Goal: Information Seeking & Learning: Find specific fact

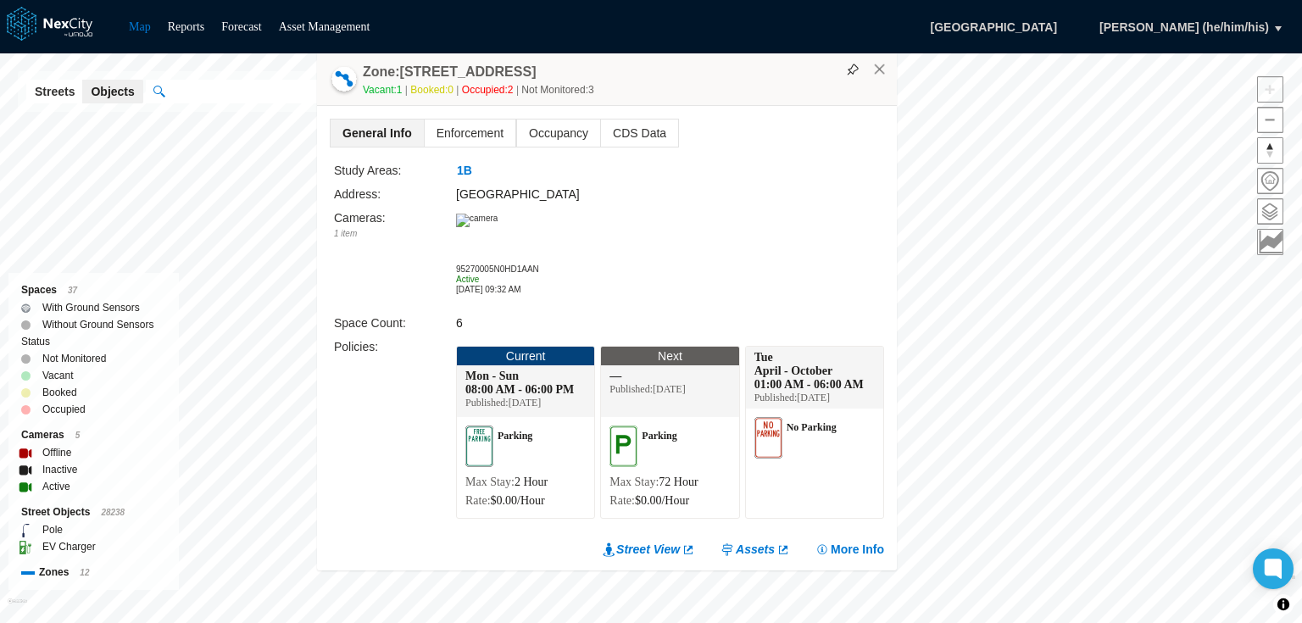
click at [497, 227] on img at bounding box center [477, 221] width 42 height 14
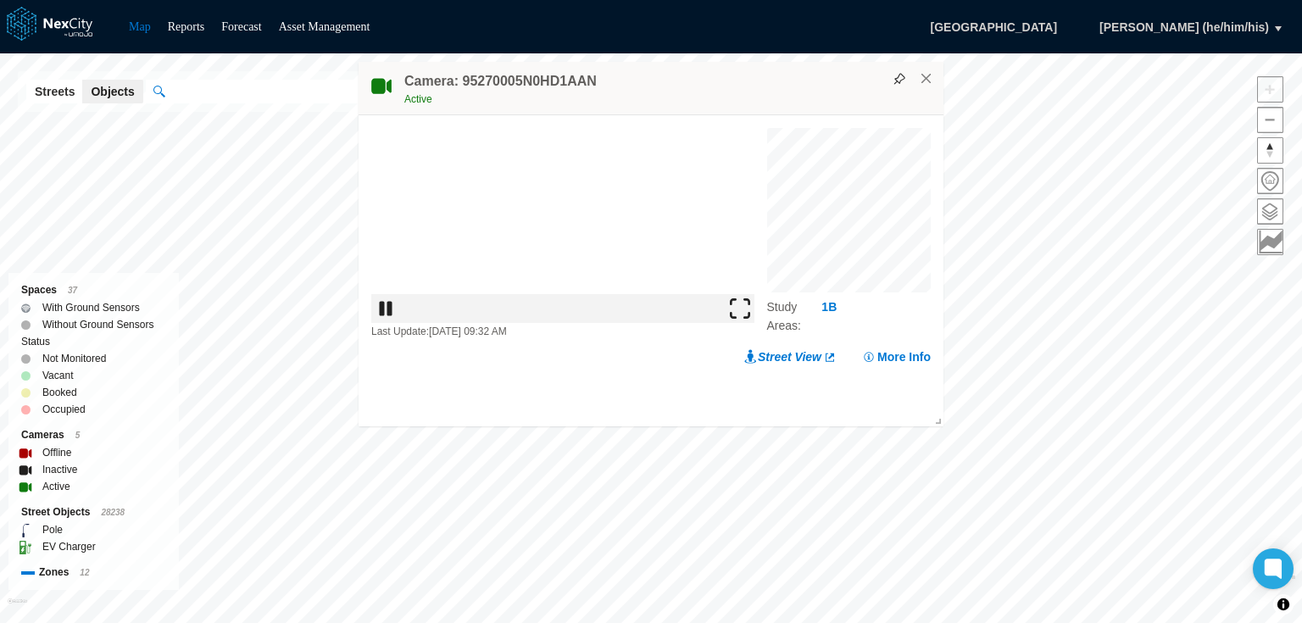
click at [750, 319] on img at bounding box center [740, 308] width 20 height 20
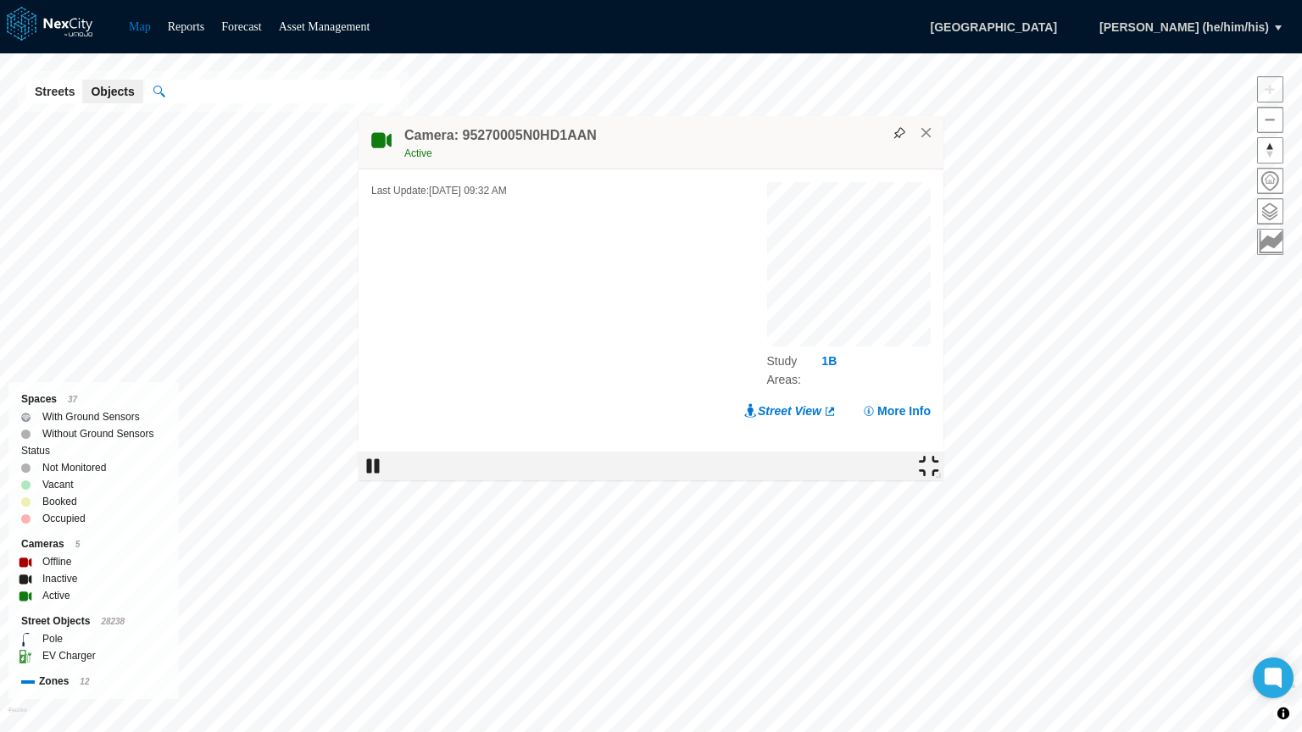
drag, startPoint x: 386, startPoint y: 523, endPoint x: 402, endPoint y: 657, distance: 134.8
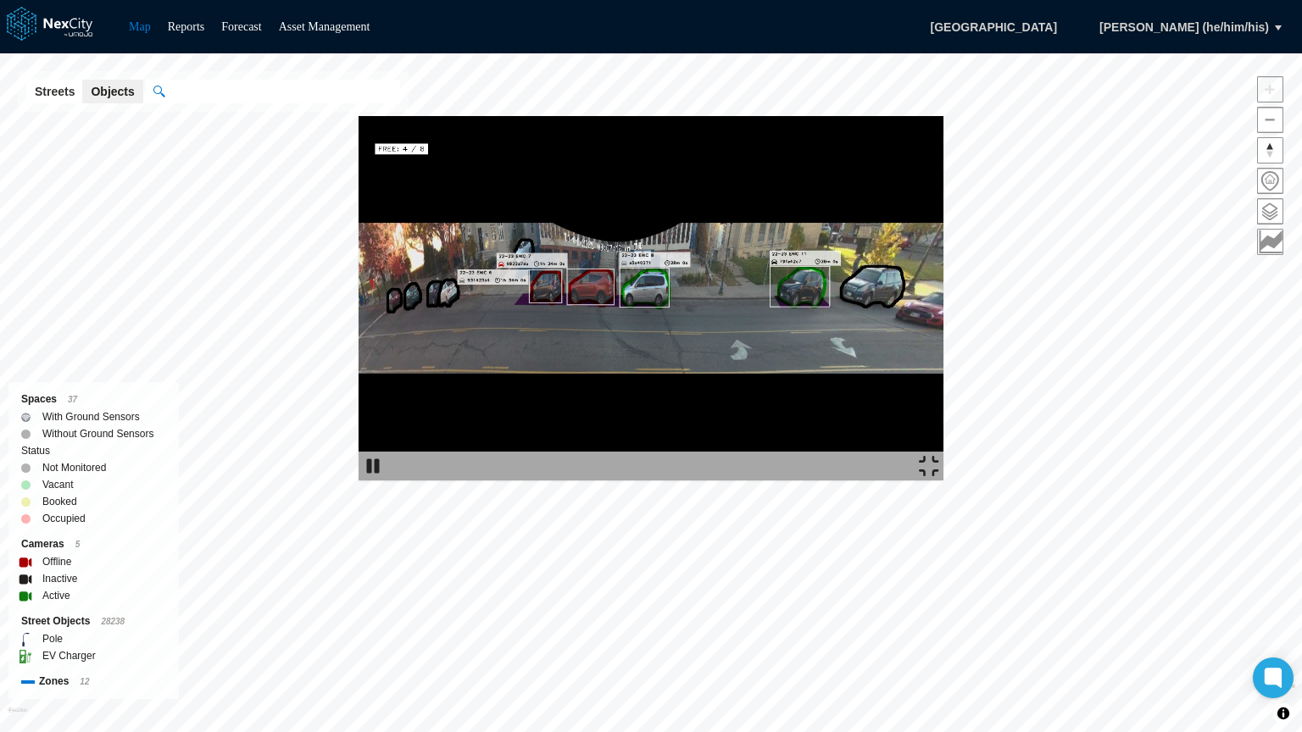
drag, startPoint x: 402, startPoint y: 657, endPoint x: 1005, endPoint y: 591, distance: 607.0
click at [943, 480] on img at bounding box center [650, 298] width 585 height 364
click at [358, 480] on img at bounding box center [650, 298] width 585 height 364
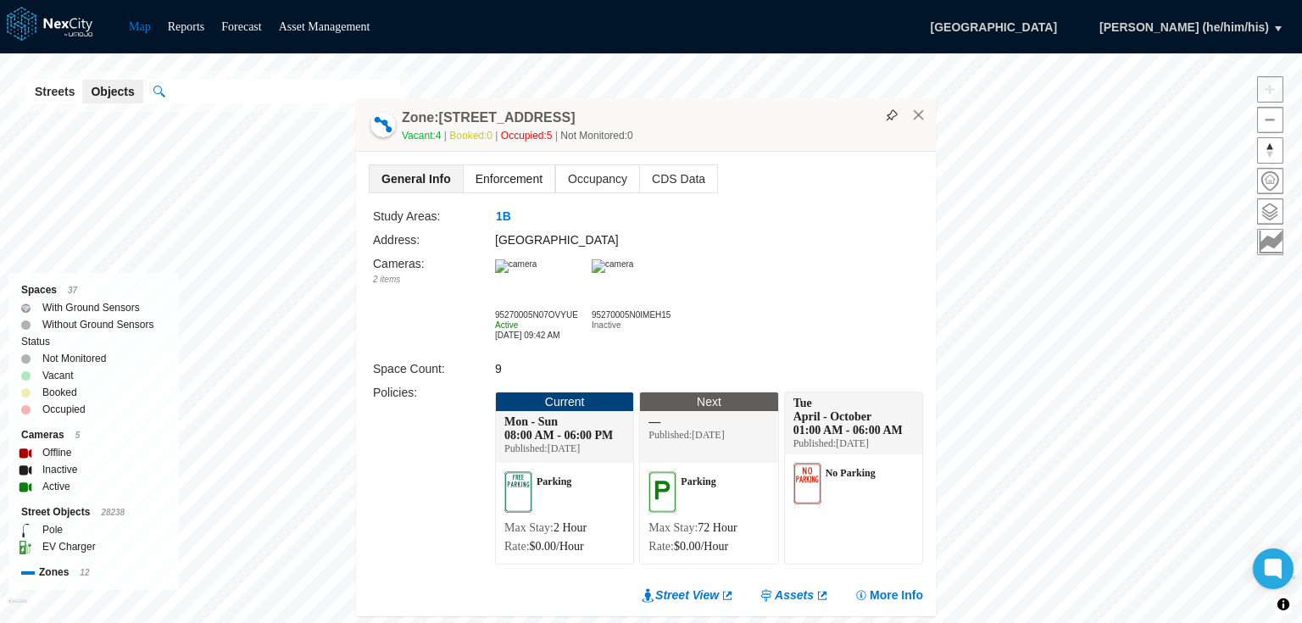
click at [503, 180] on span "Enforcement" at bounding box center [509, 178] width 91 height 27
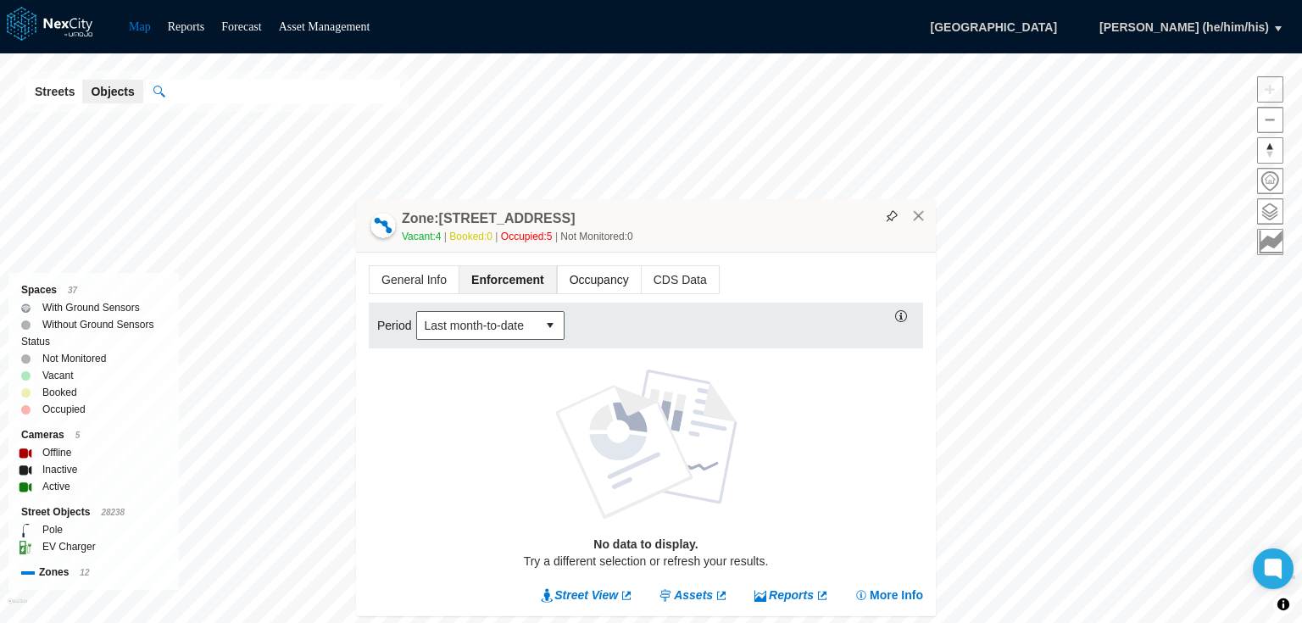
click at [586, 275] on span "Occupancy" at bounding box center [599, 279] width 83 height 27
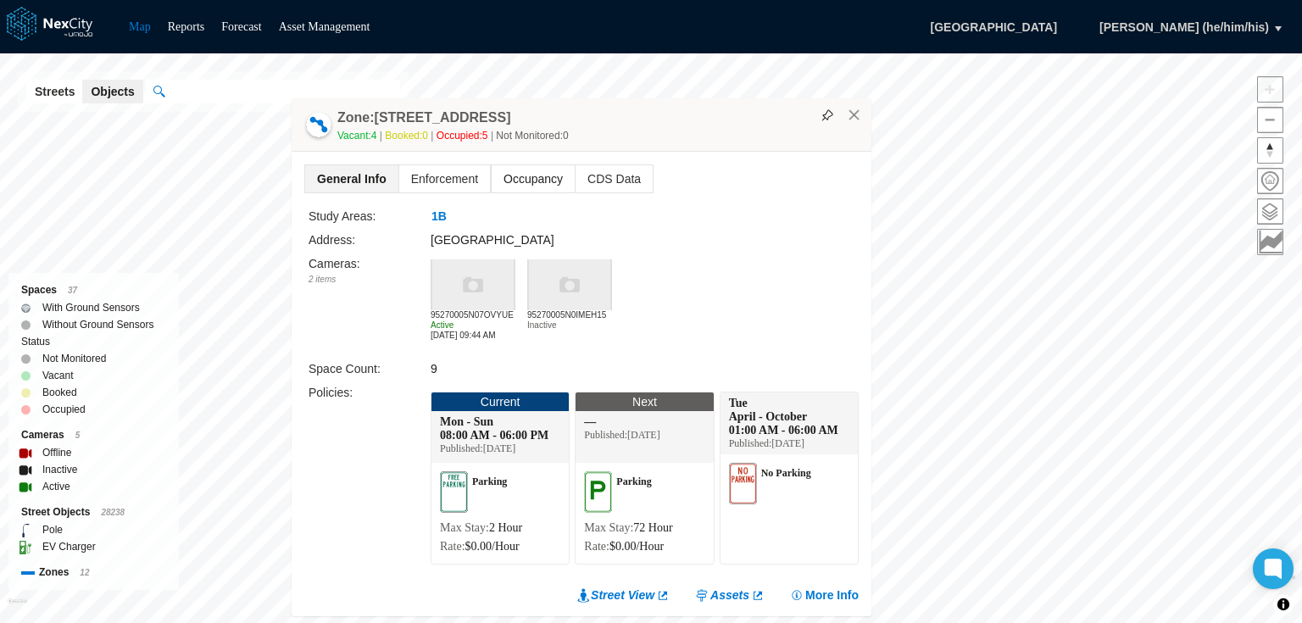
click at [525, 182] on span "Occupancy" at bounding box center [533, 178] width 83 height 27
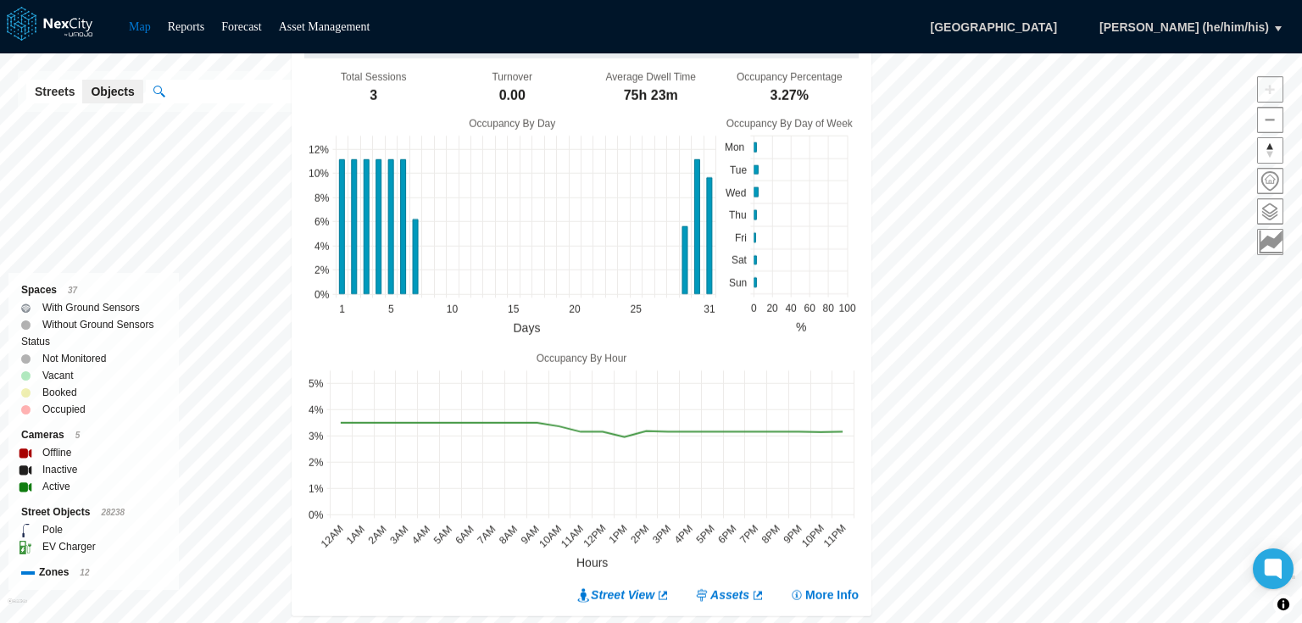
drag, startPoint x: 525, startPoint y: 182, endPoint x: 634, endPoint y: 115, distance: 128.2
drag, startPoint x: 634, startPoint y: 115, endPoint x: 607, endPoint y: 93, distance: 34.9
click at [607, 93] on div "Average Dwell Time 75h 23m" at bounding box center [650, 88] width 139 height 37
click at [680, 251] on icon at bounding box center [526, 214] width 380 height 158
click at [683, 253] on icon at bounding box center [685, 260] width 5 height 68
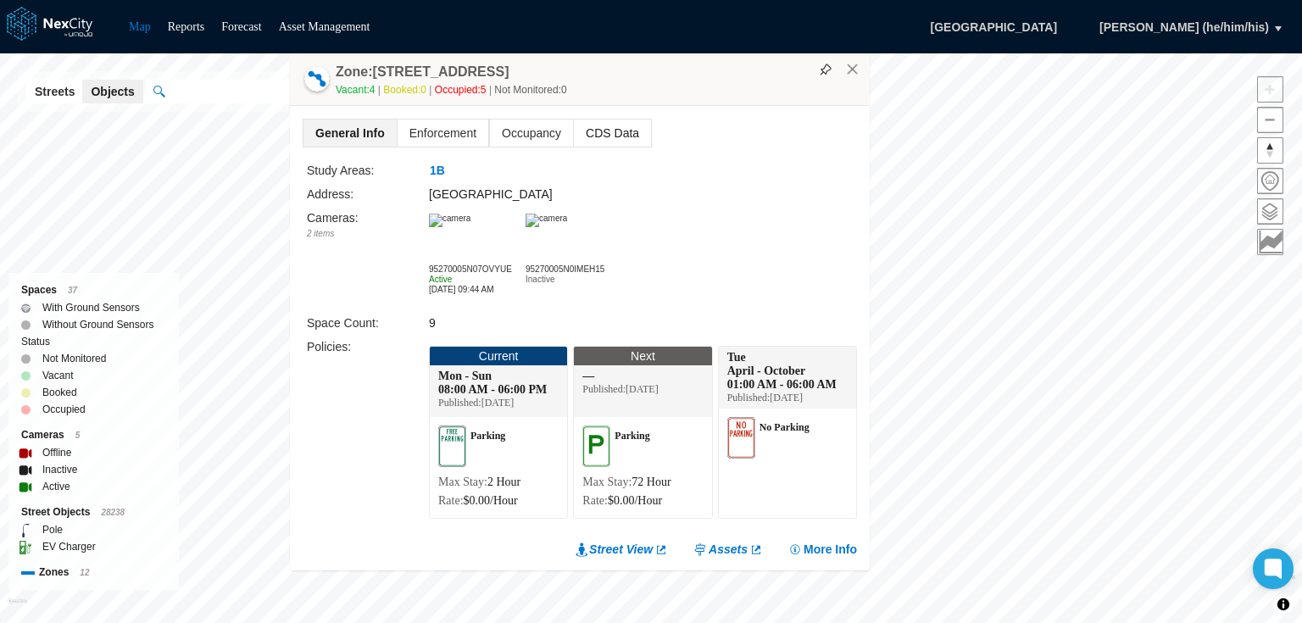
click at [602, 126] on span "CDS Data" at bounding box center [612, 132] width 77 height 27
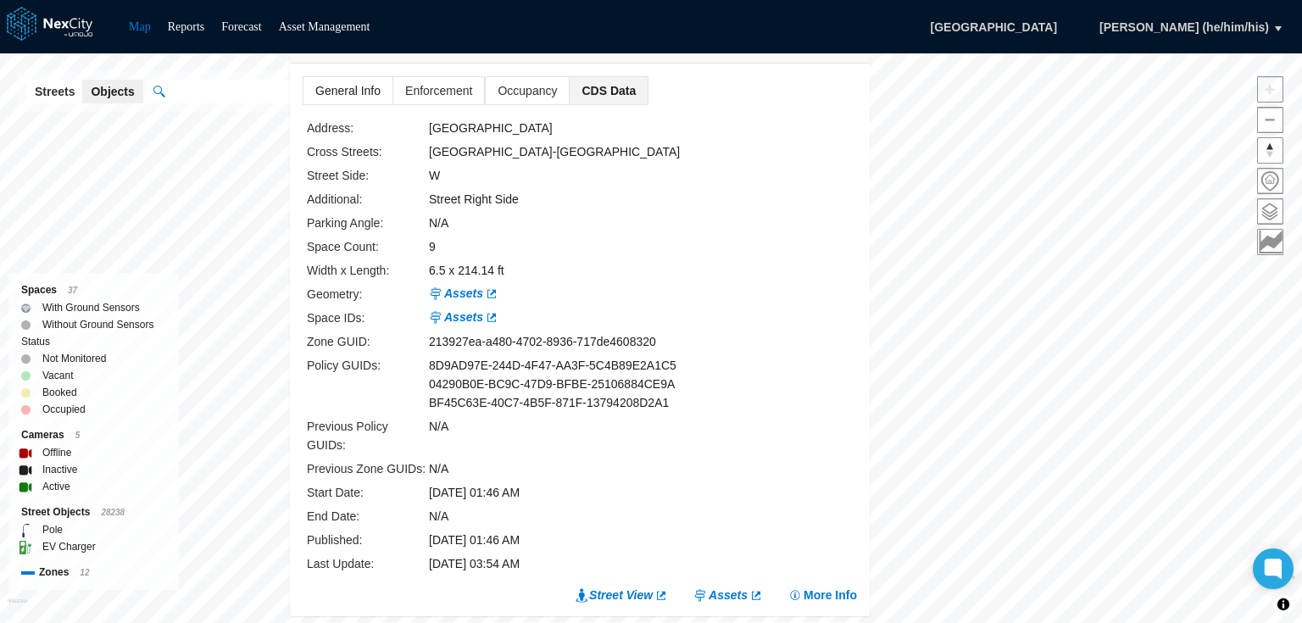
click at [348, 104] on span "General Info" at bounding box center [347, 90] width 89 height 27
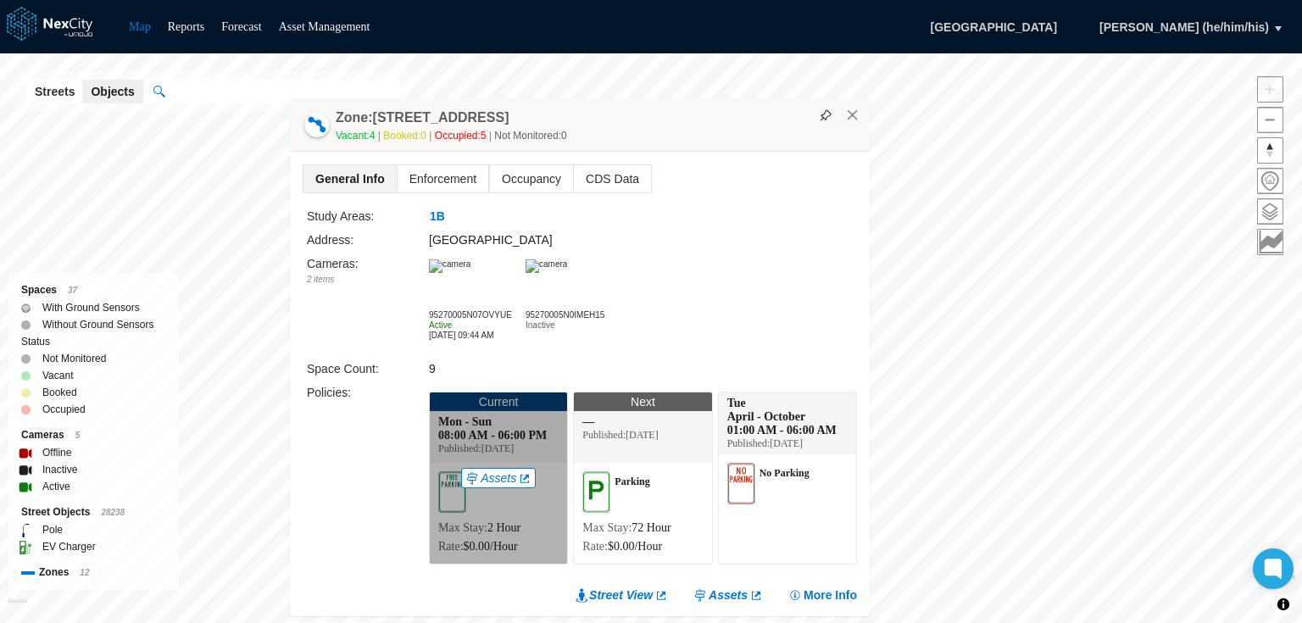
click at [485, 477] on link "Assets" at bounding box center [498, 477] width 66 height 17
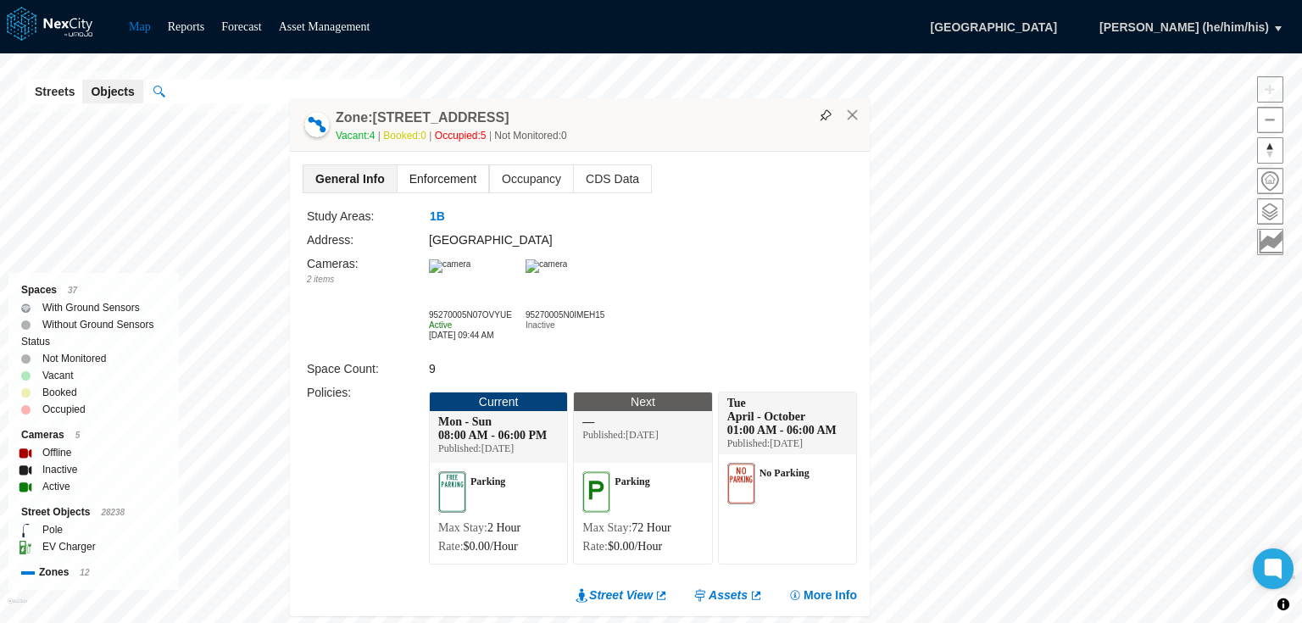
click at [423, 178] on span "Enforcement" at bounding box center [442, 178] width 91 height 27
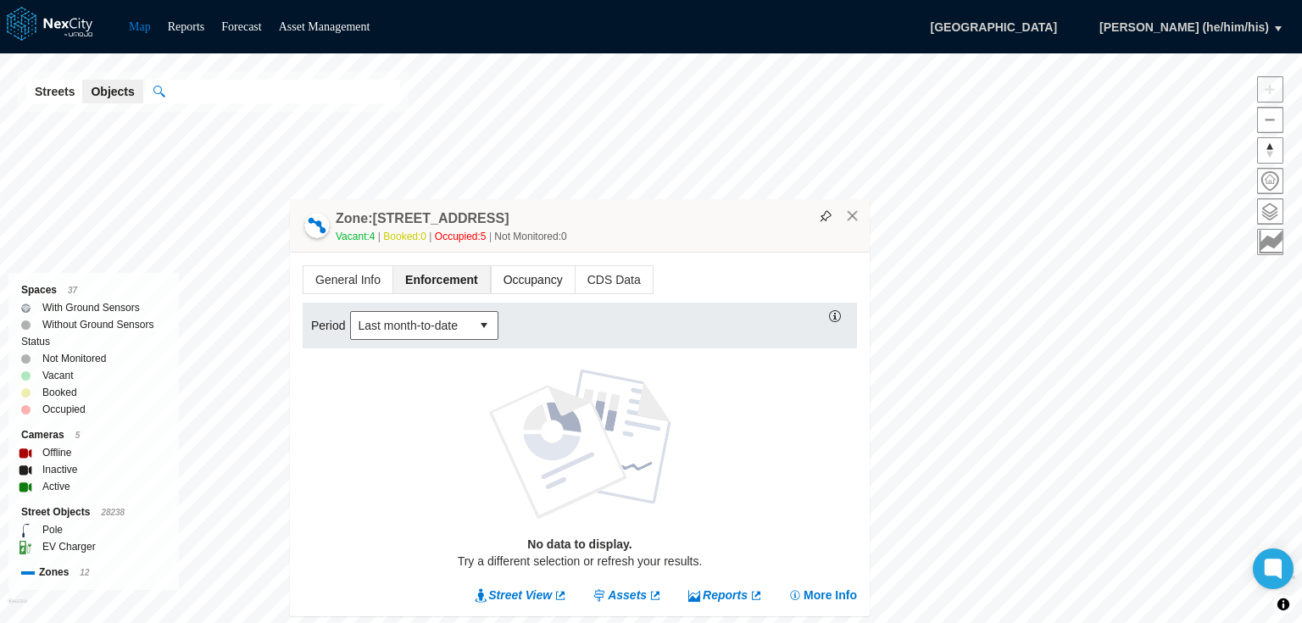
click at [542, 274] on span "Occupancy" at bounding box center [533, 279] width 83 height 27
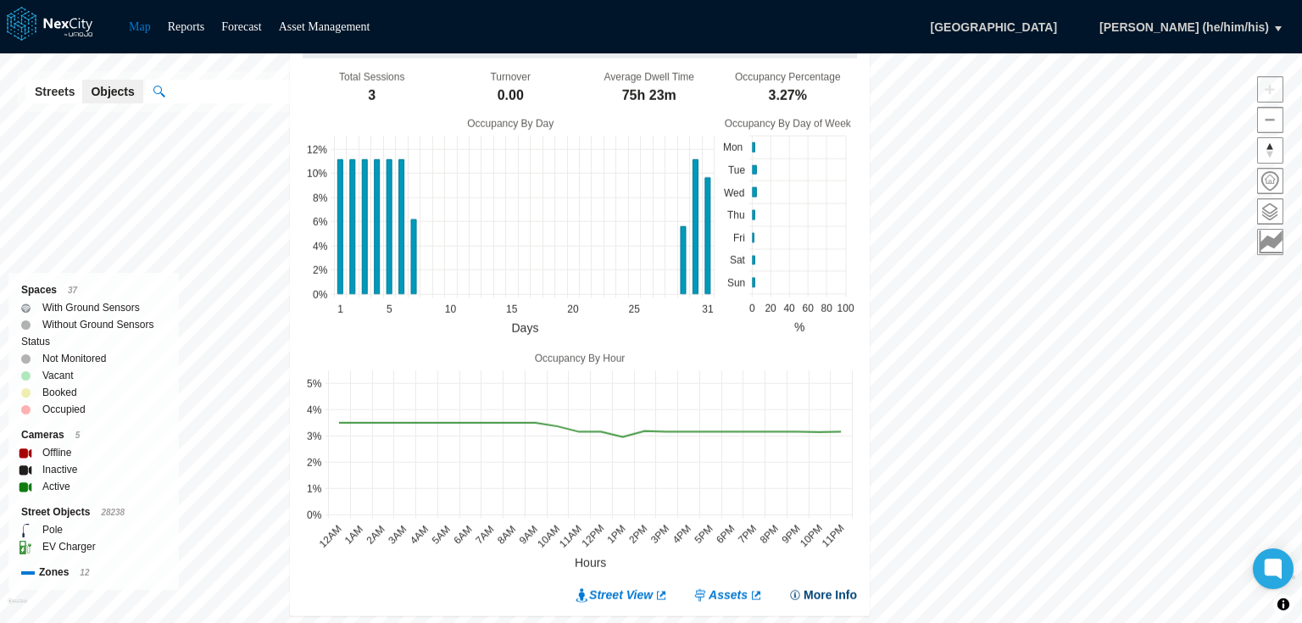
click at [808, 593] on button "More Info" at bounding box center [822, 594] width 69 height 17
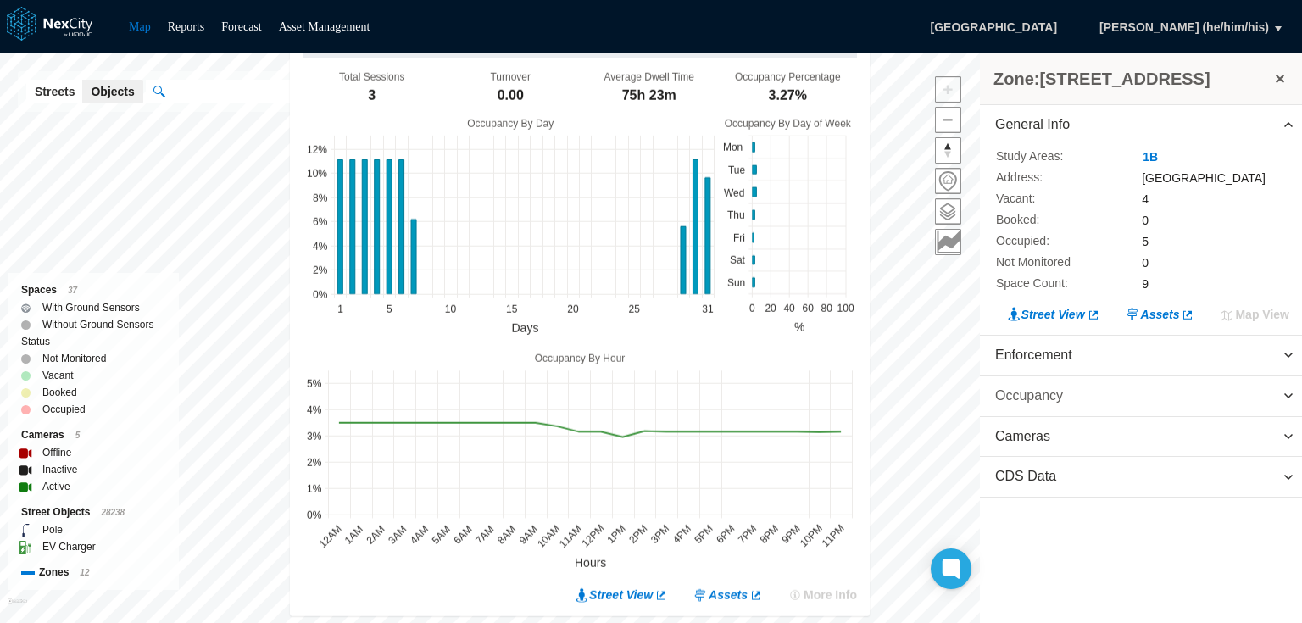
click at [1043, 393] on span "Occupancy" at bounding box center [1029, 395] width 68 height 19
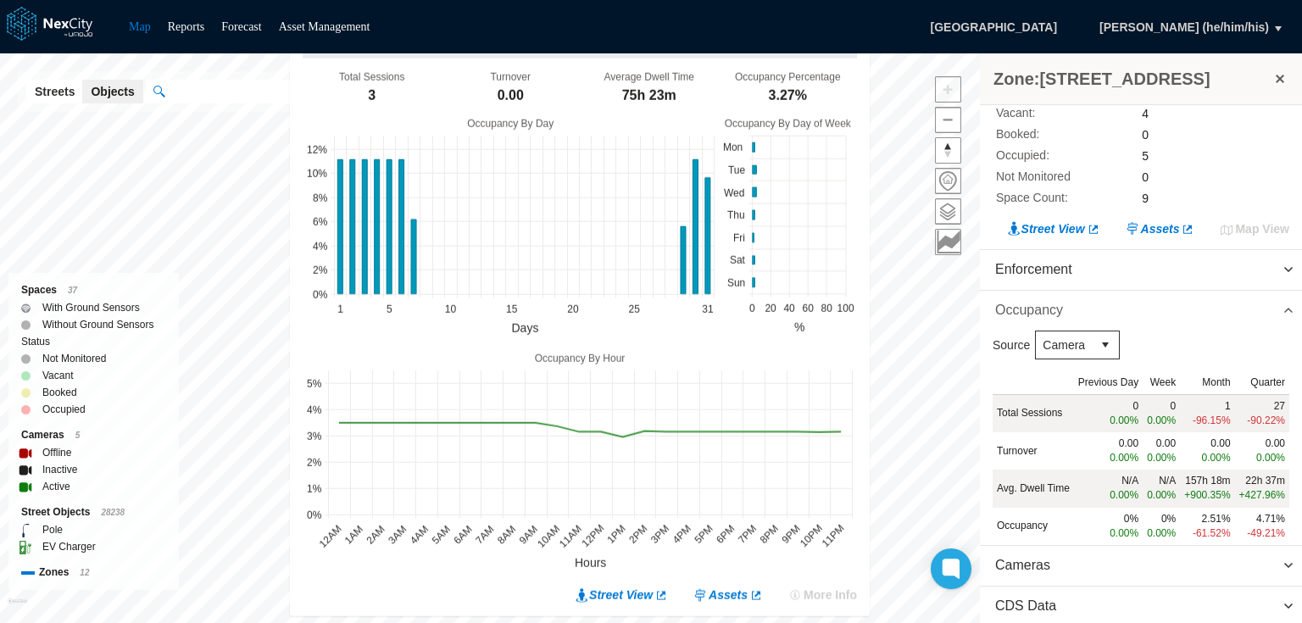
scroll to position [98, 0]
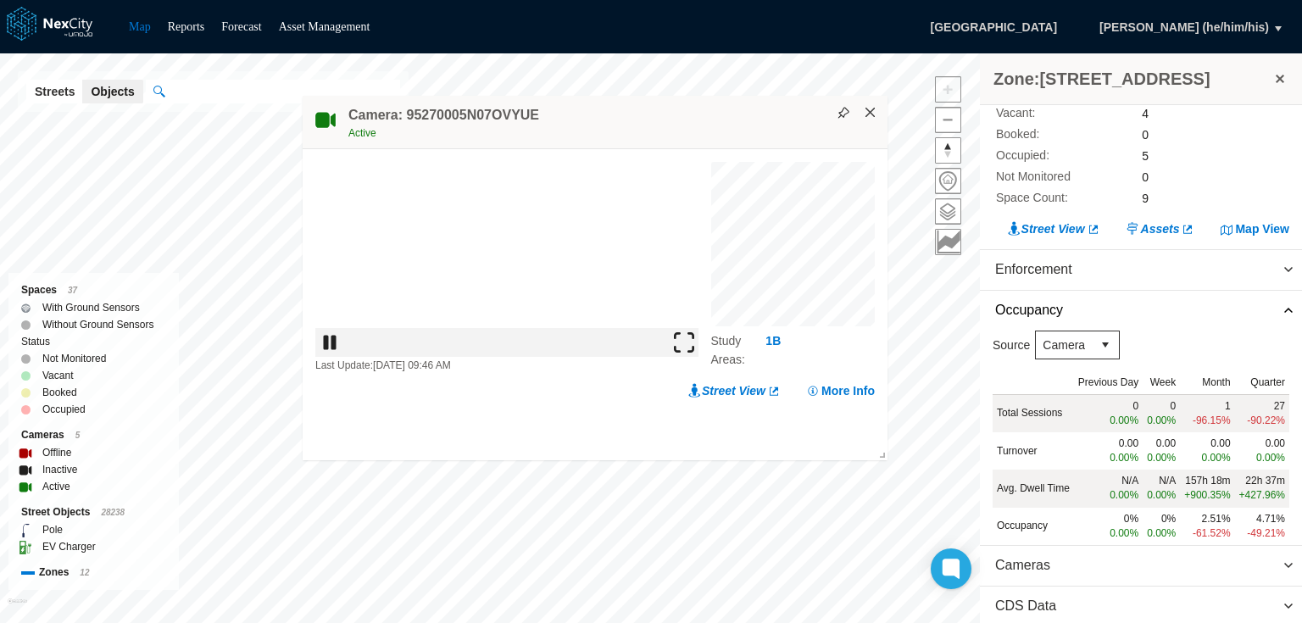
click at [869, 114] on button "×" at bounding box center [870, 112] width 15 height 15
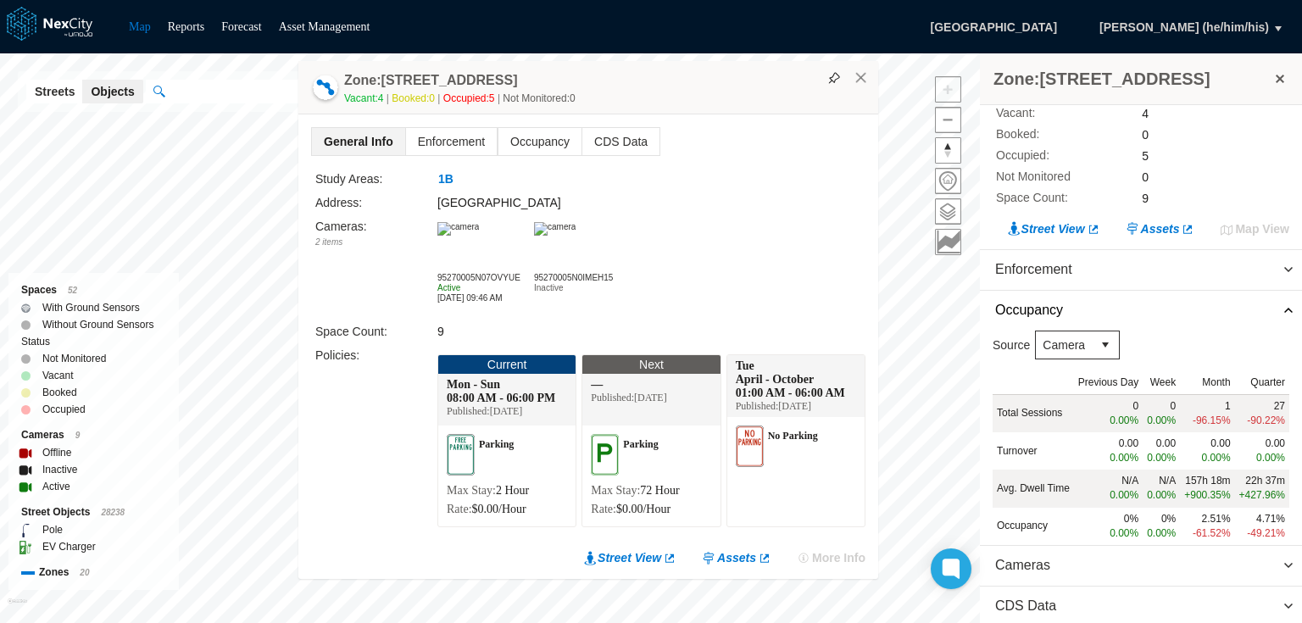
click at [479, 234] on img at bounding box center [458, 229] width 42 height 14
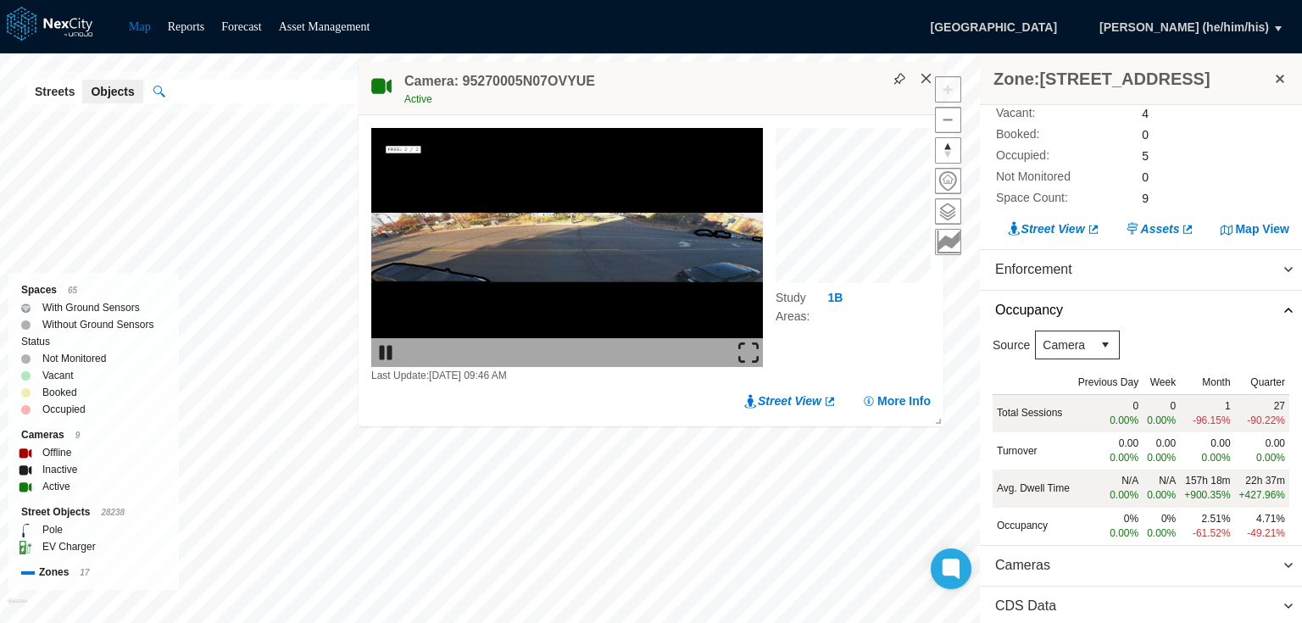
click at [926, 75] on button "×" at bounding box center [926, 78] width 15 height 15
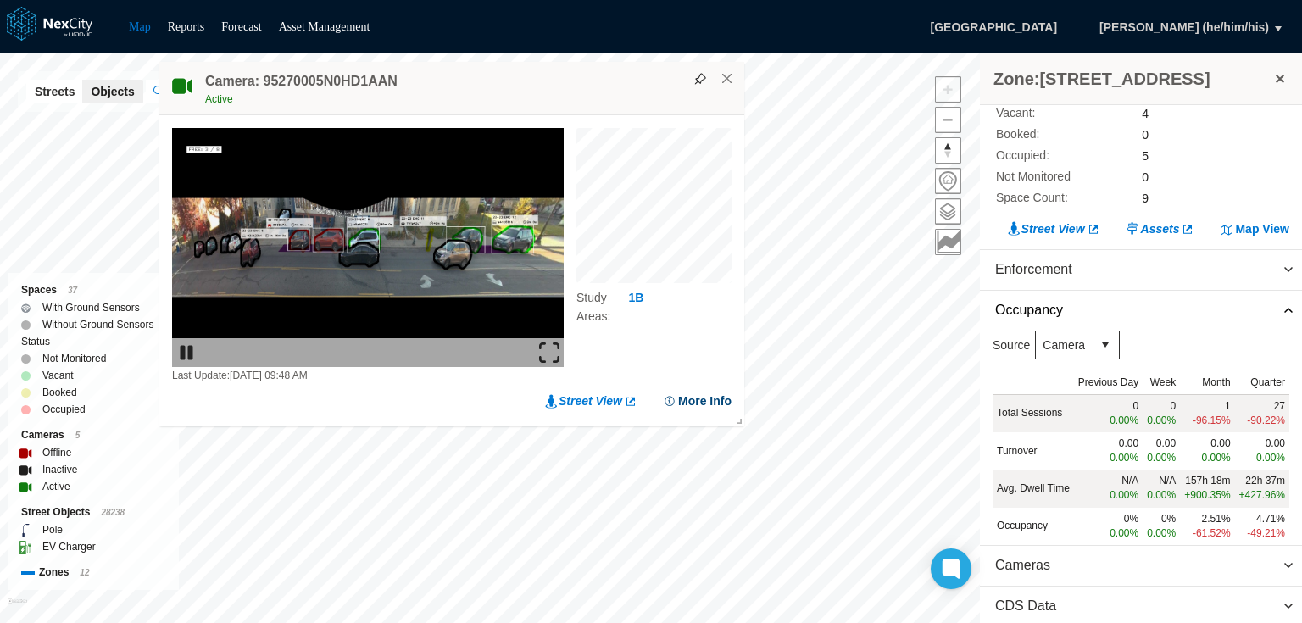
click at [696, 401] on button "More Info" at bounding box center [697, 400] width 69 height 17
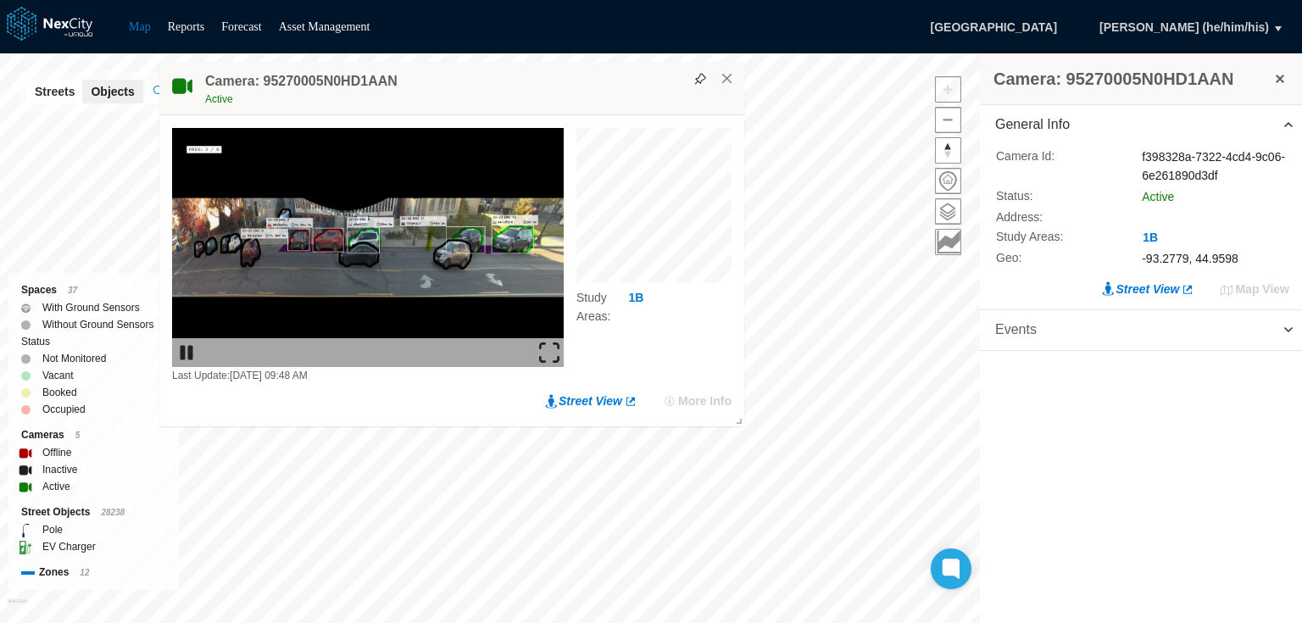
click at [1125, 330] on span "Events" at bounding box center [1141, 330] width 322 height 40
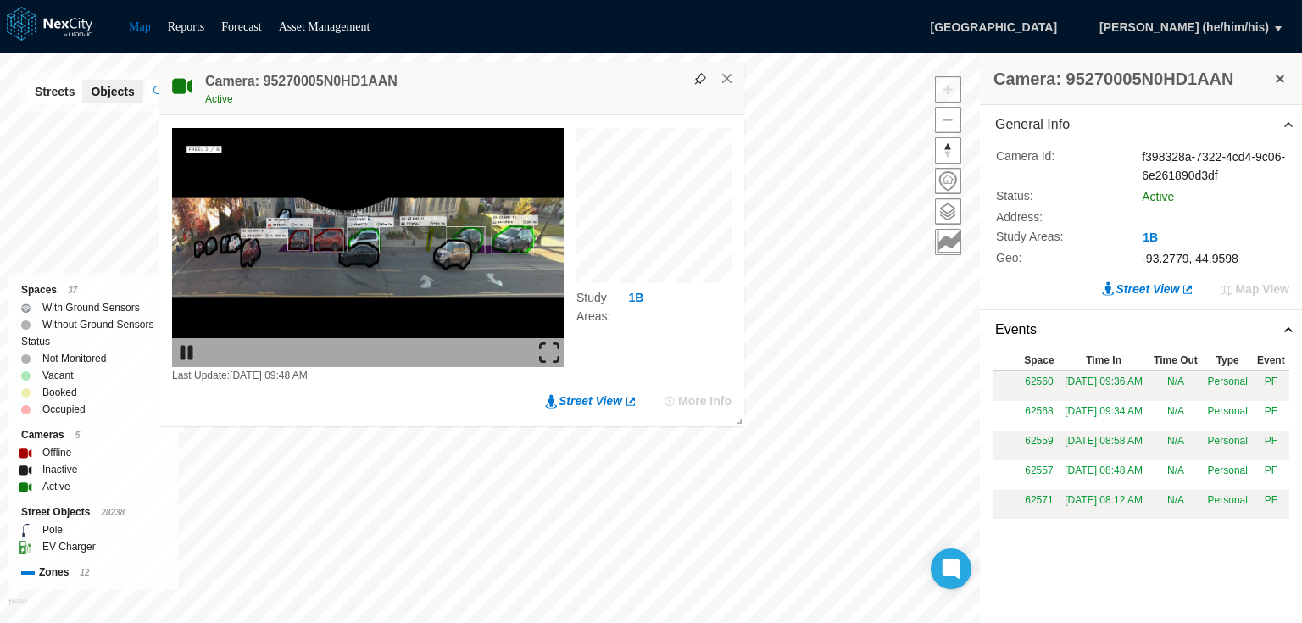
click at [547, 350] on img at bounding box center [549, 352] width 20 height 20
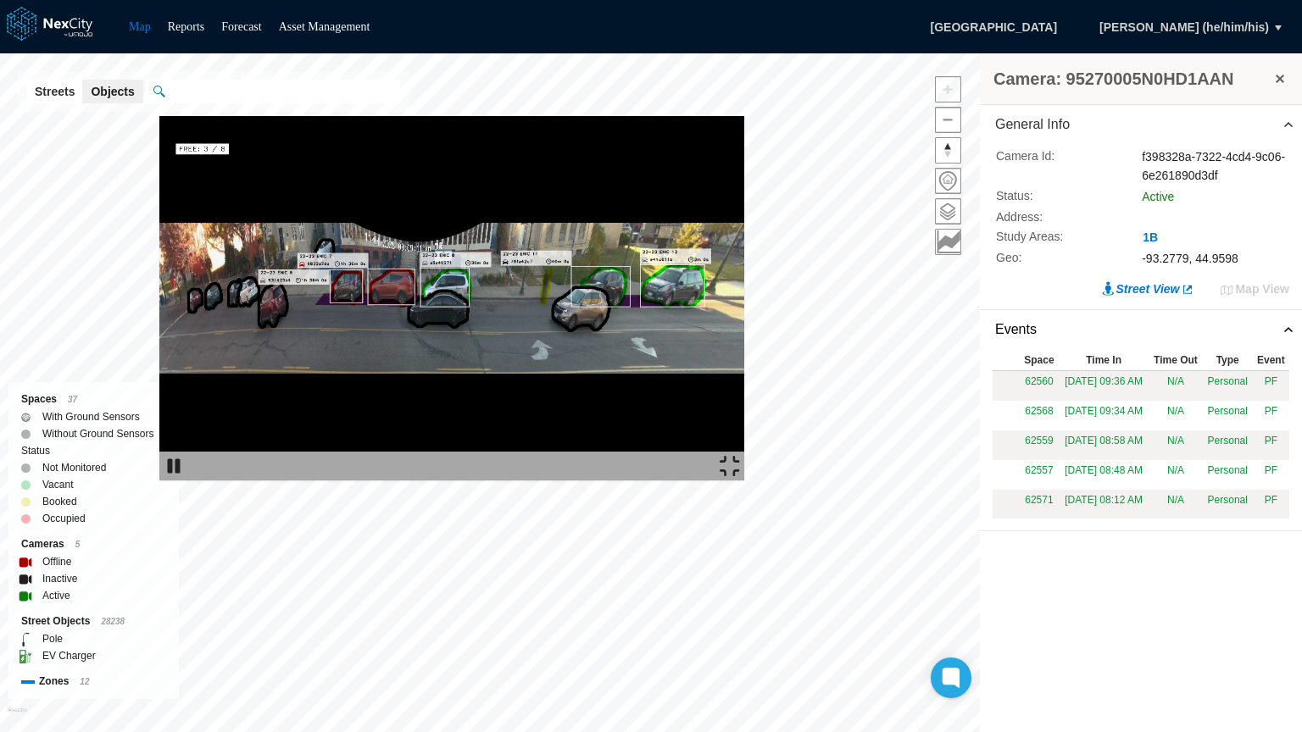
click at [370, 196] on img at bounding box center [451, 298] width 585 height 364
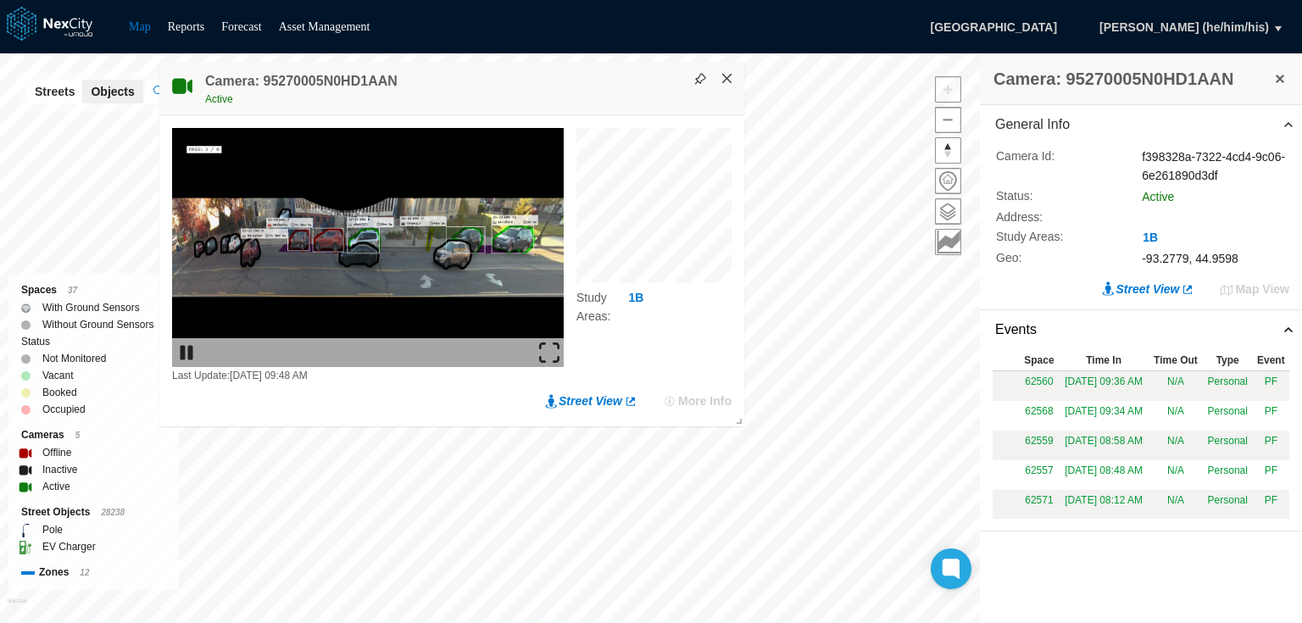
click at [730, 76] on button "×" at bounding box center [726, 78] width 15 height 15
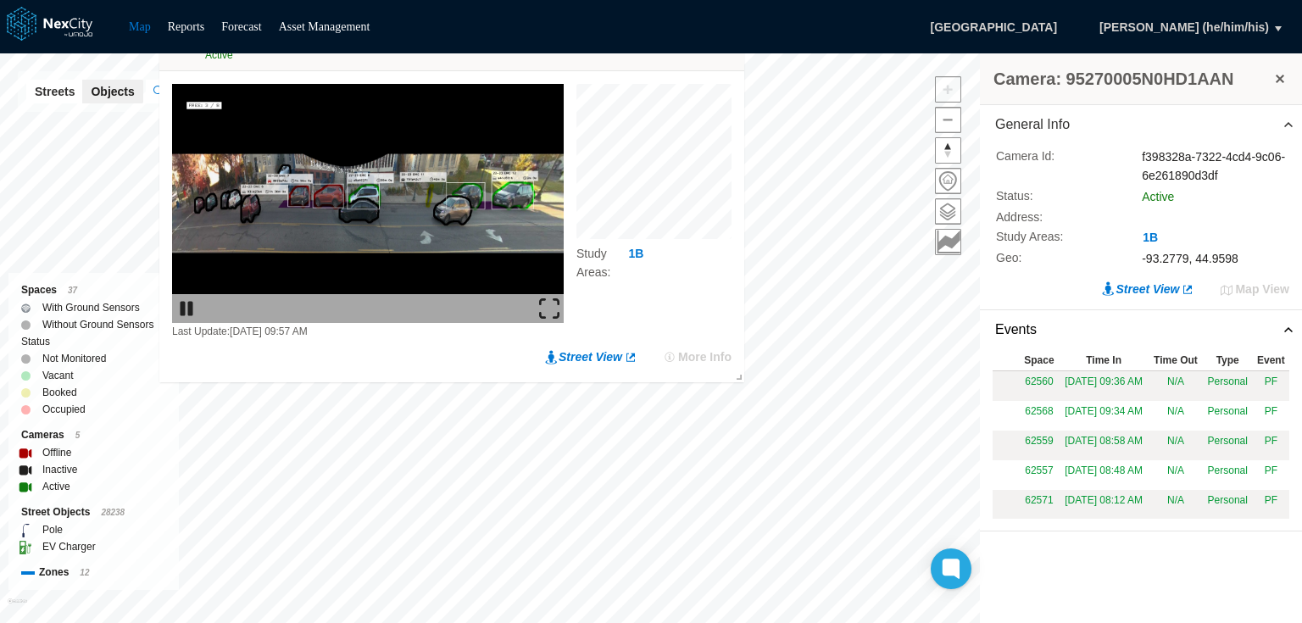
click at [546, 308] on img at bounding box center [549, 309] width 20 height 20
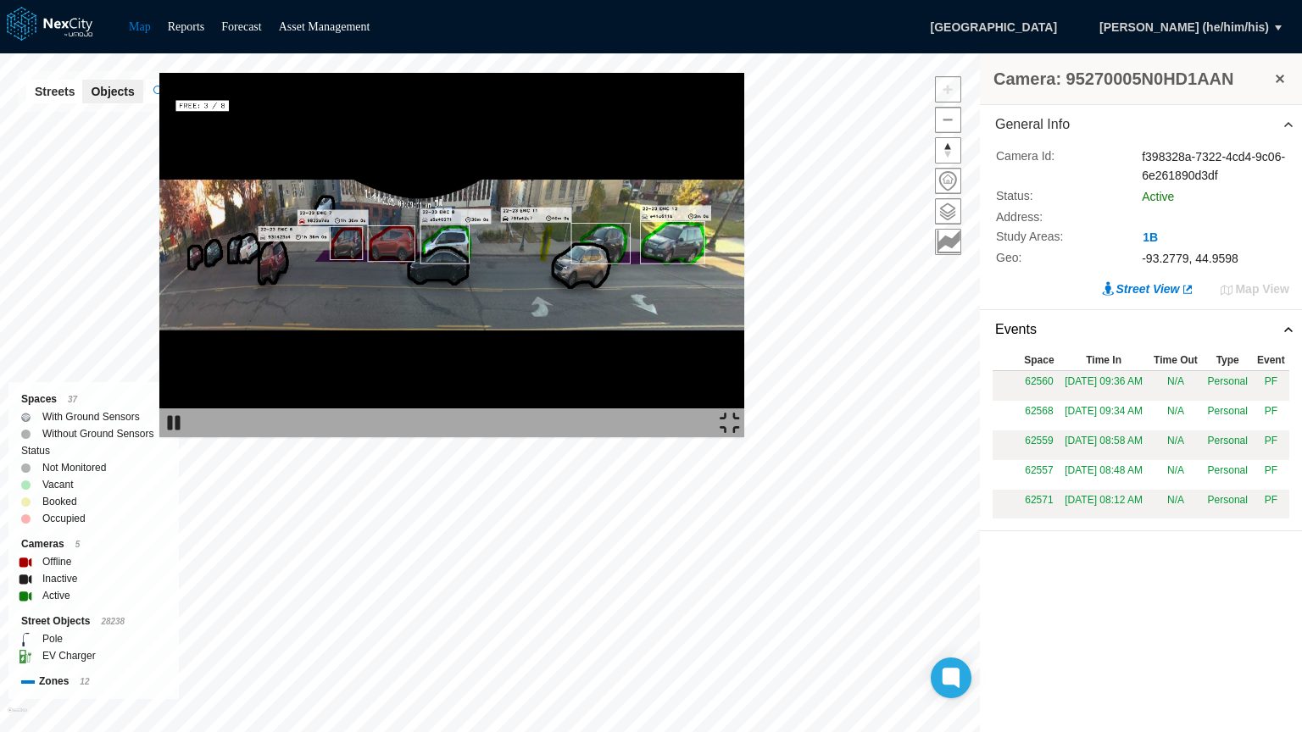
click at [180, 195] on img at bounding box center [451, 255] width 585 height 364
click at [740, 433] on img at bounding box center [729, 423] width 20 height 20
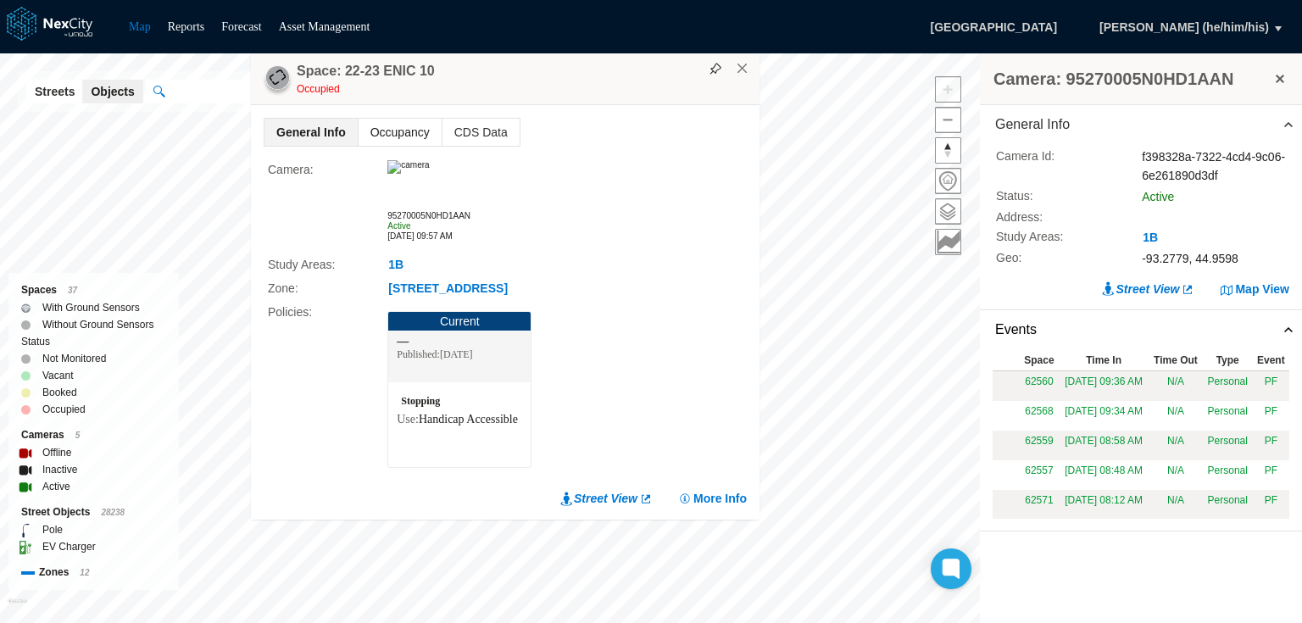
click at [414, 129] on span "Occupancy" at bounding box center [399, 132] width 83 height 27
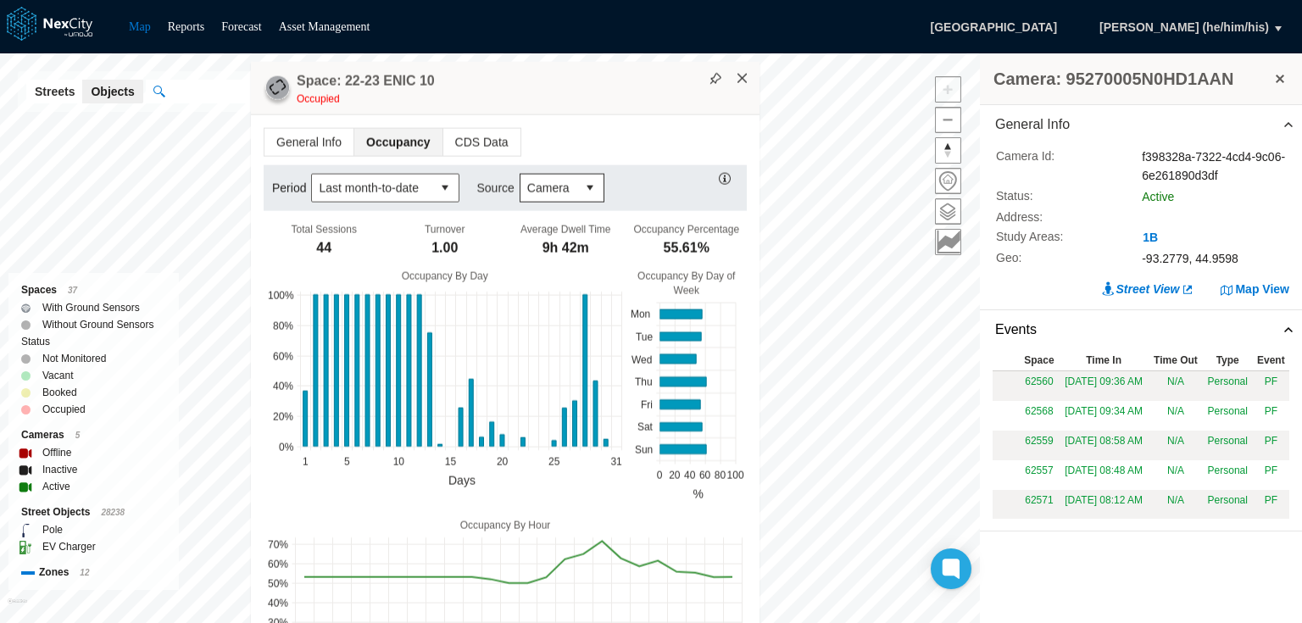
click at [740, 81] on button "×" at bounding box center [742, 77] width 15 height 15
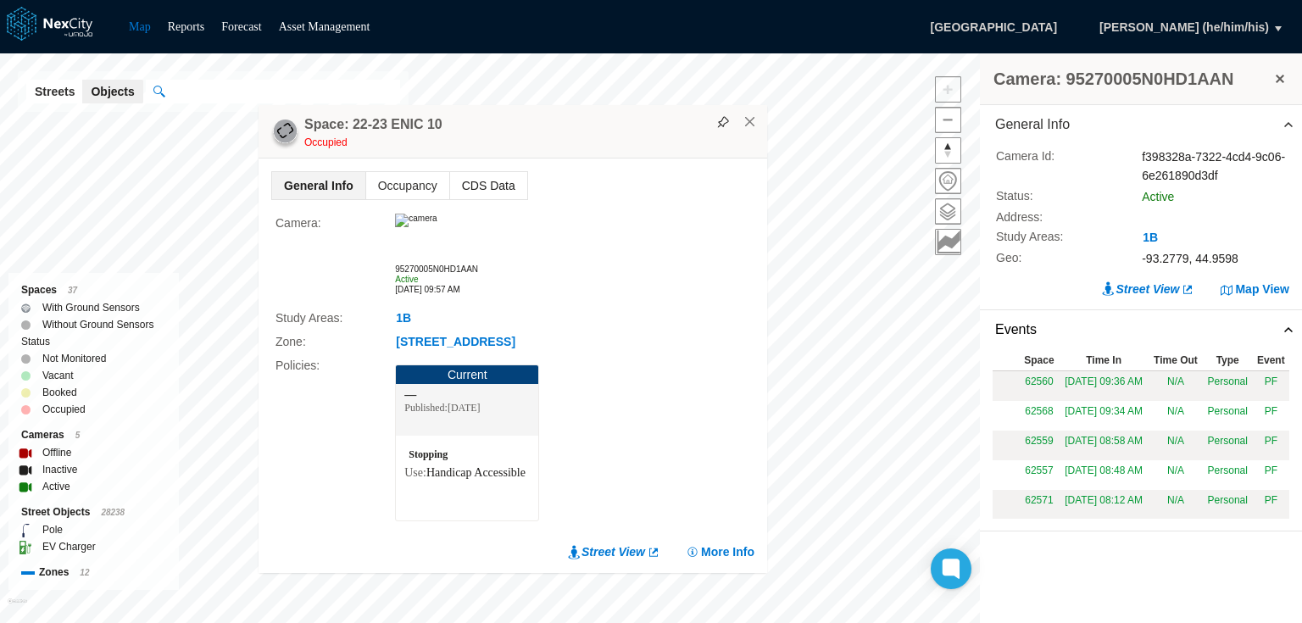
click at [480, 184] on span "CDS Data" at bounding box center [488, 185] width 77 height 27
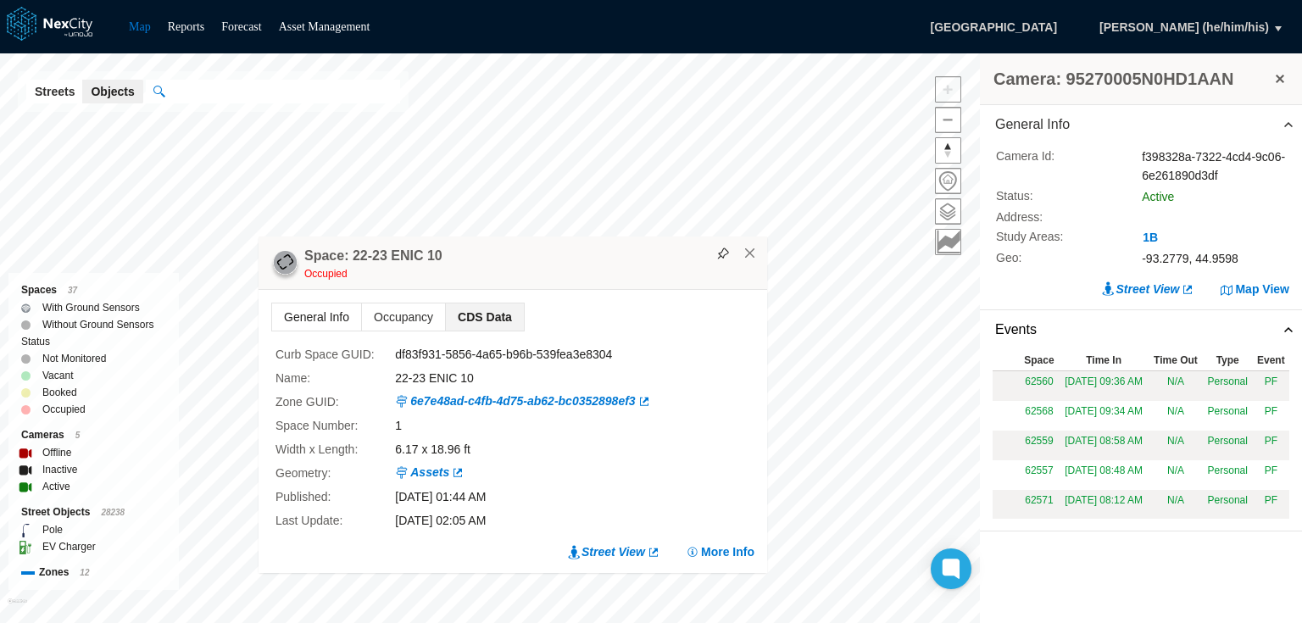
click at [329, 315] on span "General Info" at bounding box center [316, 316] width 89 height 27
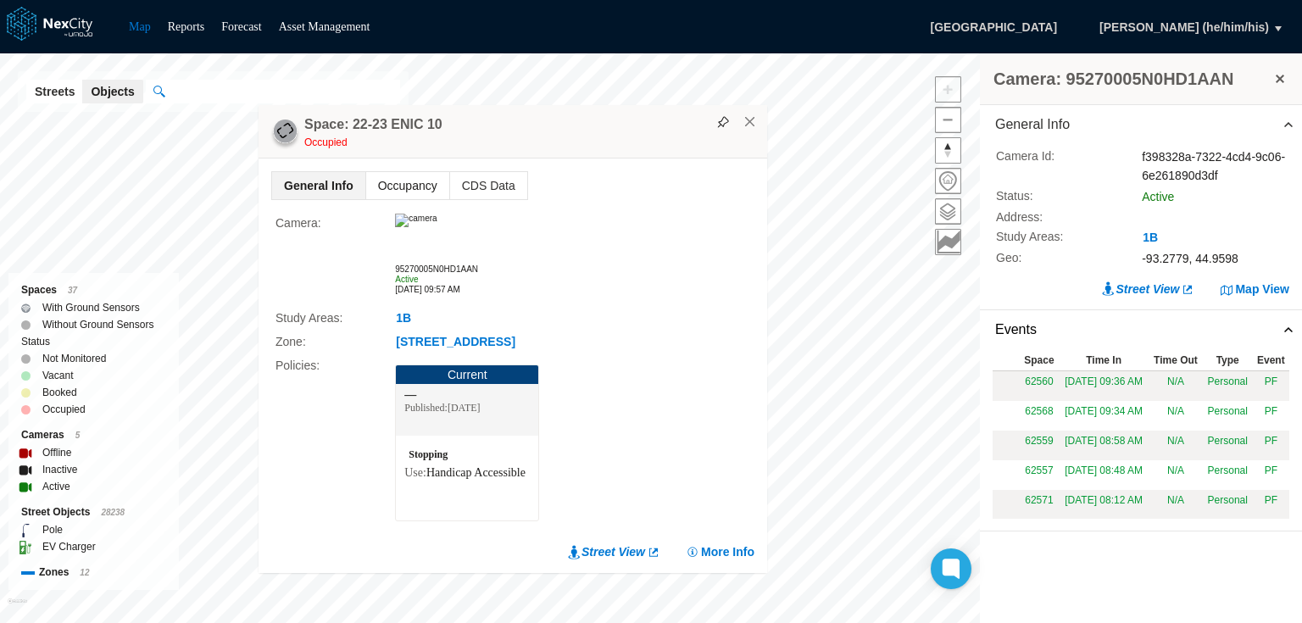
click at [400, 187] on span "Occupancy" at bounding box center [407, 185] width 83 height 27
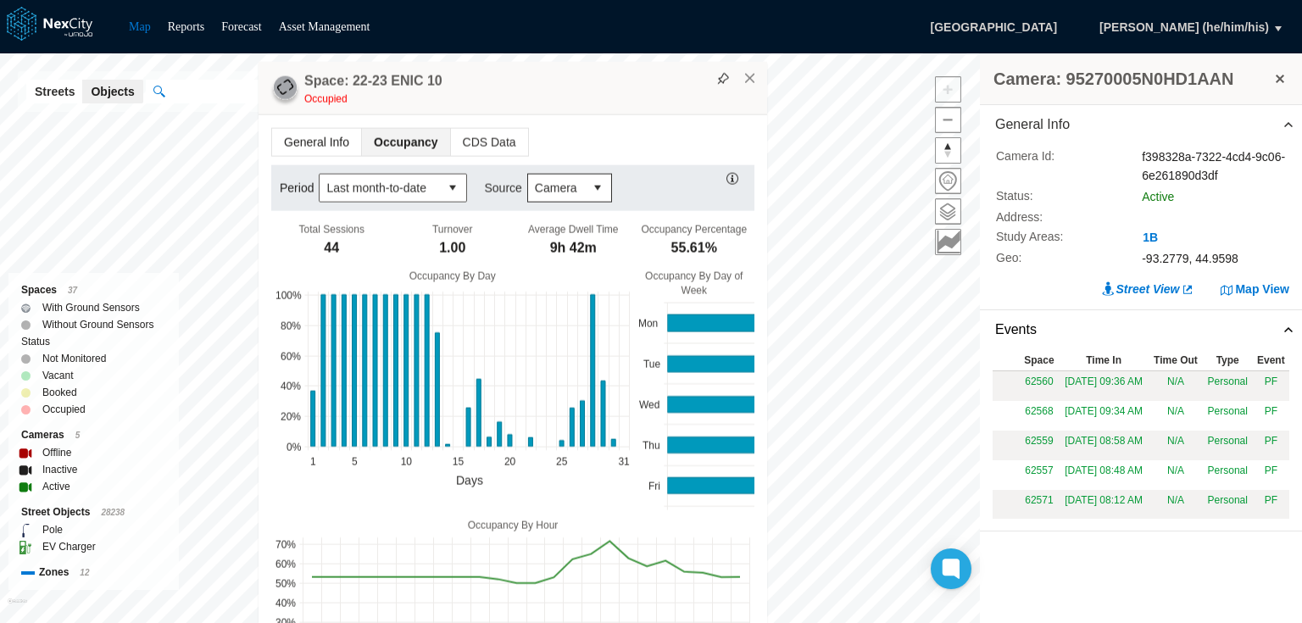
click at [333, 137] on span "General Info" at bounding box center [316, 141] width 89 height 27
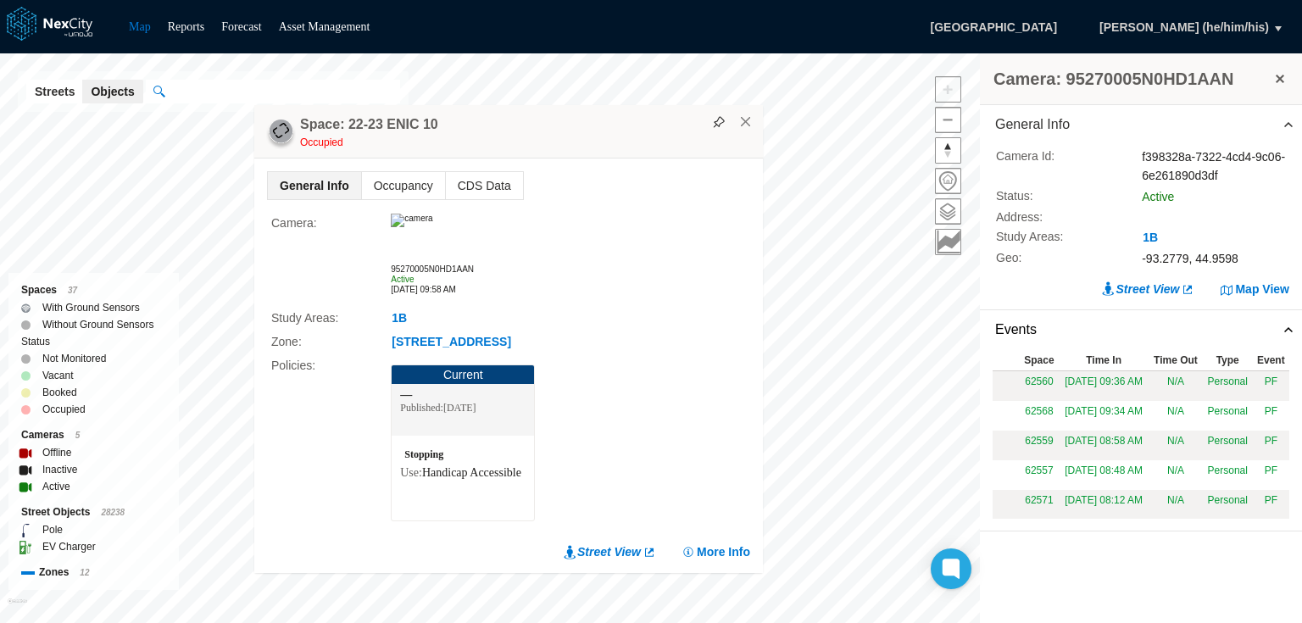
drag, startPoint x: 651, startPoint y: 329, endPoint x: 647, endPoint y: 119, distance: 209.4
click at [647, 119] on div "Space: 22-23 ENIC 10 Occupied" at bounding box center [508, 131] width 508 height 53
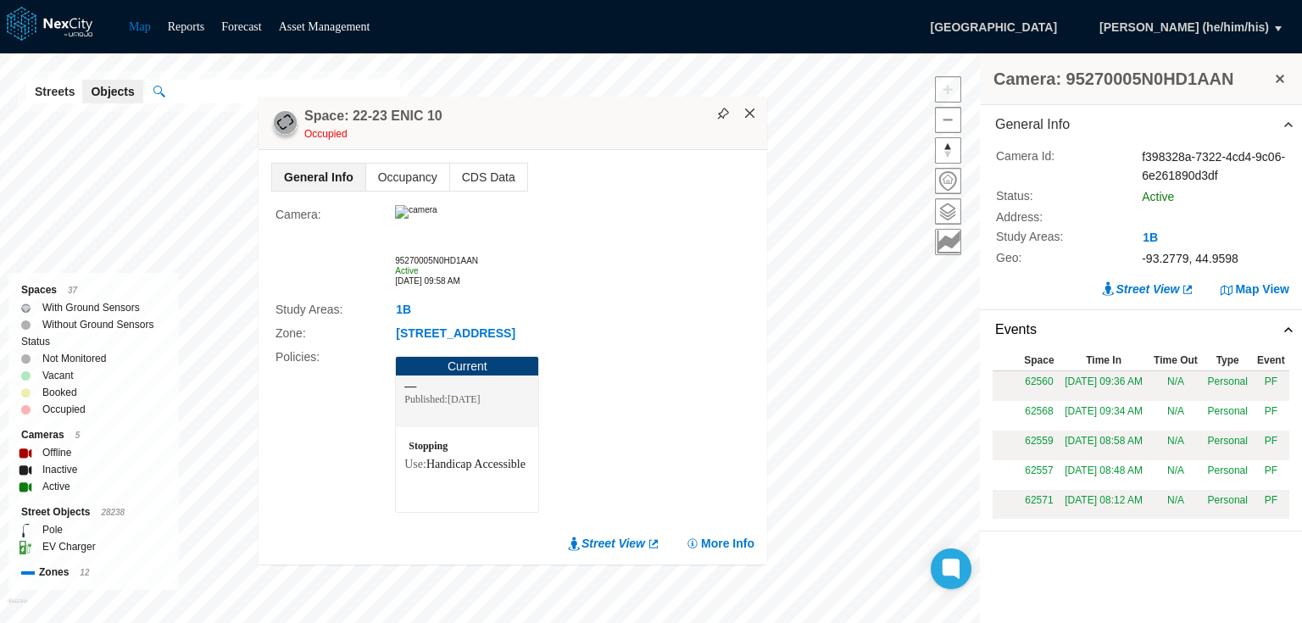
click at [753, 111] on button "×" at bounding box center [749, 113] width 15 height 15
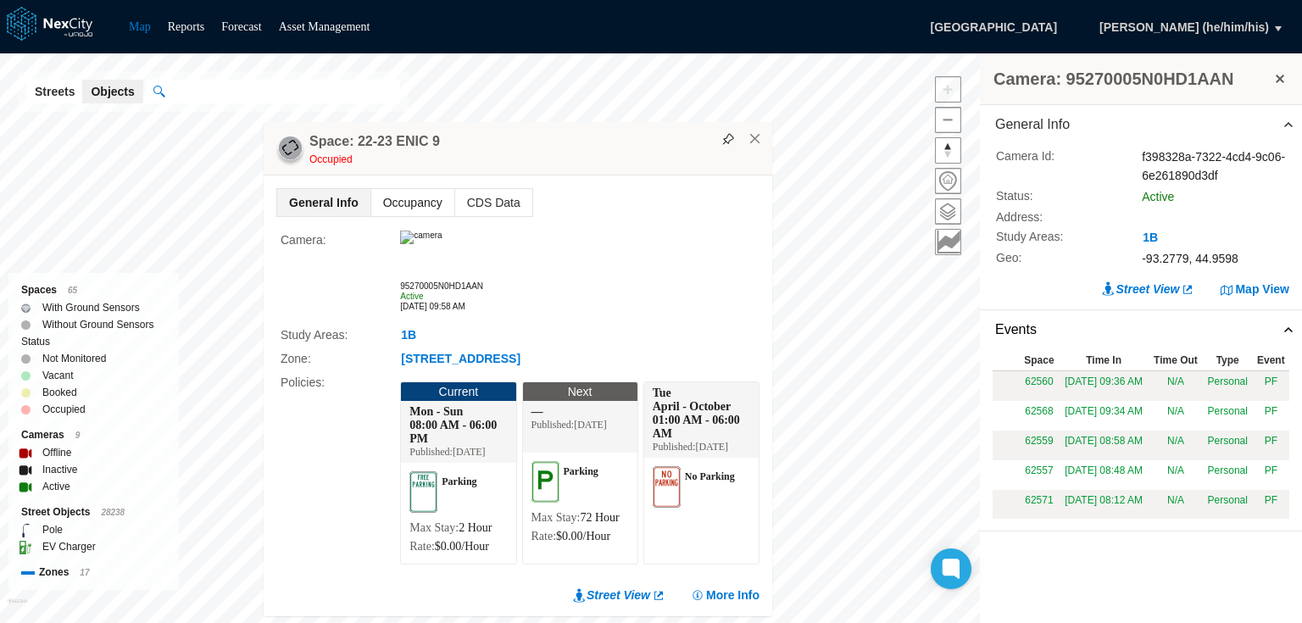
click at [428, 189] on span "Occupancy" at bounding box center [412, 202] width 83 height 27
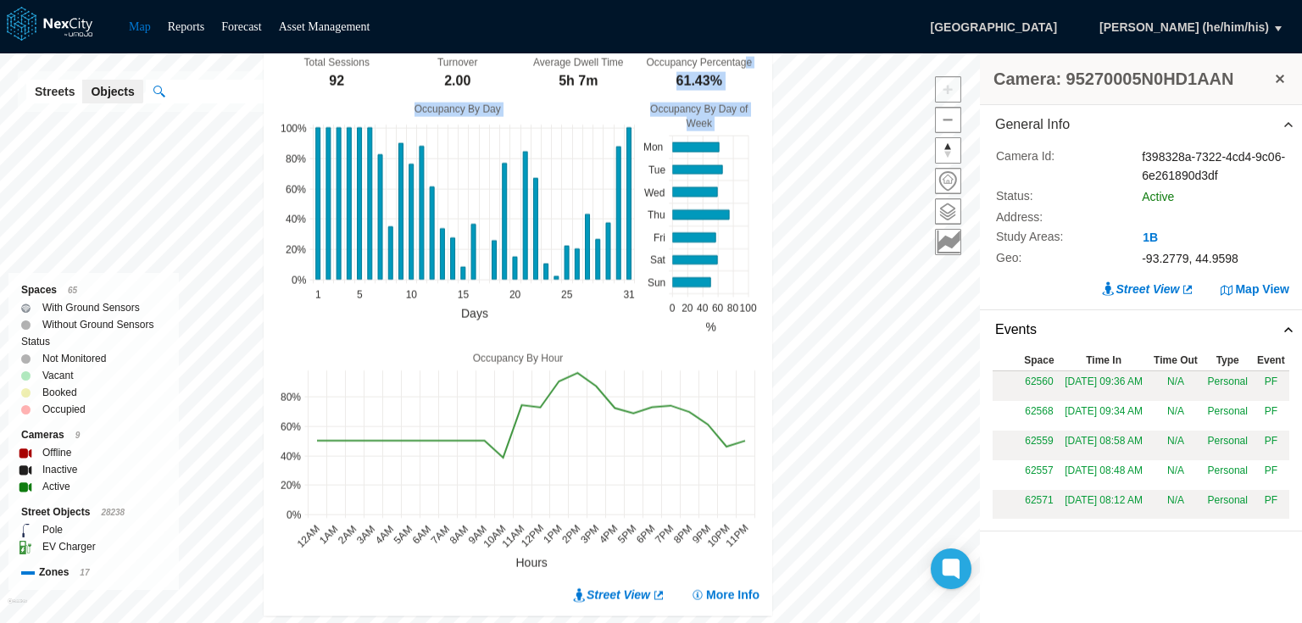
drag, startPoint x: 751, startPoint y: 93, endPoint x: 765, endPoint y: 186, distance: 94.3
click at [765, 186] on div "General Info Occupancy CDS Data Period Last month-to-date Source Camera Total S…" at bounding box center [518, 281] width 508 height 668
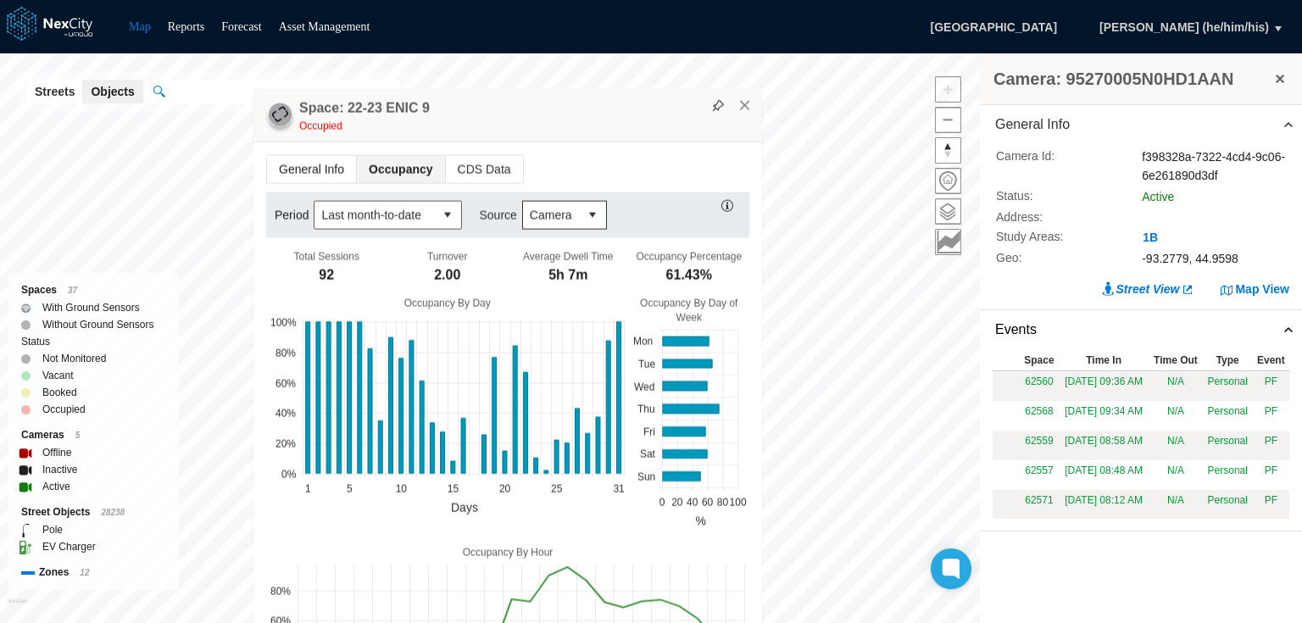
click at [297, 171] on span "General Info" at bounding box center [311, 168] width 89 height 27
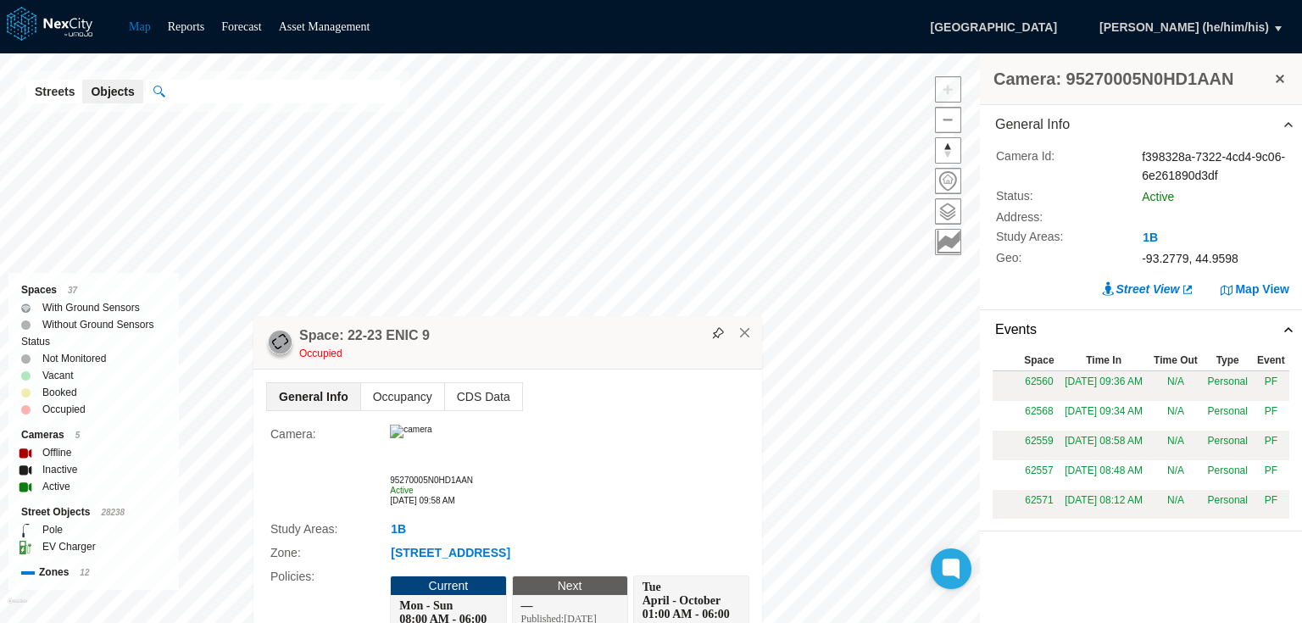
click at [431, 425] on img at bounding box center [411, 432] width 42 height 14
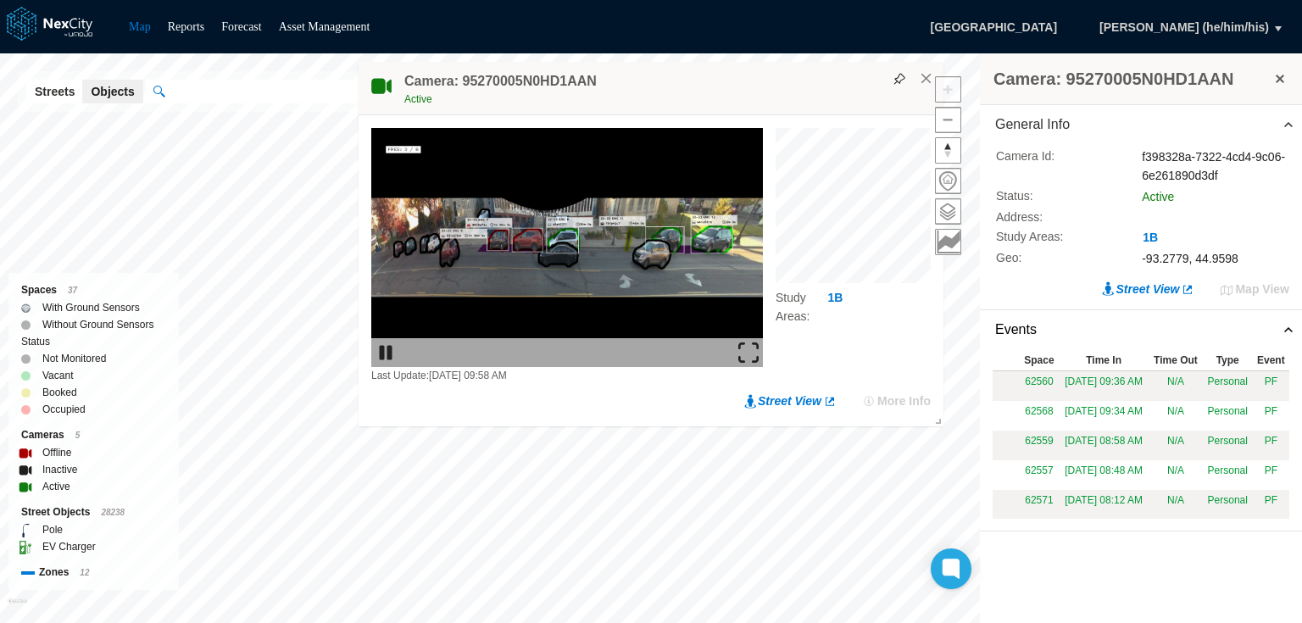
click at [748, 346] on img at bounding box center [748, 352] width 20 height 20
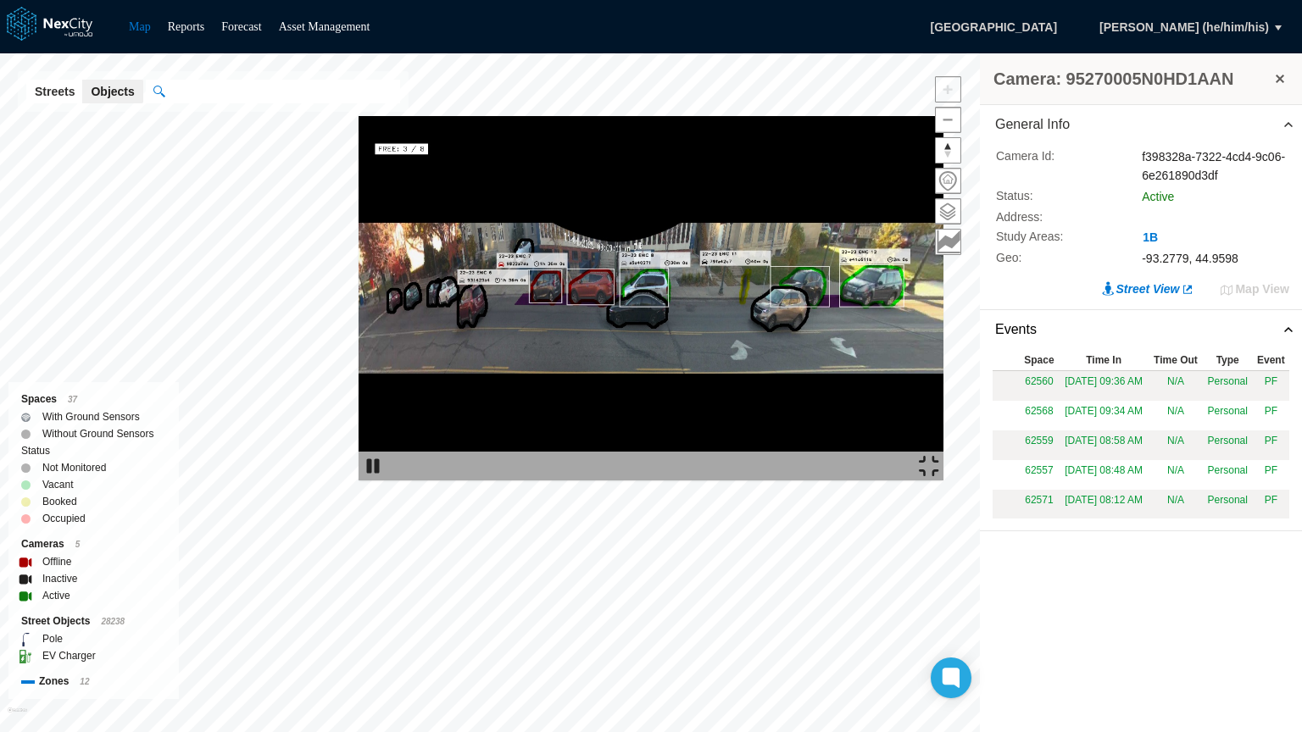
click at [875, 152] on img at bounding box center [650, 298] width 585 height 364
click at [939, 476] on img at bounding box center [929, 466] width 20 height 20
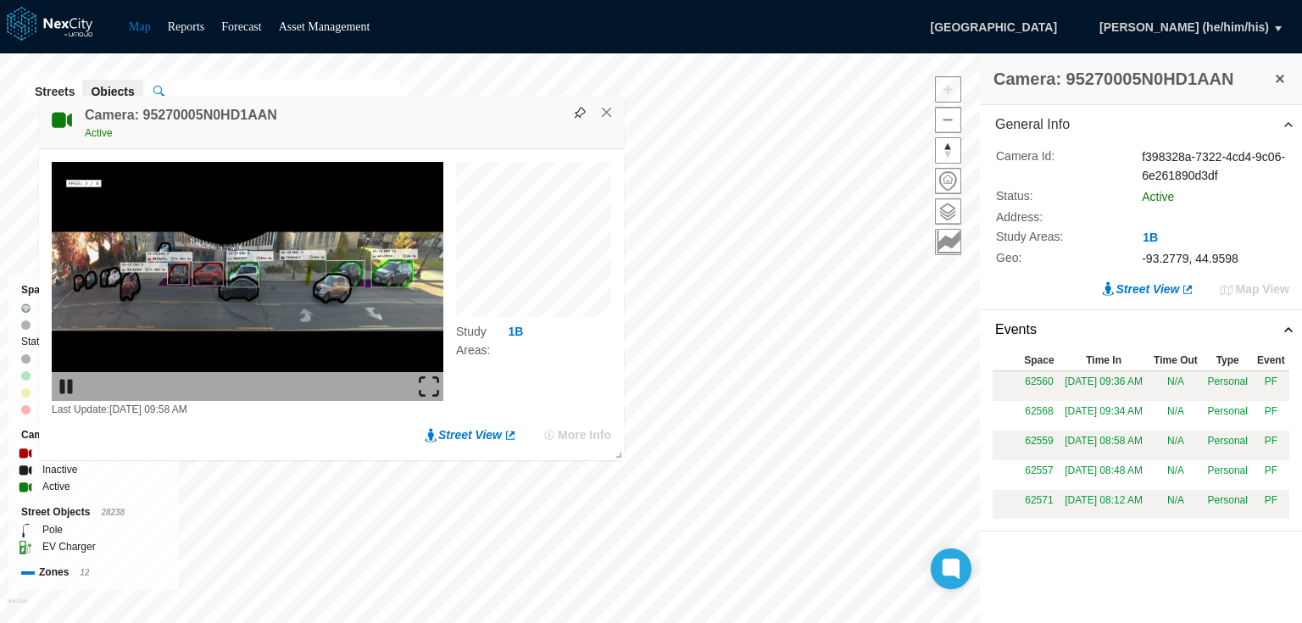
drag, startPoint x: 716, startPoint y: 75, endPoint x: 397, endPoint y: 108, distance: 321.3
click at [397, 108] on div "Camera: 95270005N0HD1AAN Active" at bounding box center [331, 122] width 585 height 53
click at [604, 109] on button "×" at bounding box center [606, 112] width 15 height 15
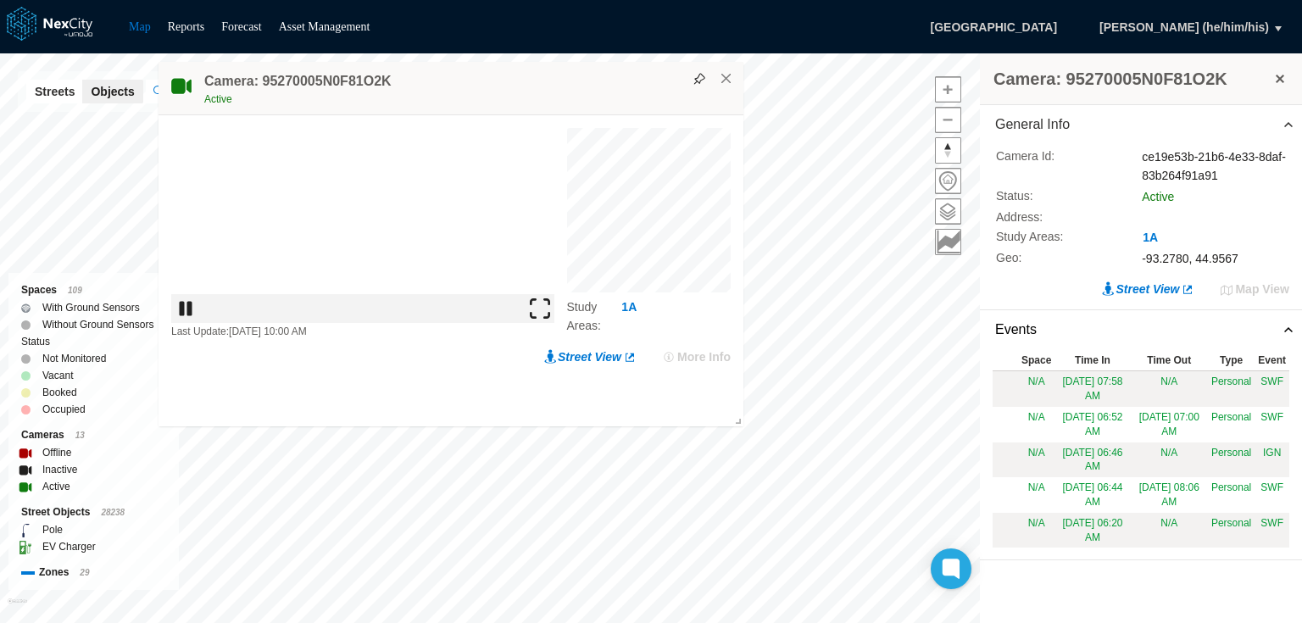
click at [563, 340] on div "Last Update: 08/29/2025 10:00 AM Study Areas : 1A" at bounding box center [450, 234] width 559 height 212
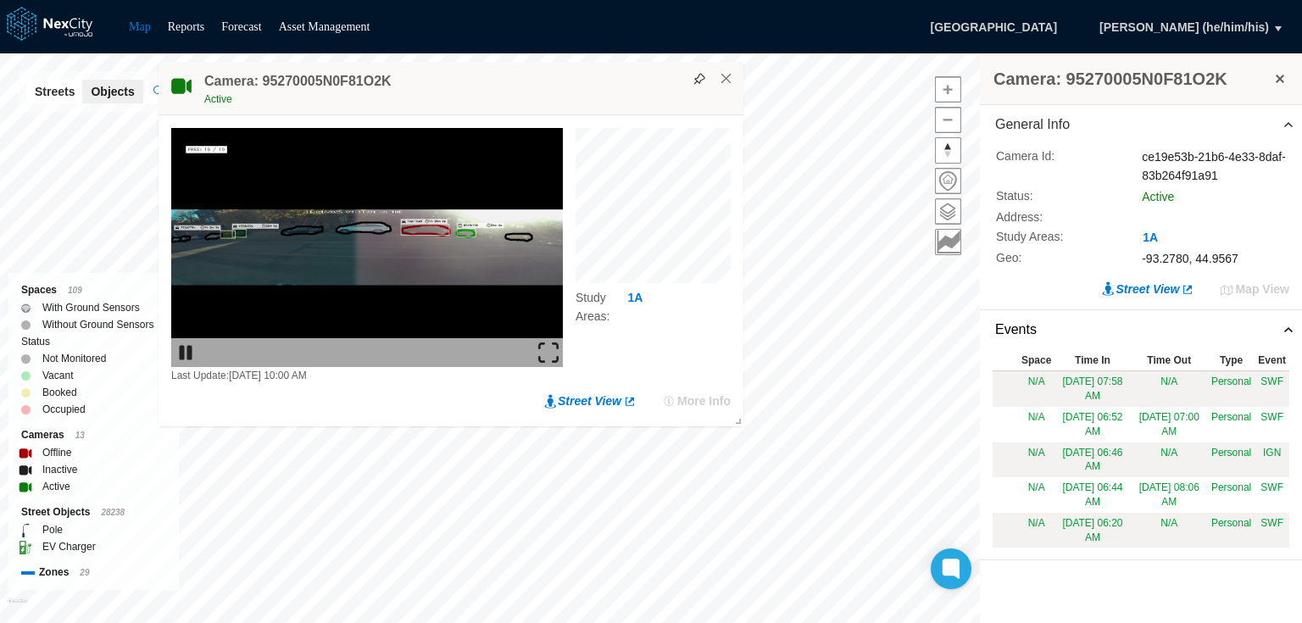
click at [547, 349] on img at bounding box center [548, 352] width 20 height 20
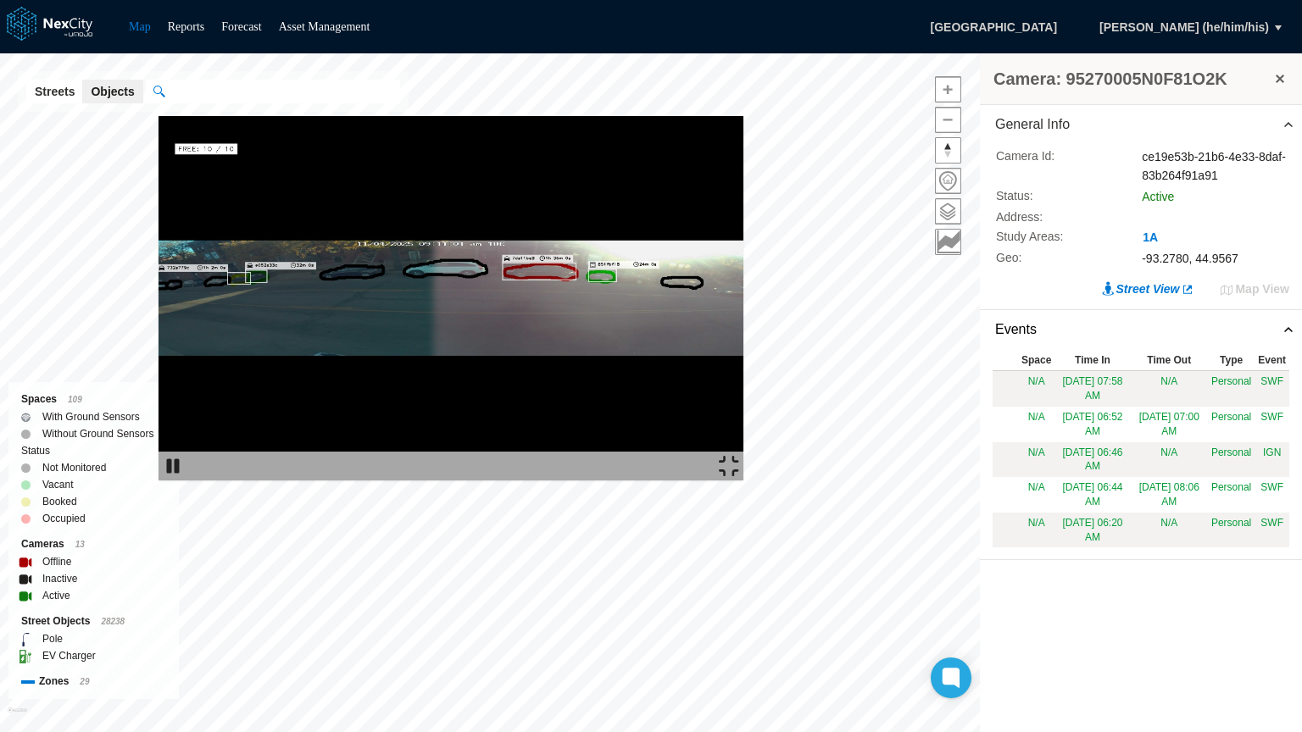
click at [739, 476] on img at bounding box center [729, 466] width 20 height 20
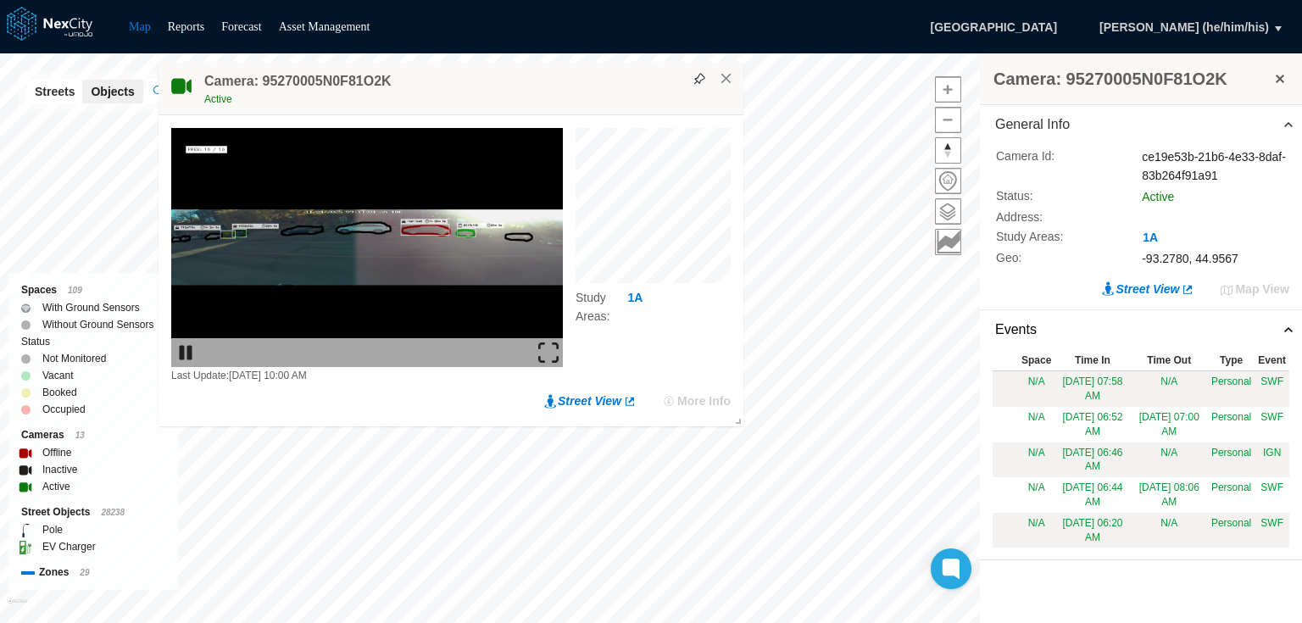
click at [542, 343] on img at bounding box center [548, 352] width 20 height 20
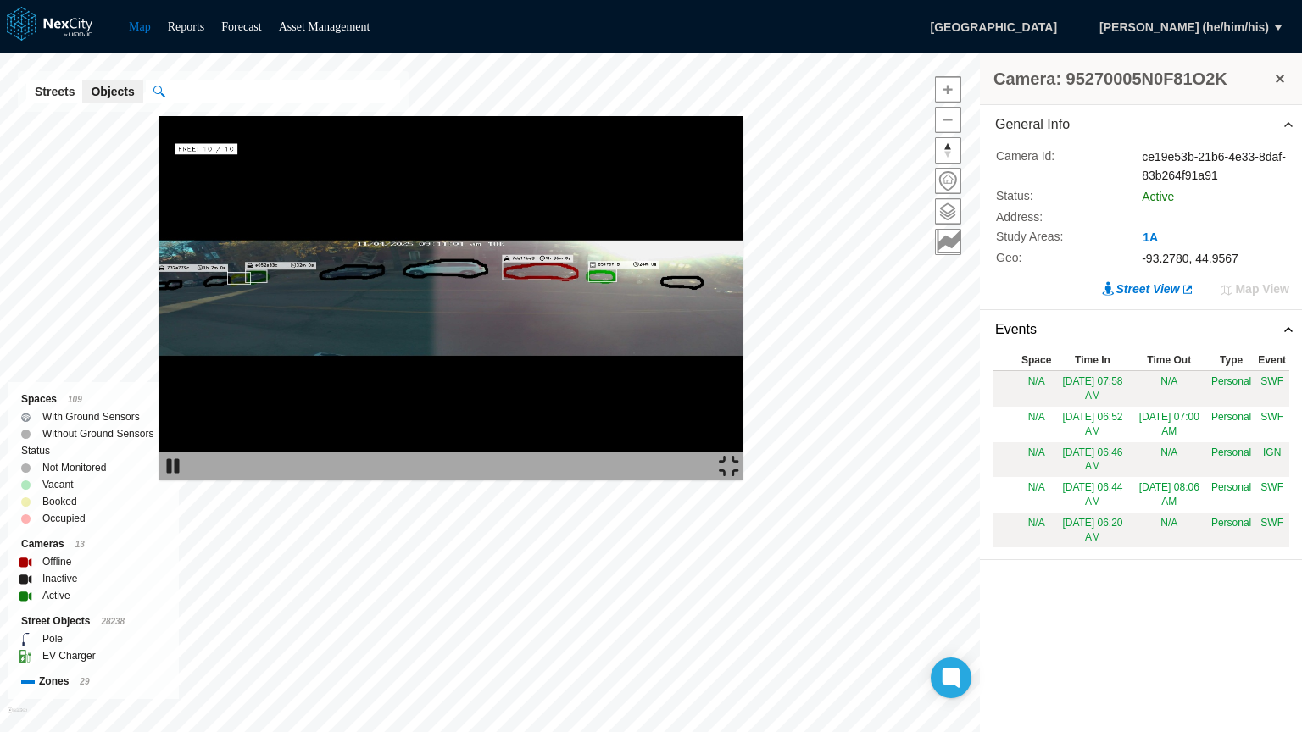
click at [743, 116] on img at bounding box center [450, 298] width 585 height 364
click at [739, 476] on img at bounding box center [729, 466] width 20 height 20
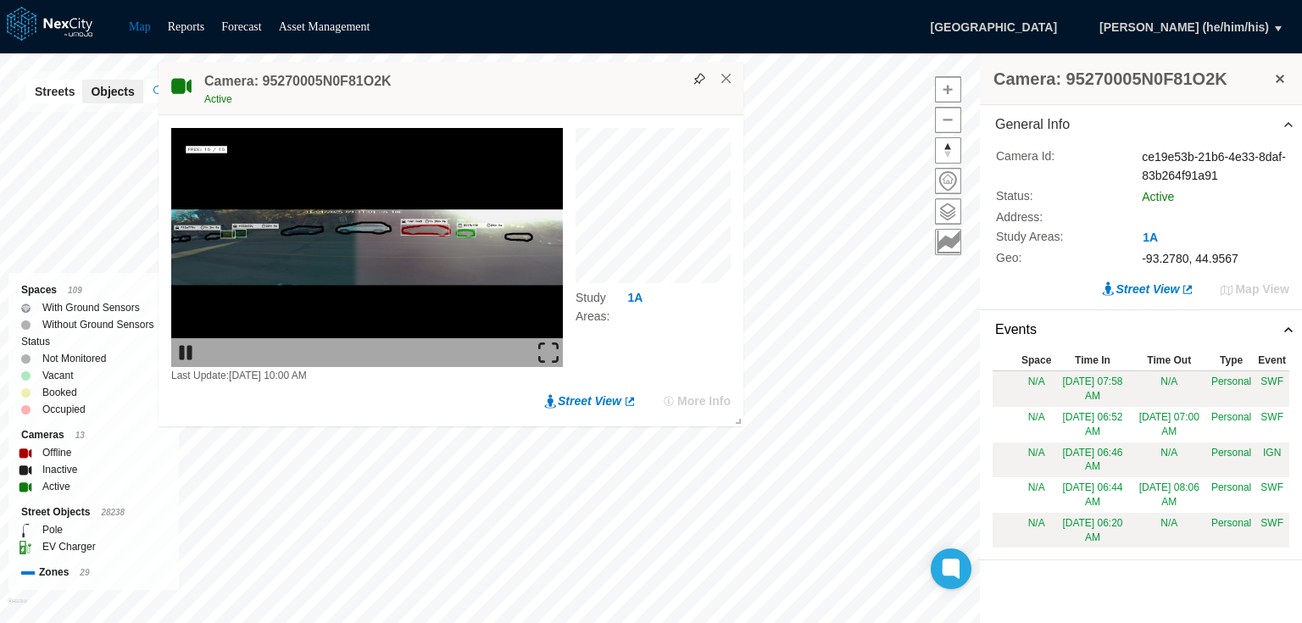
click at [725, 86] on div "Camera: 95270005N0F81O2K Active" at bounding box center [450, 88] width 585 height 53
click at [727, 79] on button "×" at bounding box center [726, 78] width 15 height 15
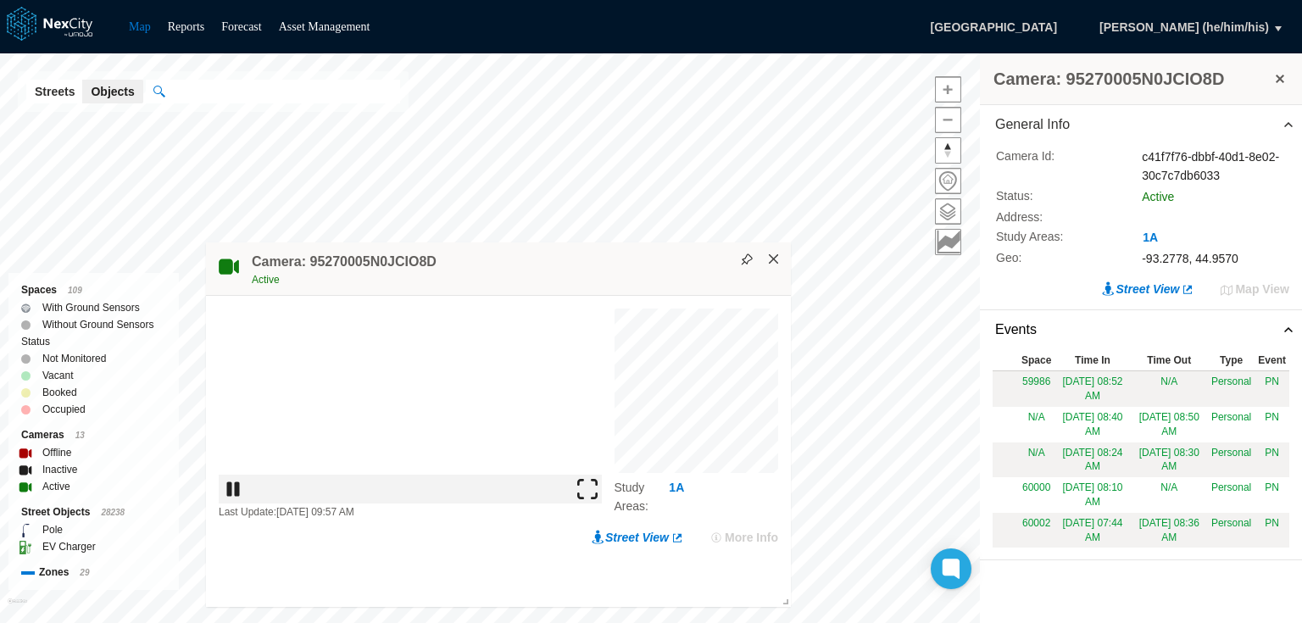
click at [777, 258] on button "×" at bounding box center [773, 259] width 15 height 15
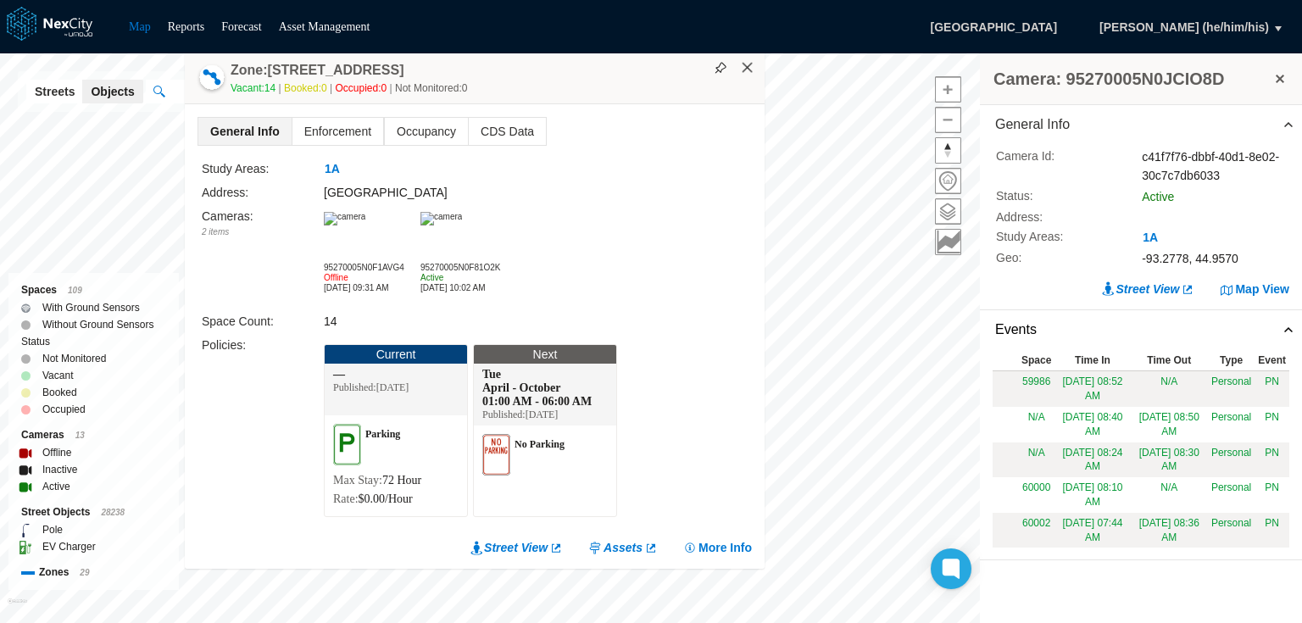
click at [742, 63] on button "×" at bounding box center [747, 67] width 15 height 15
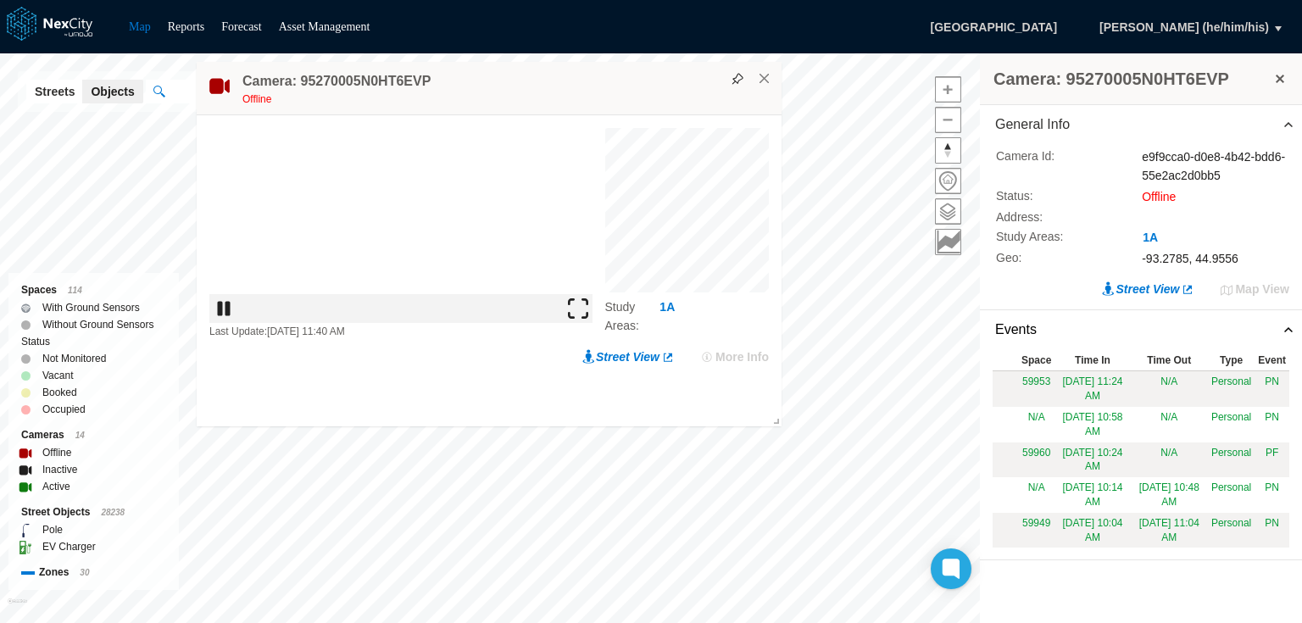
click at [580, 319] on img at bounding box center [578, 308] width 20 height 20
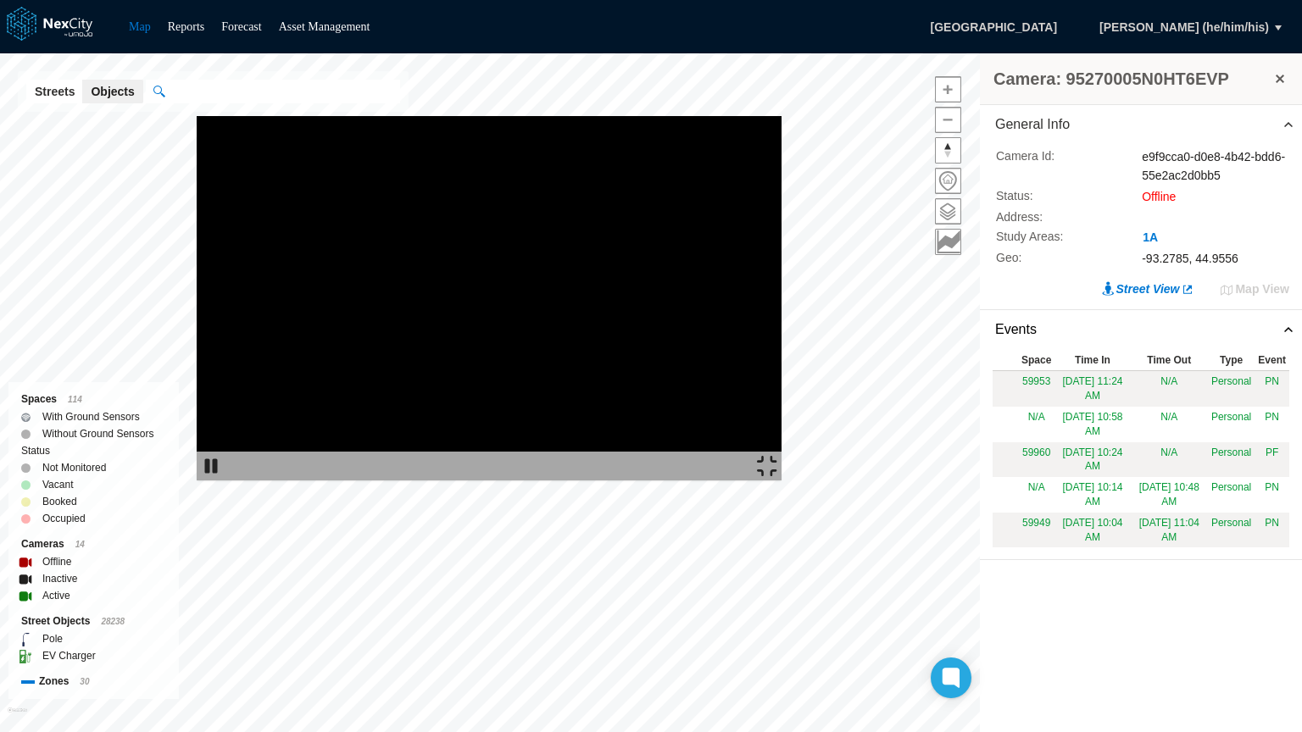
drag, startPoint x: 578, startPoint y: 430, endPoint x: 730, endPoint y: 469, distance: 156.8
drag, startPoint x: 730, startPoint y: 469, endPoint x: 1281, endPoint y: 717, distance: 604.6
click at [777, 476] on img at bounding box center [767, 466] width 20 height 20
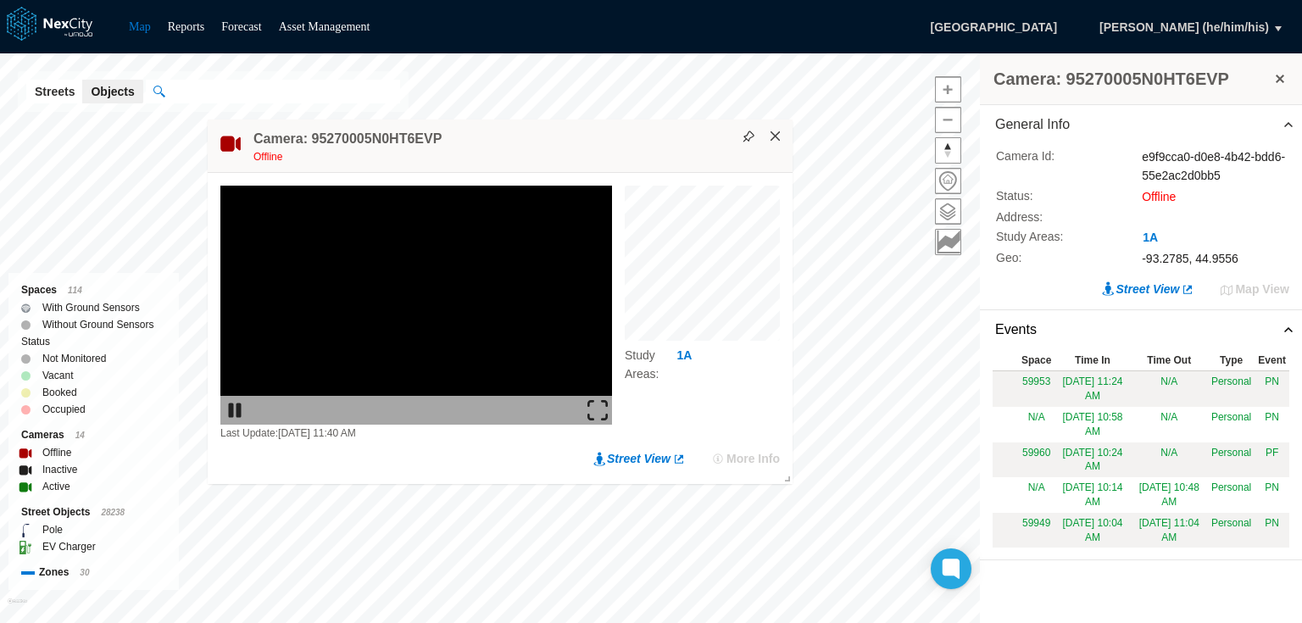
click at [773, 138] on button "×" at bounding box center [775, 136] width 15 height 15
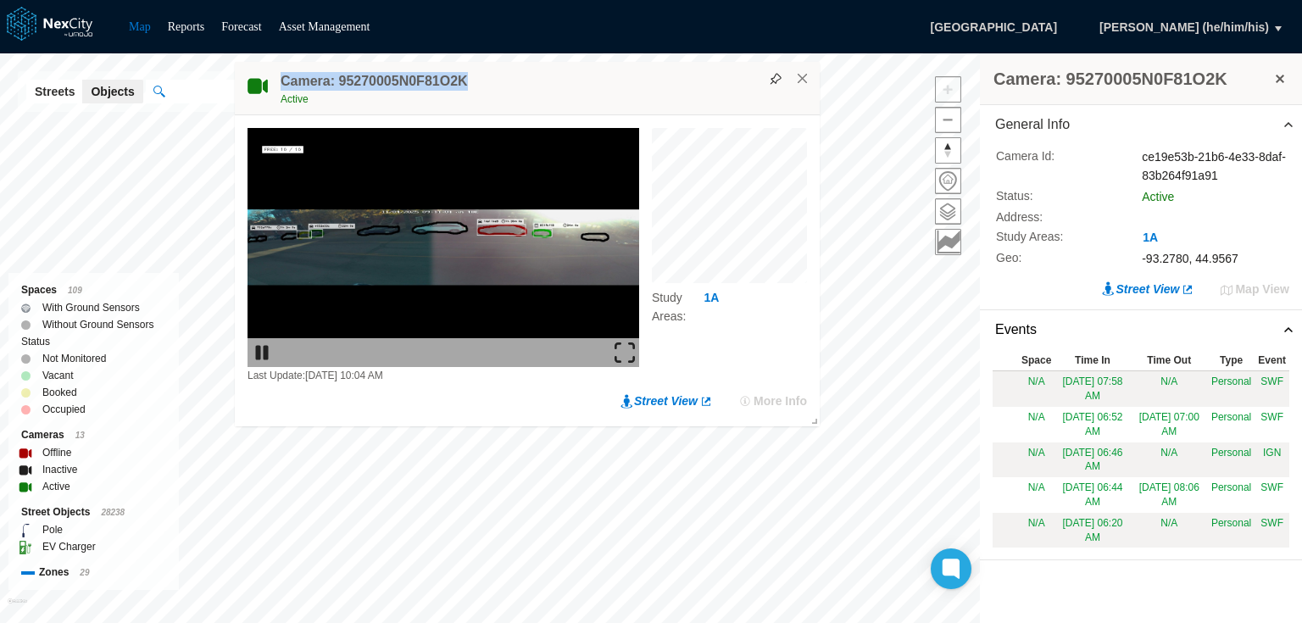
drag, startPoint x: 458, startPoint y: 81, endPoint x: 284, endPoint y: 80, distance: 173.7
click at [284, 80] on h4 "Camera: 95270005N0F81O2K" at bounding box center [373, 81] width 187 height 19
copy h4 "Camera: 95270005N0F81O2K"
click at [623, 349] on img at bounding box center [624, 352] width 20 height 20
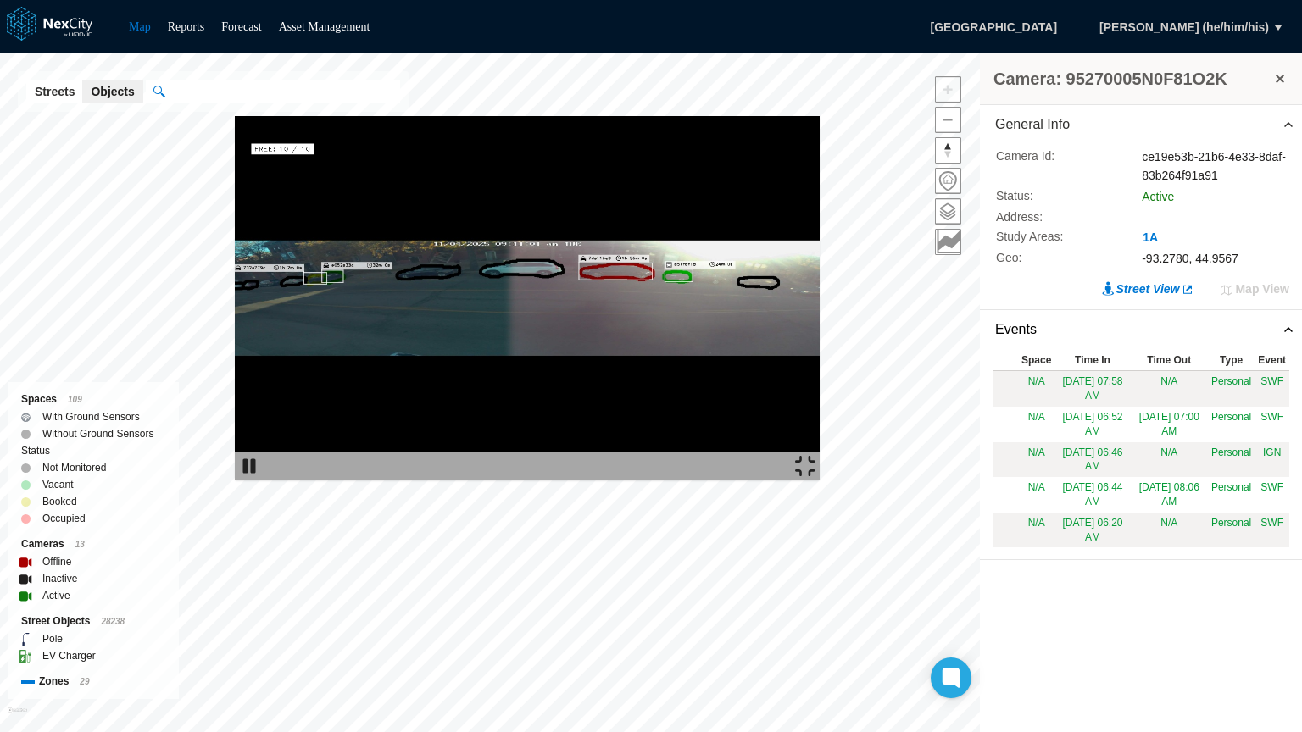
click at [819, 161] on img at bounding box center [527, 298] width 585 height 364
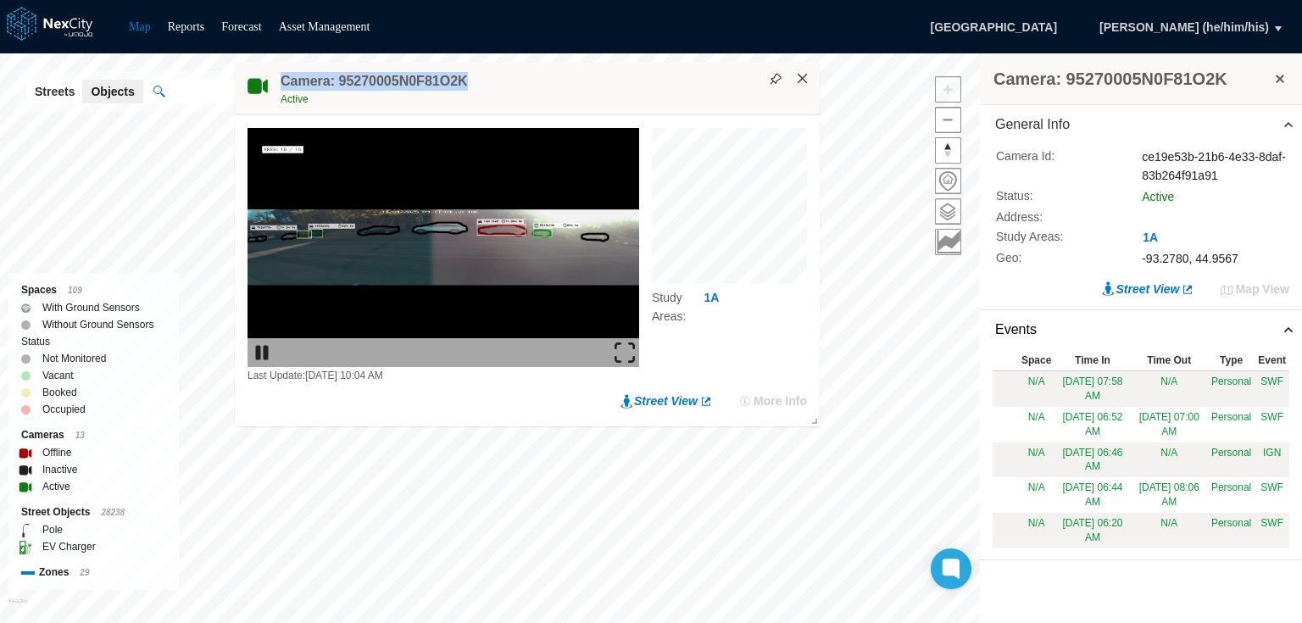
click at [803, 75] on button "×" at bounding box center [802, 78] width 15 height 15
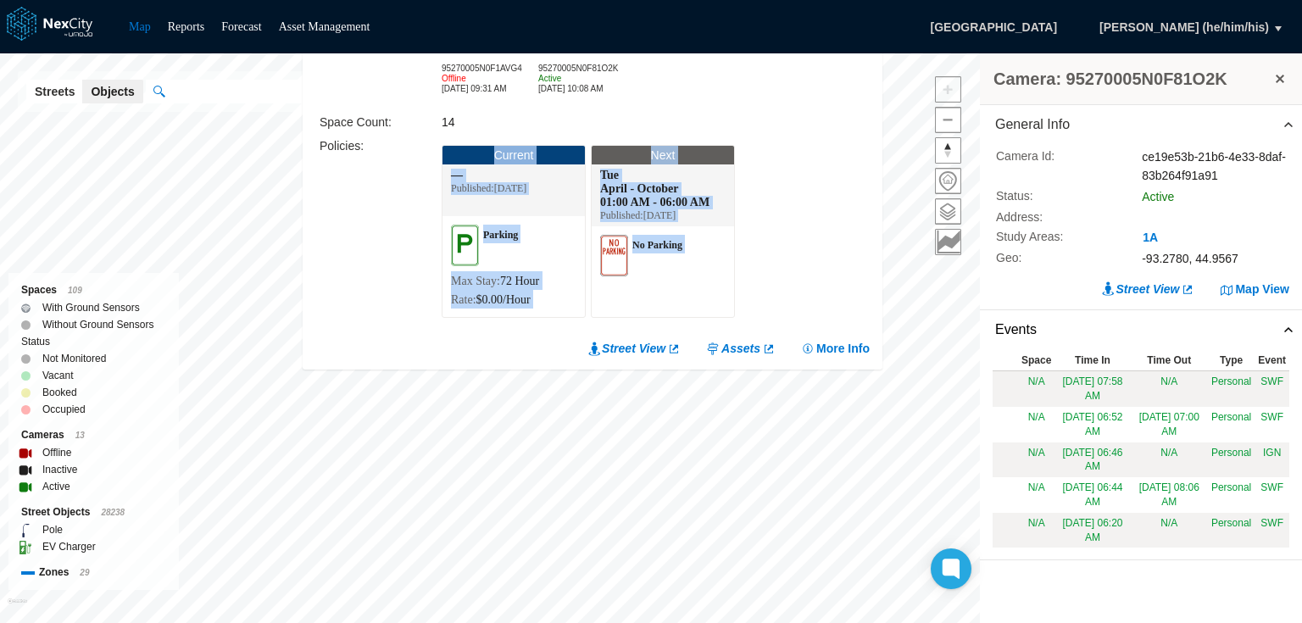
drag, startPoint x: 392, startPoint y: 206, endPoint x: 795, endPoint y: 292, distance: 411.5
click at [411, 336] on div "General Info Enforcement Occupancy CDS Data Study Areas: 1A Address: Nicollet A…" at bounding box center [593, 137] width 580 height 464
drag, startPoint x: 855, startPoint y: 105, endPoint x: 864, endPoint y: 159, distance: 55.0
click at [858, 159] on div "Study Areas: 1A Address: Nicollet Avenue Cameras : 2 items 95270005N0F1AVG4 Off…" at bounding box center [594, 143] width 550 height 366
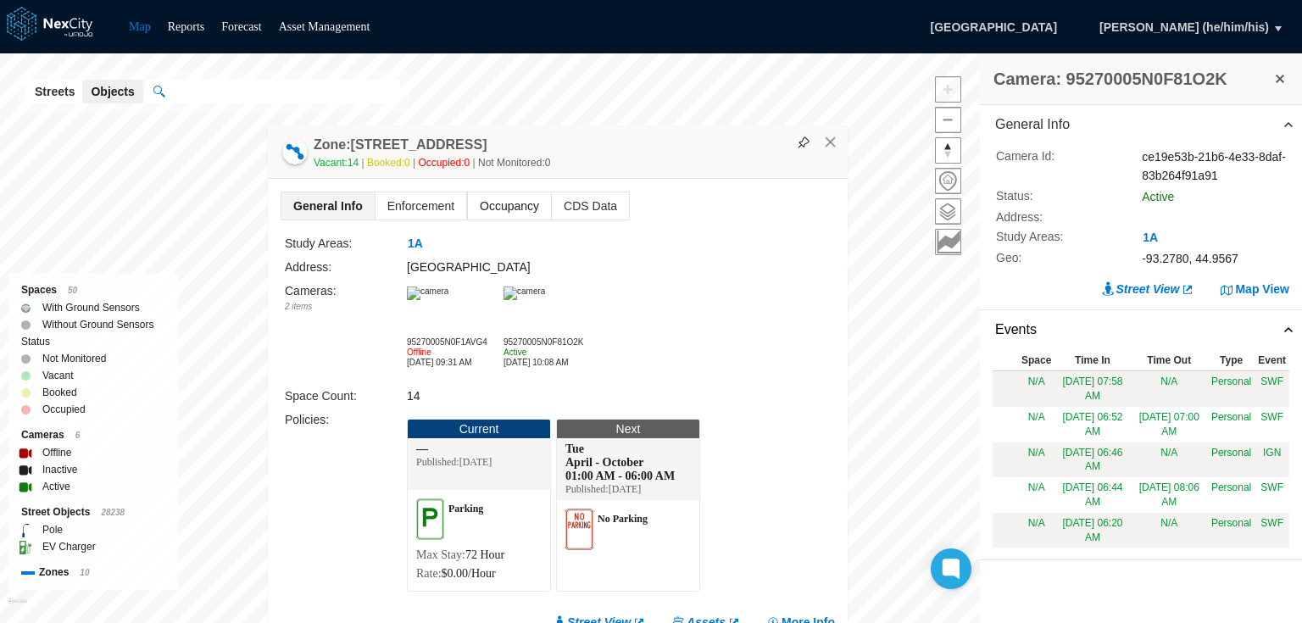
click at [497, 197] on span "Occupancy" at bounding box center [509, 205] width 83 height 27
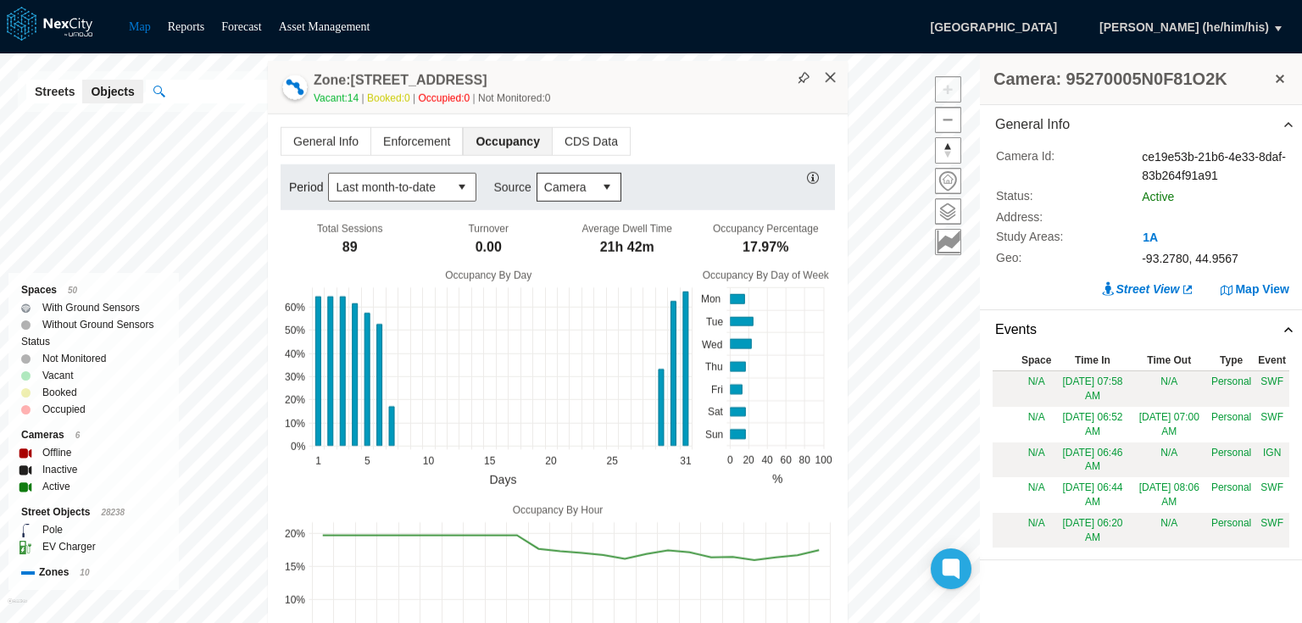
click at [827, 80] on button "×" at bounding box center [830, 77] width 15 height 15
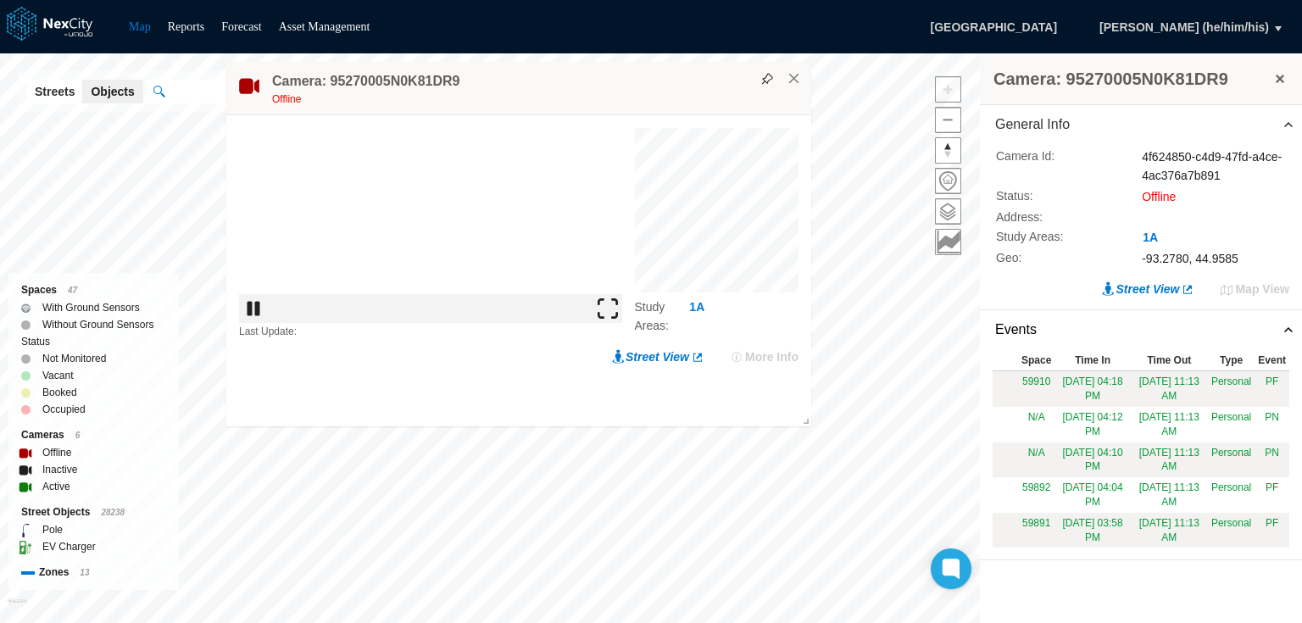
click at [622, 348] on img at bounding box center [616, 352] width 20 height 20
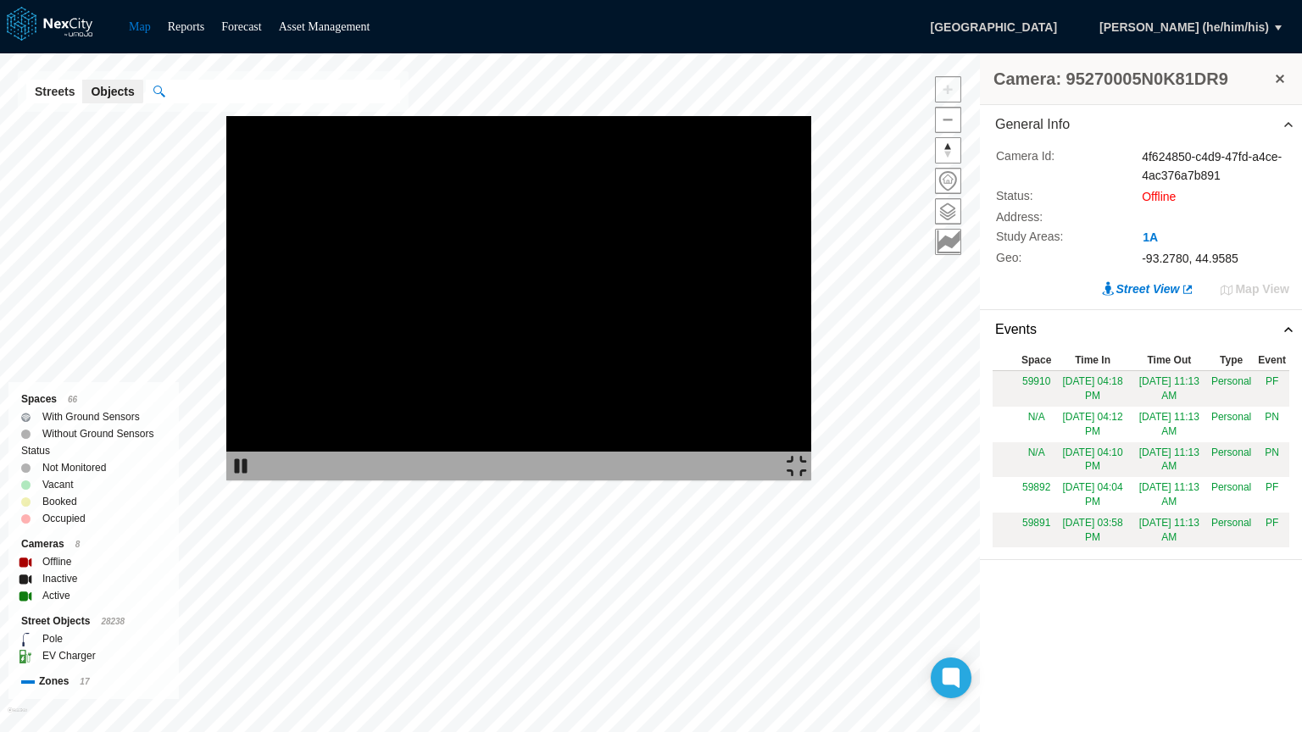
drag, startPoint x: 980, startPoint y: 268, endPoint x: 829, endPoint y: 253, distance: 151.5
click at [811, 253] on img at bounding box center [518, 298] width 585 height 364
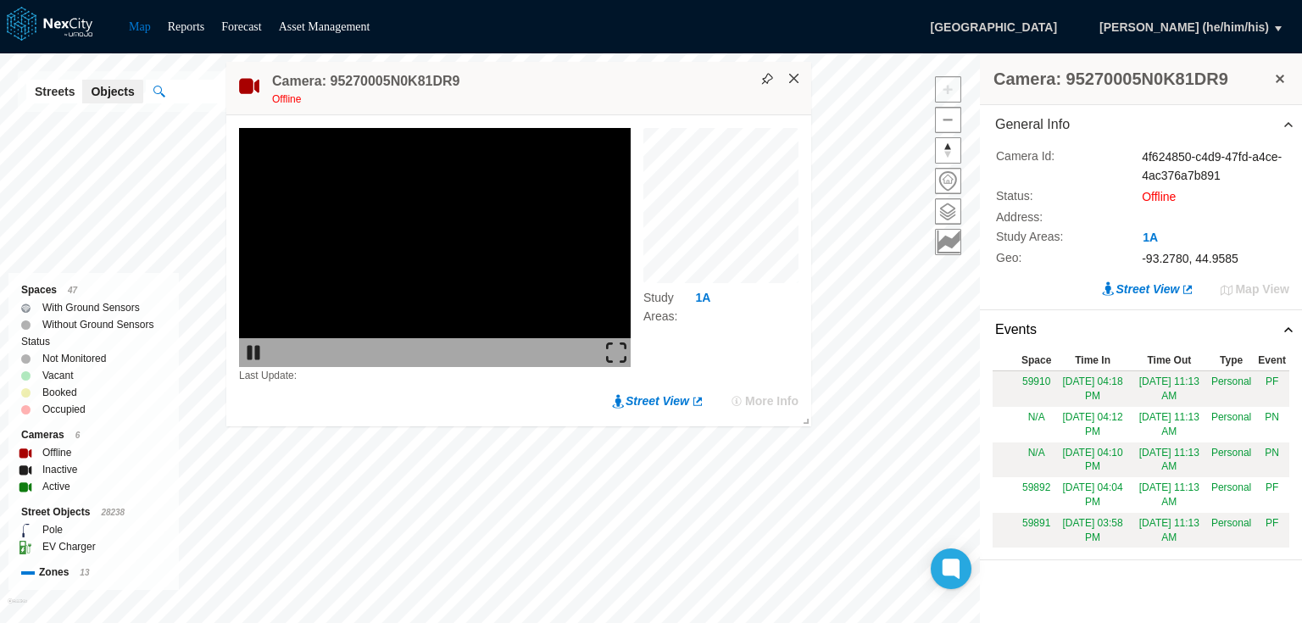
click at [793, 82] on button "×" at bounding box center [793, 78] width 15 height 15
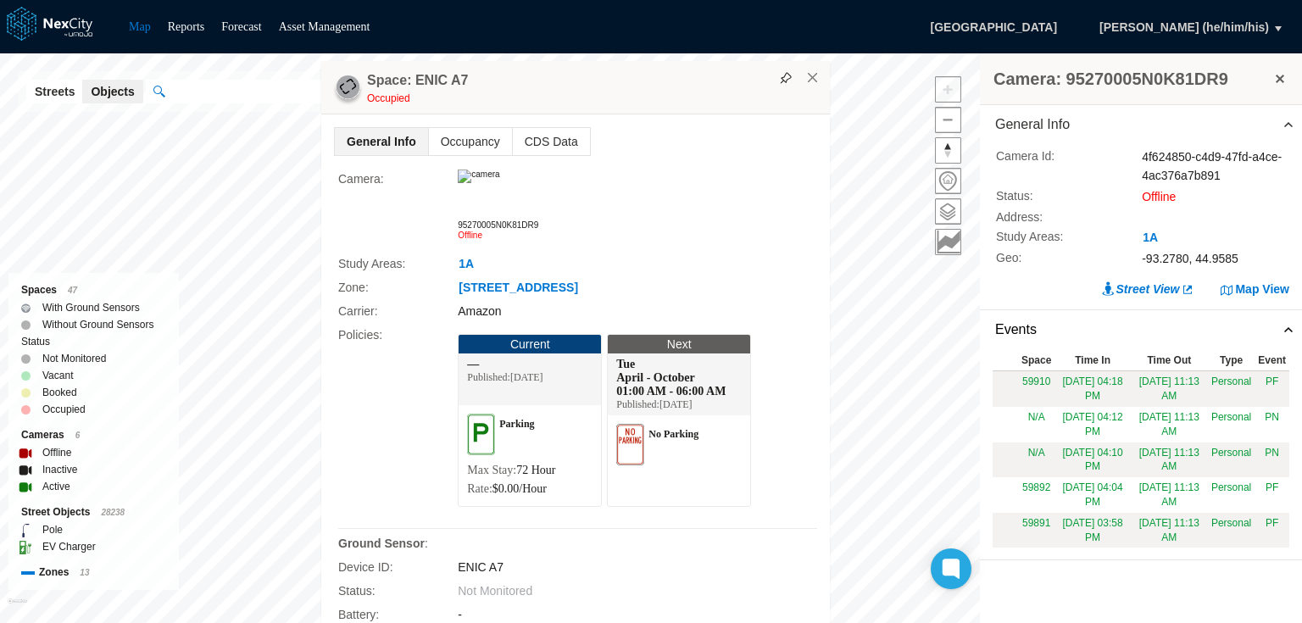
click at [489, 183] on img at bounding box center [479, 176] width 42 height 14
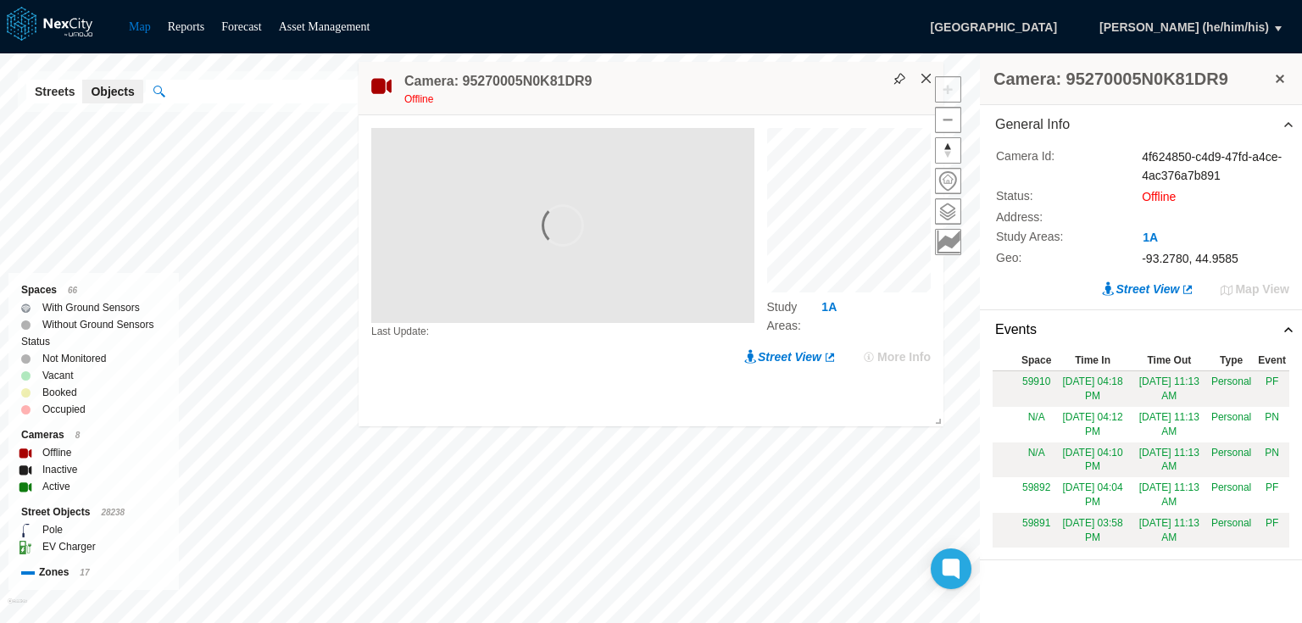
click at [922, 78] on button "×" at bounding box center [926, 78] width 15 height 15
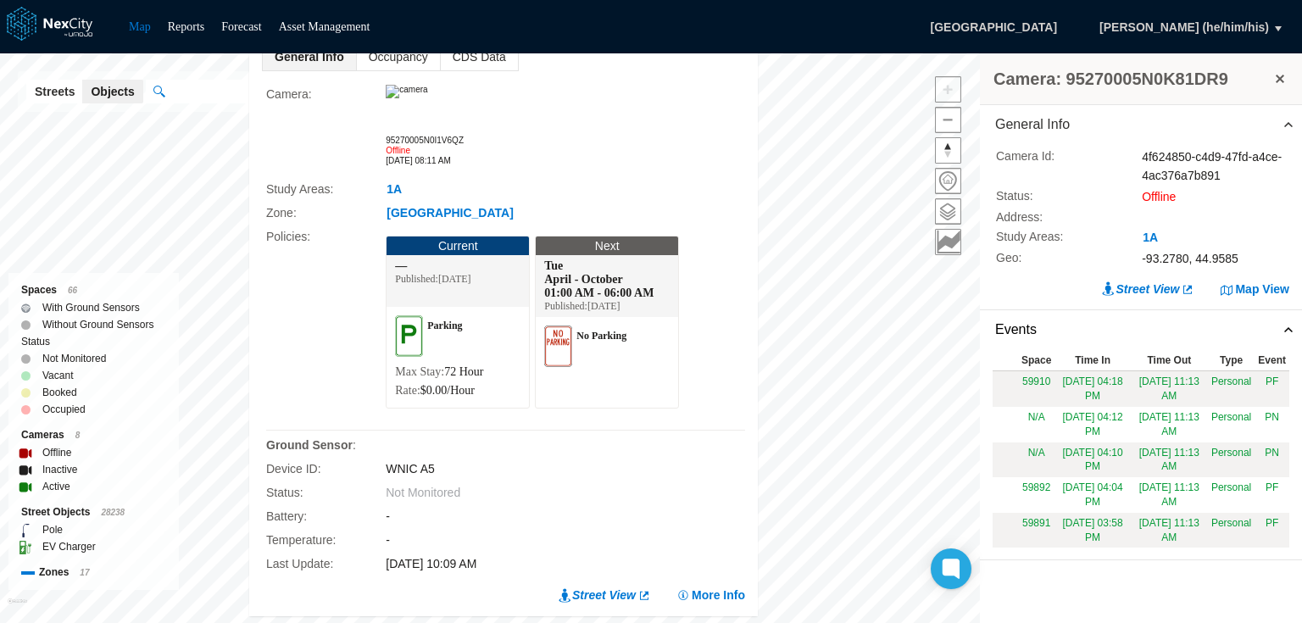
click at [425, 98] on img at bounding box center [407, 92] width 42 height 14
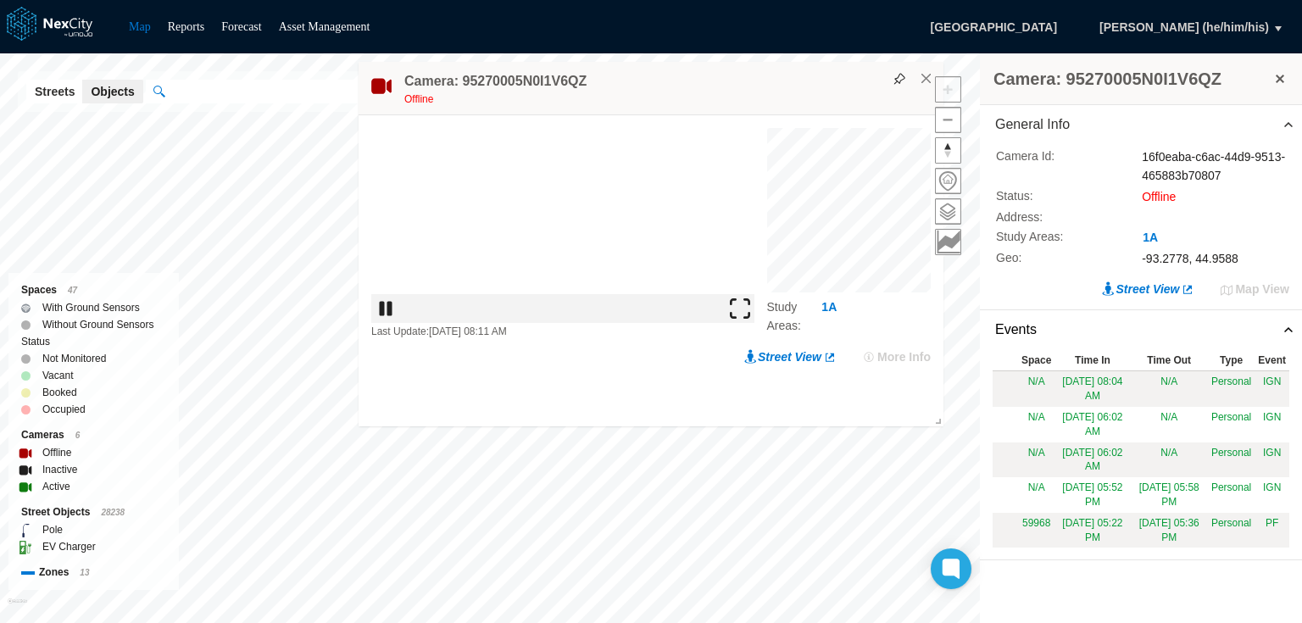
click at [748, 319] on img at bounding box center [740, 308] width 20 height 20
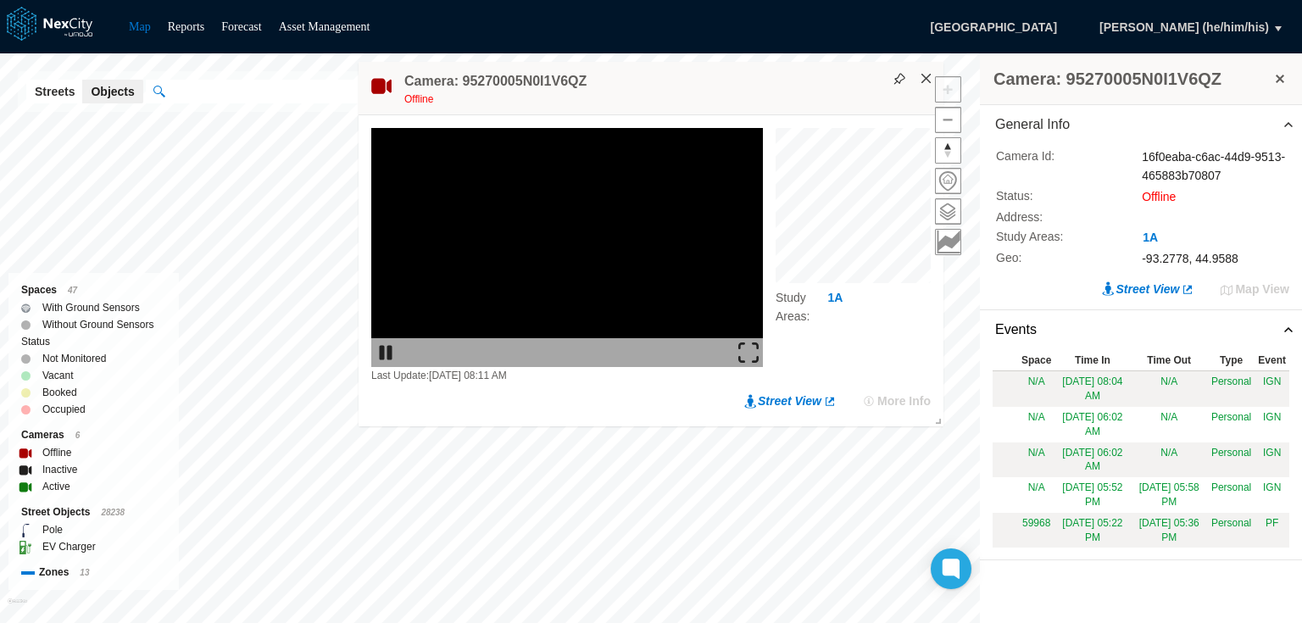
click at [925, 77] on button "×" at bounding box center [926, 78] width 15 height 15
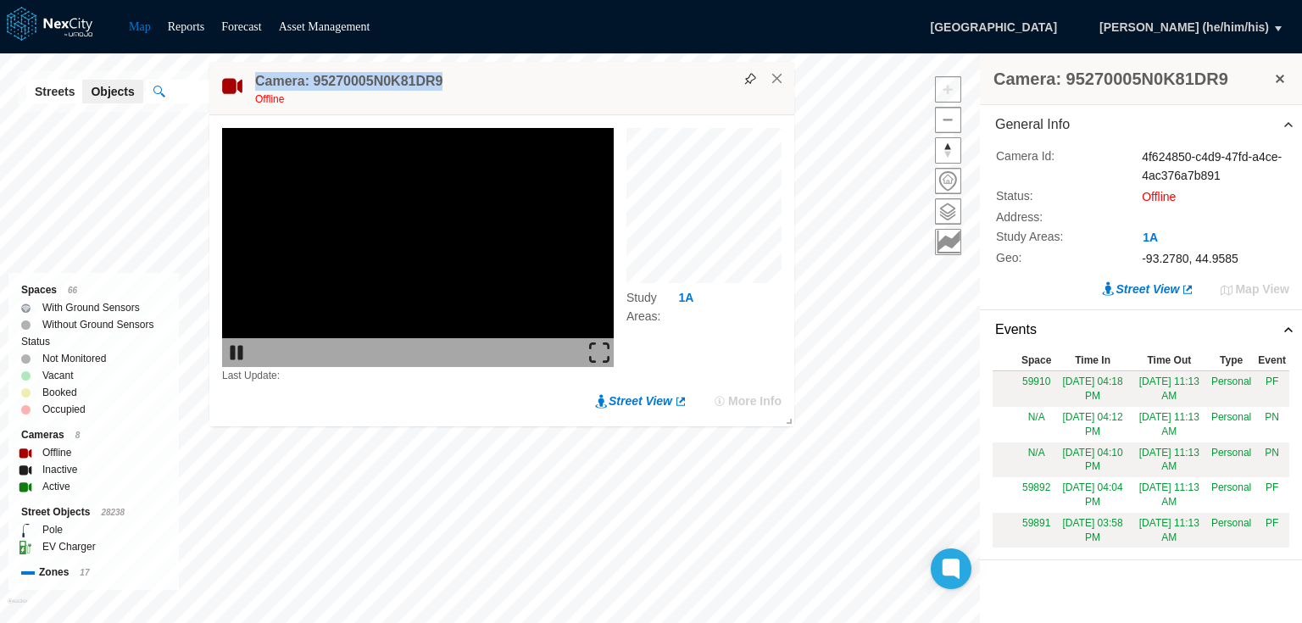
drag, startPoint x: 258, startPoint y: 78, endPoint x: 448, endPoint y: 83, distance: 190.7
click at [448, 83] on div "Camera: 95270005N0K81DR9 Offline" at bounding box center [501, 88] width 585 height 53
copy h4 "Camera: 95270005N0K81DR9"
click at [777, 81] on button "×" at bounding box center [776, 78] width 15 height 15
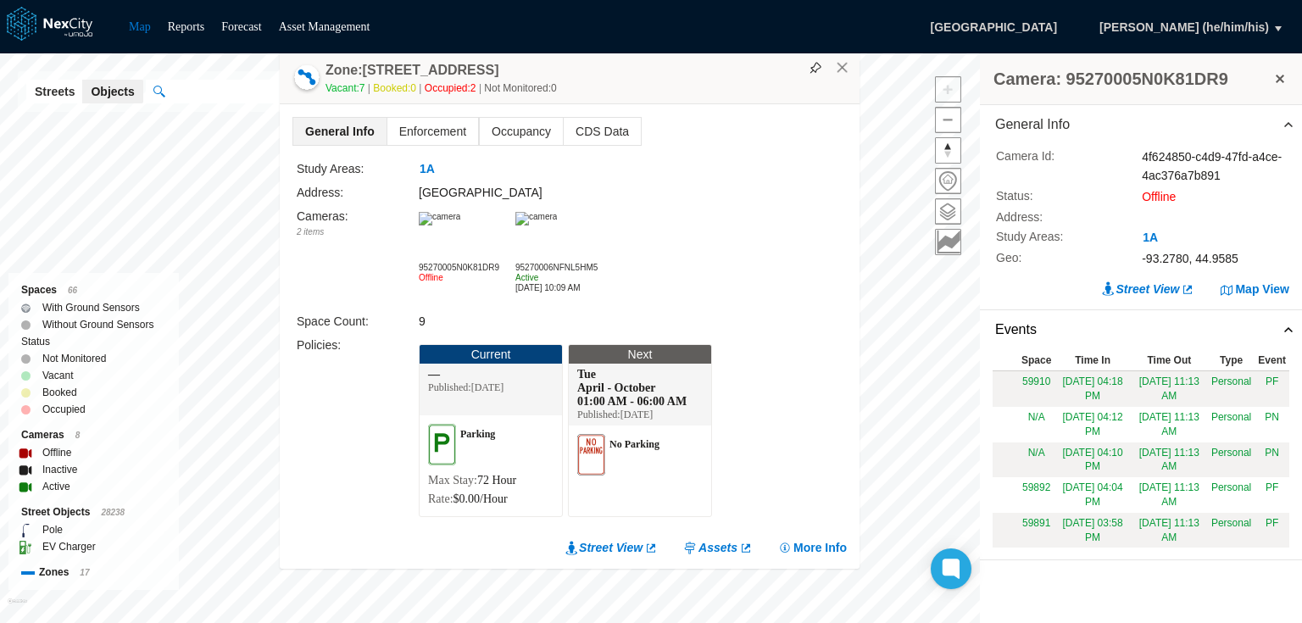
click at [543, 222] on img at bounding box center [536, 219] width 42 height 14
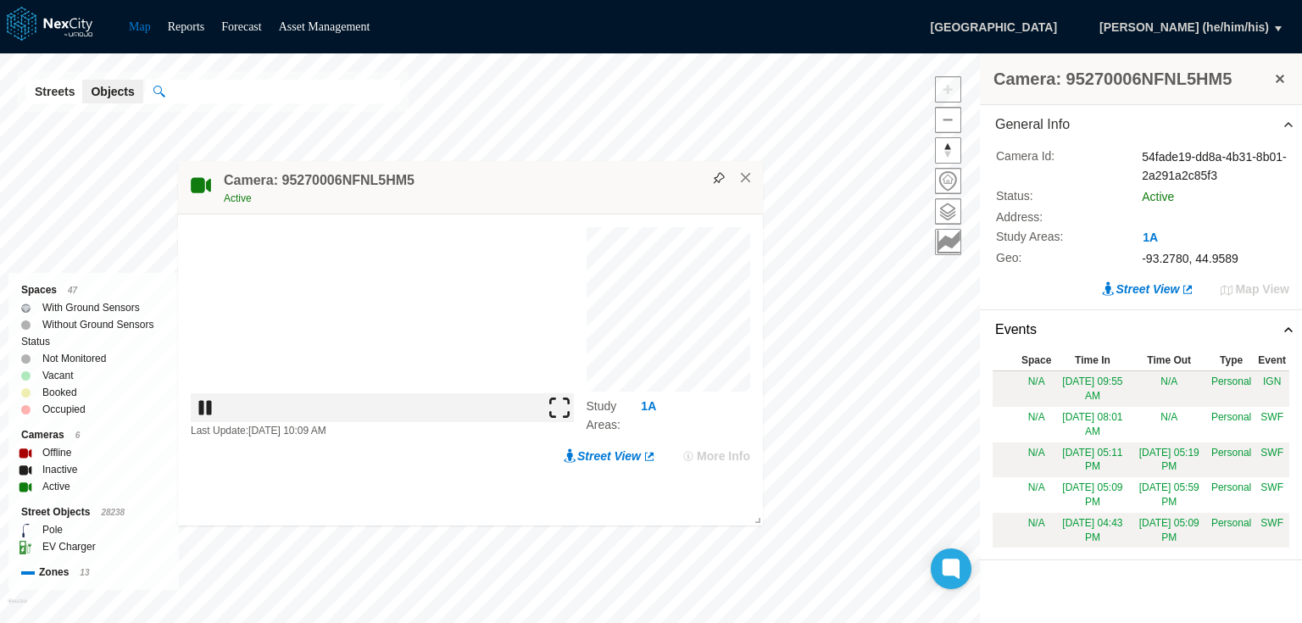
drag, startPoint x: 338, startPoint y: 98, endPoint x: 142, endPoint y: 98, distance: 196.6
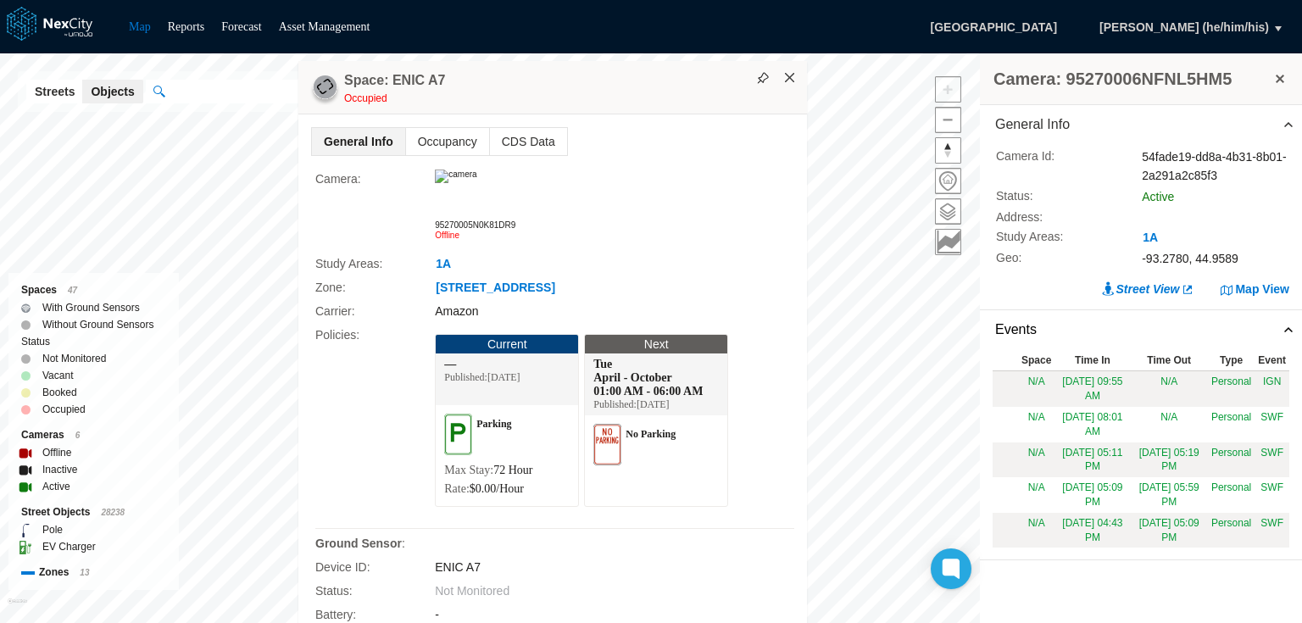
click at [786, 79] on button "×" at bounding box center [789, 77] width 15 height 15
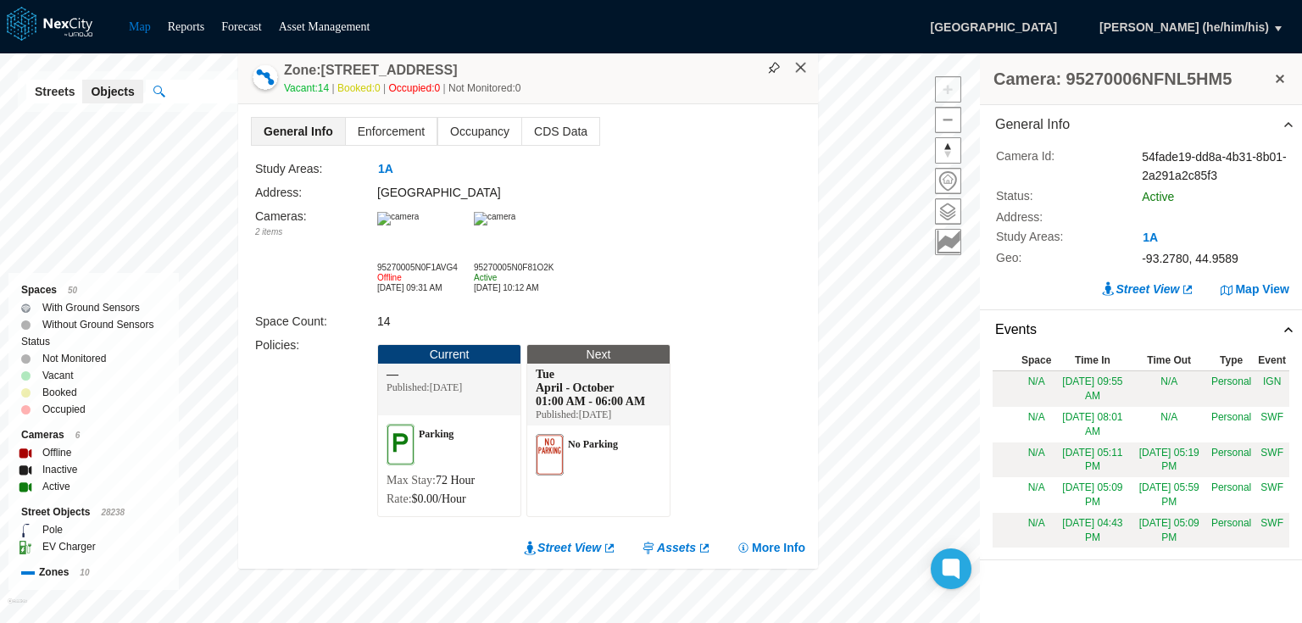
click at [808, 64] on button "×" at bounding box center [800, 67] width 15 height 15
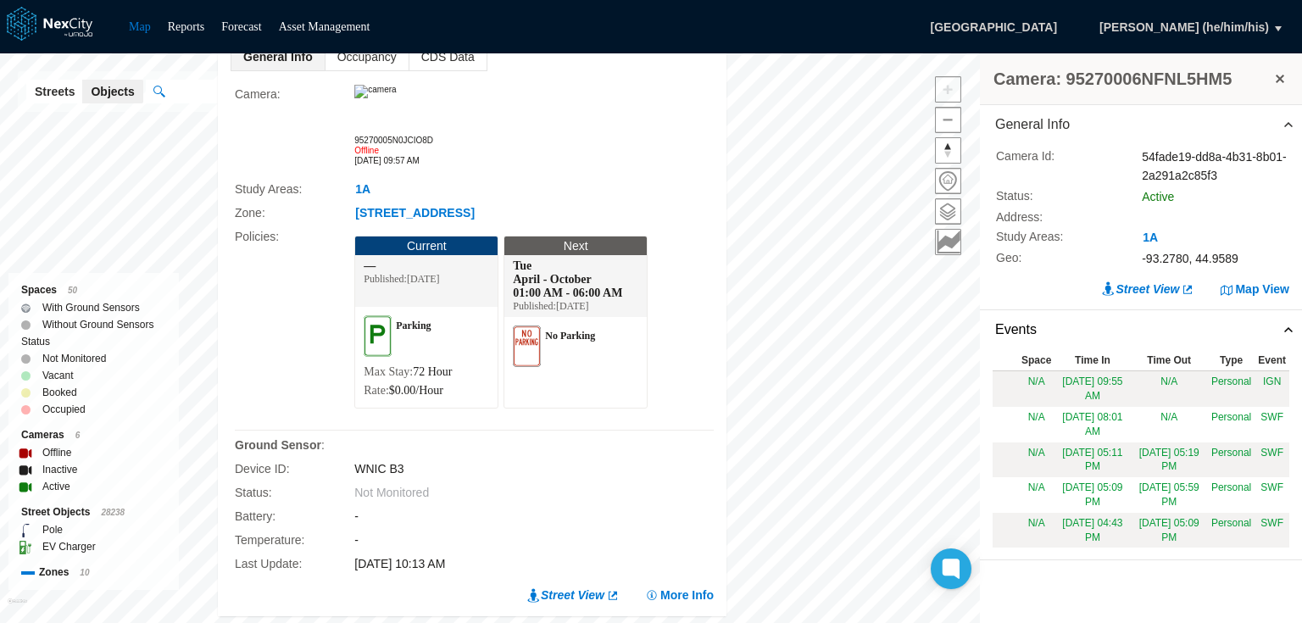
click at [396, 98] on img at bounding box center [375, 92] width 42 height 14
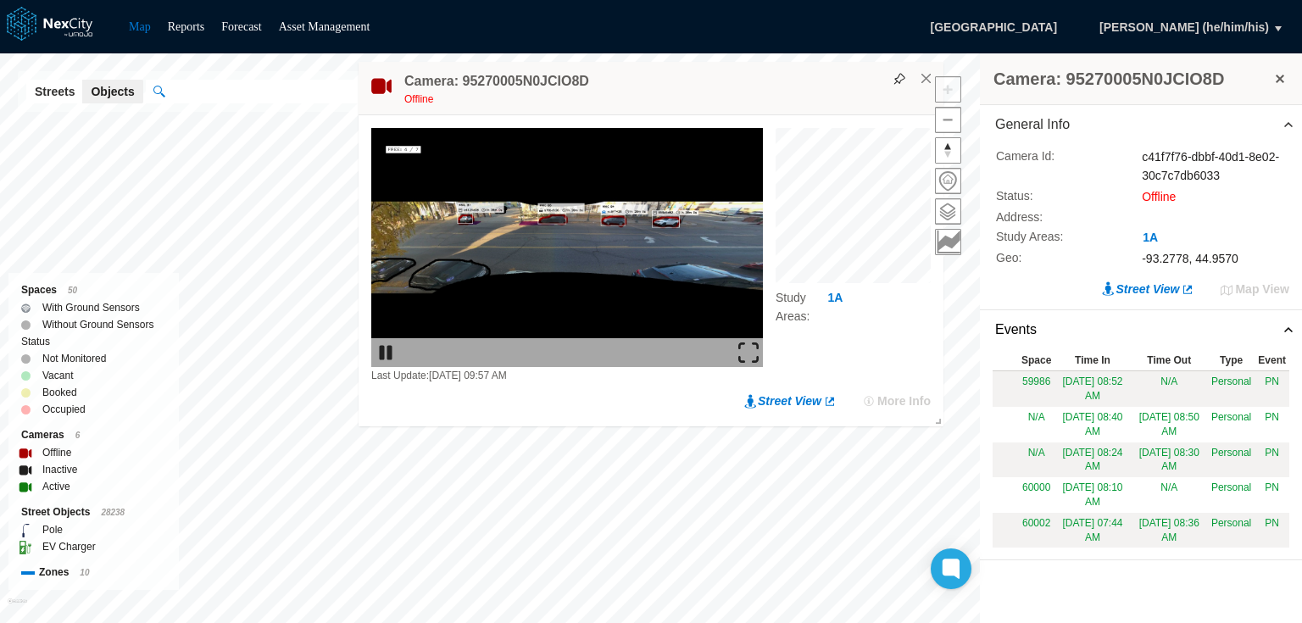
click at [752, 342] on img at bounding box center [748, 352] width 20 height 20
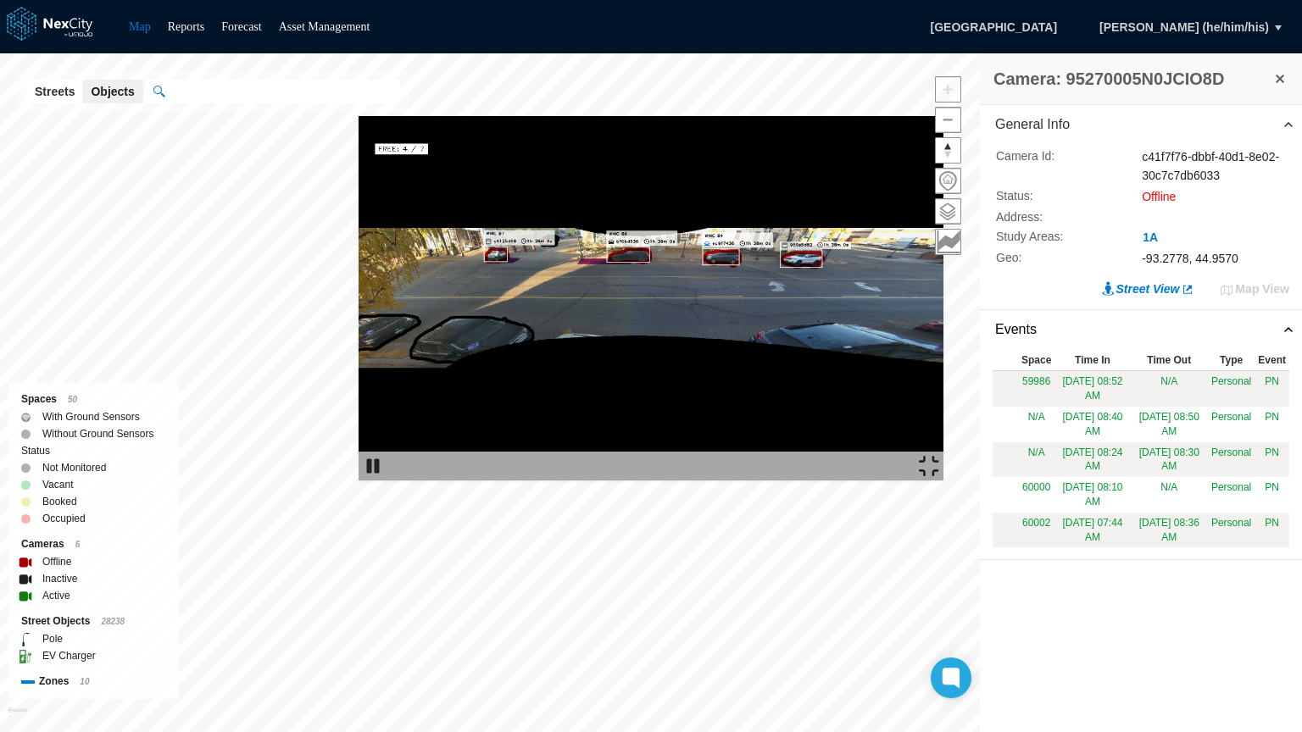
click at [358, 116] on img at bounding box center [650, 298] width 585 height 364
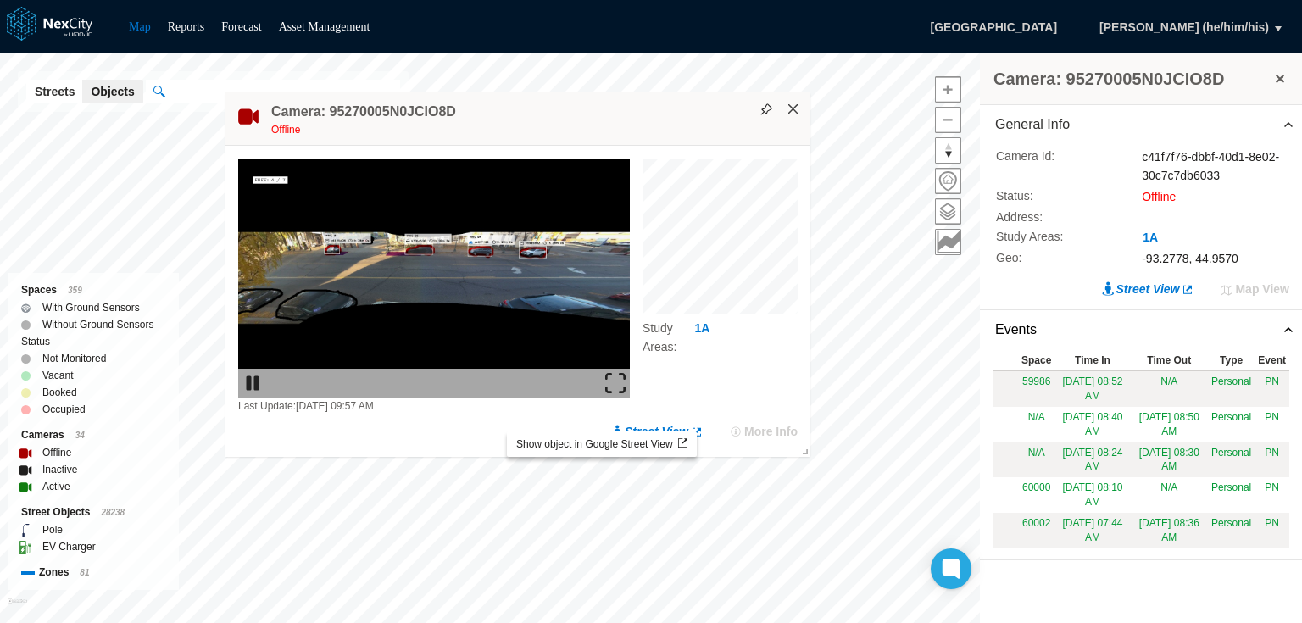
click at [790, 109] on button "×" at bounding box center [793, 109] width 15 height 15
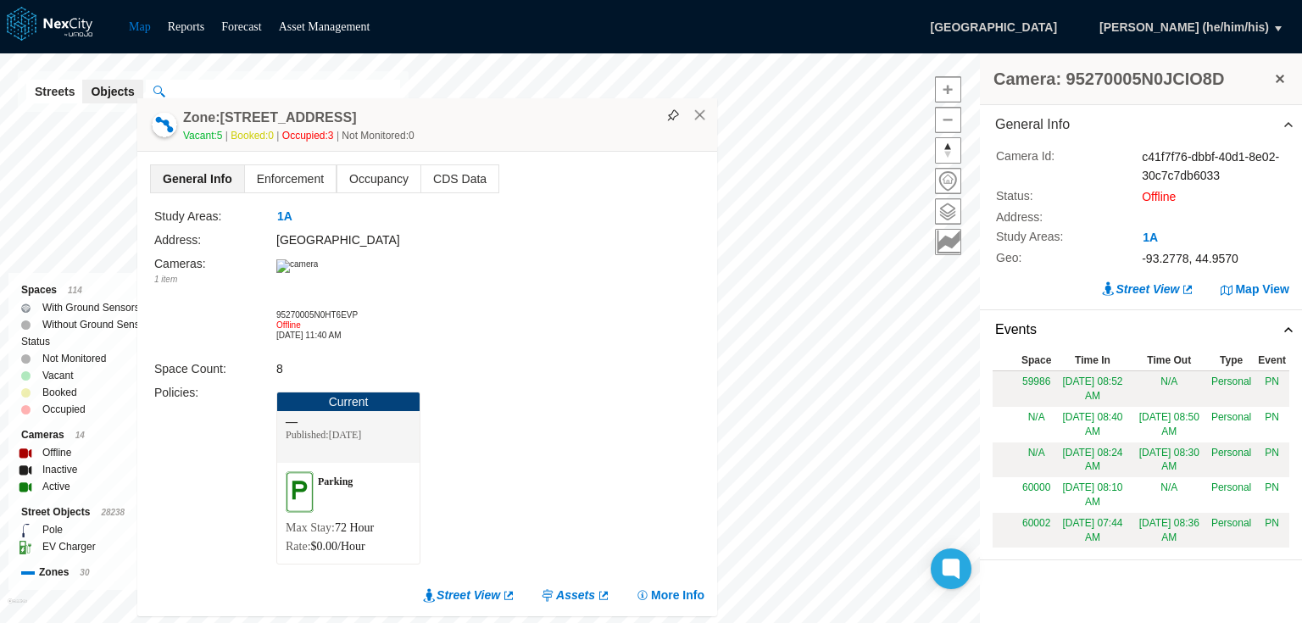
click at [318, 273] on img at bounding box center [297, 266] width 42 height 14
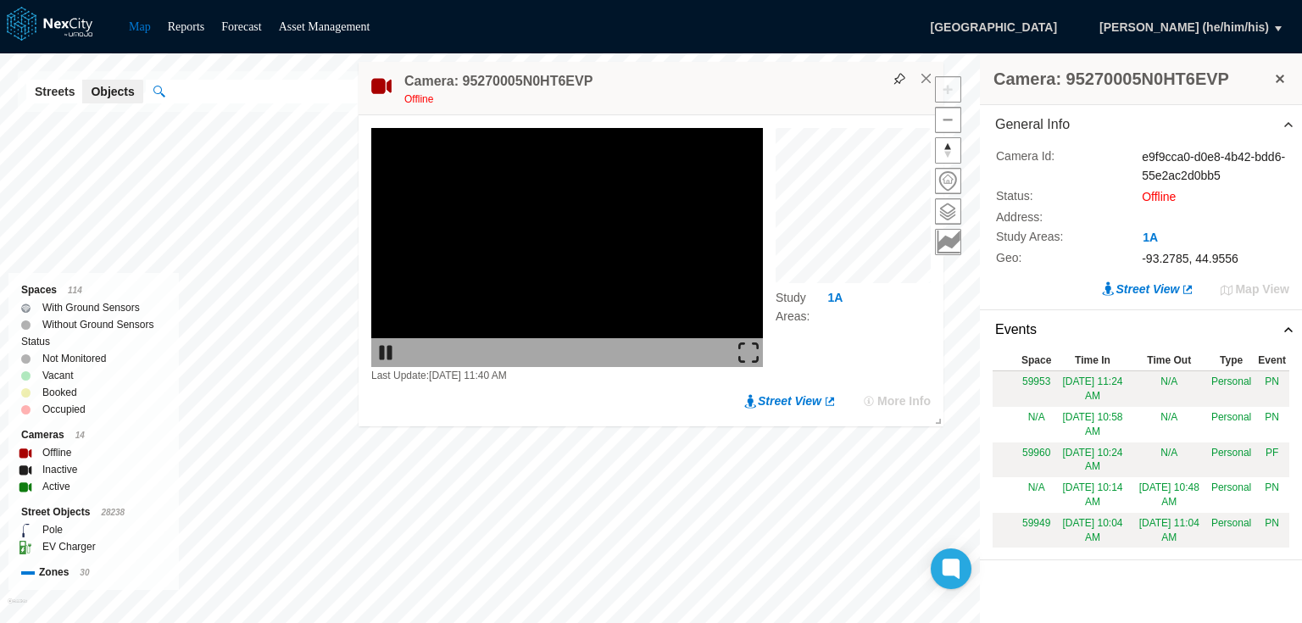
click at [749, 349] on img at bounding box center [748, 352] width 20 height 20
click at [926, 75] on button "×" at bounding box center [926, 78] width 15 height 15
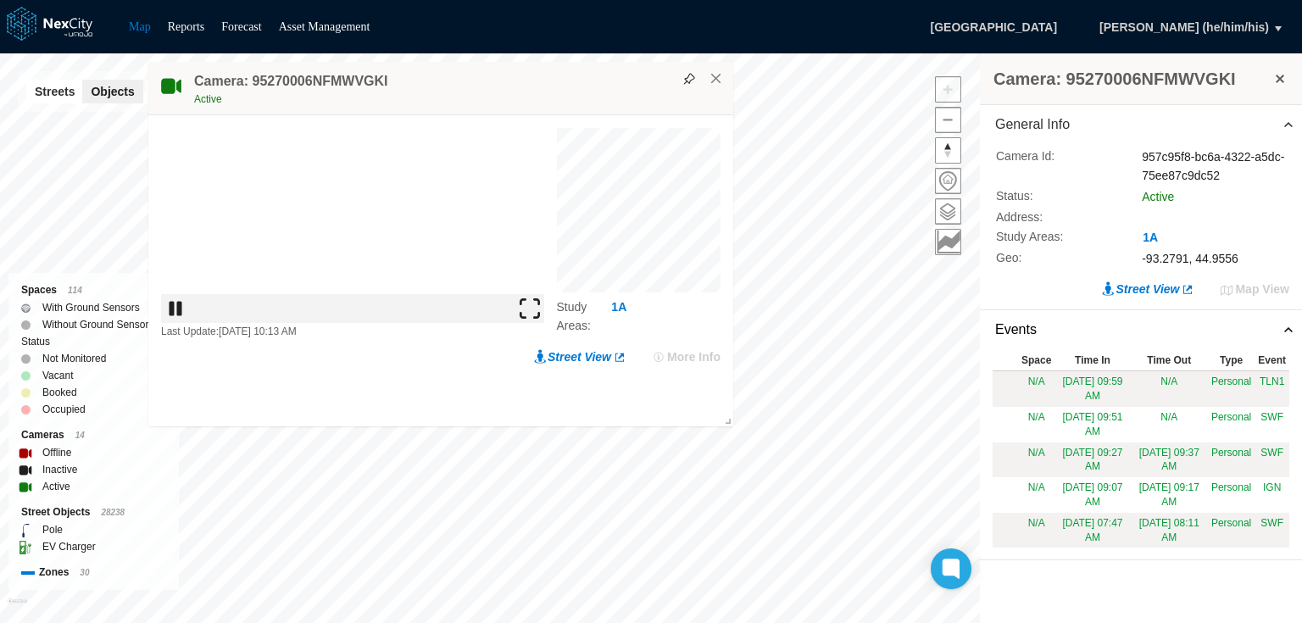
click at [532, 319] on img at bounding box center [529, 308] width 20 height 20
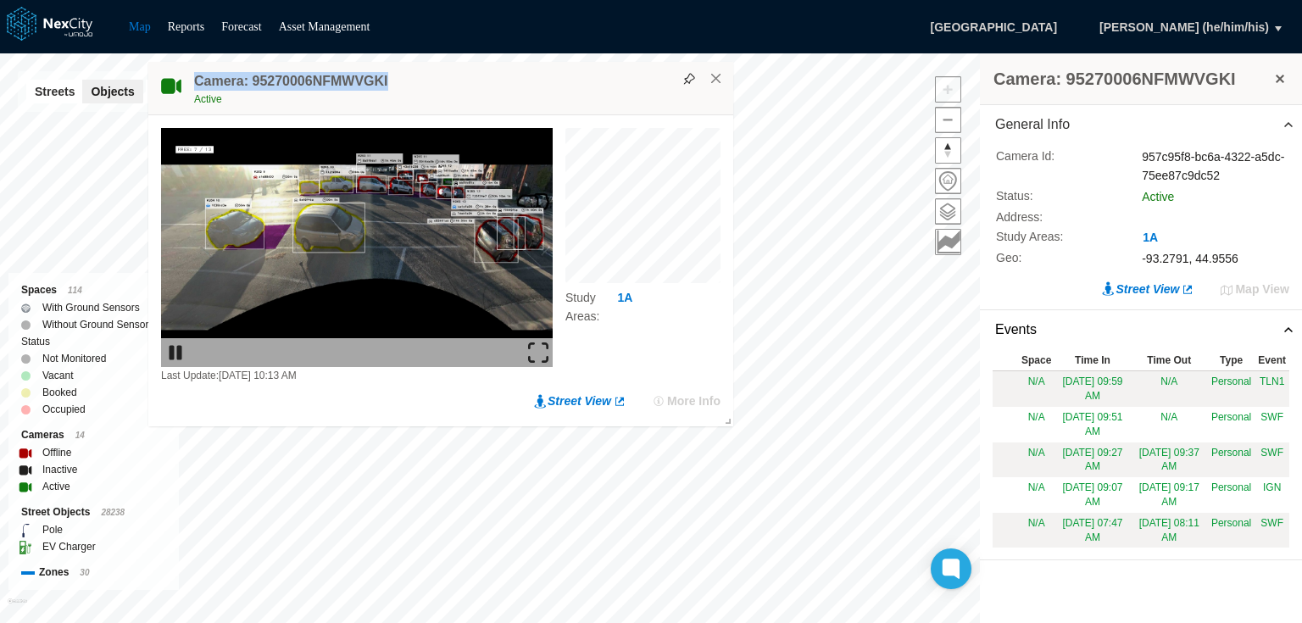
drag, startPoint x: 197, startPoint y: 81, endPoint x: 380, endPoint y: 75, distance: 184.0
click at [380, 75] on div "Camera: 95270006NFMWVGKI Active" at bounding box center [440, 88] width 585 height 53
copy h4 "Camera: 95270006NFMWVGKI"
click at [722, 73] on button "×" at bounding box center [715, 78] width 15 height 15
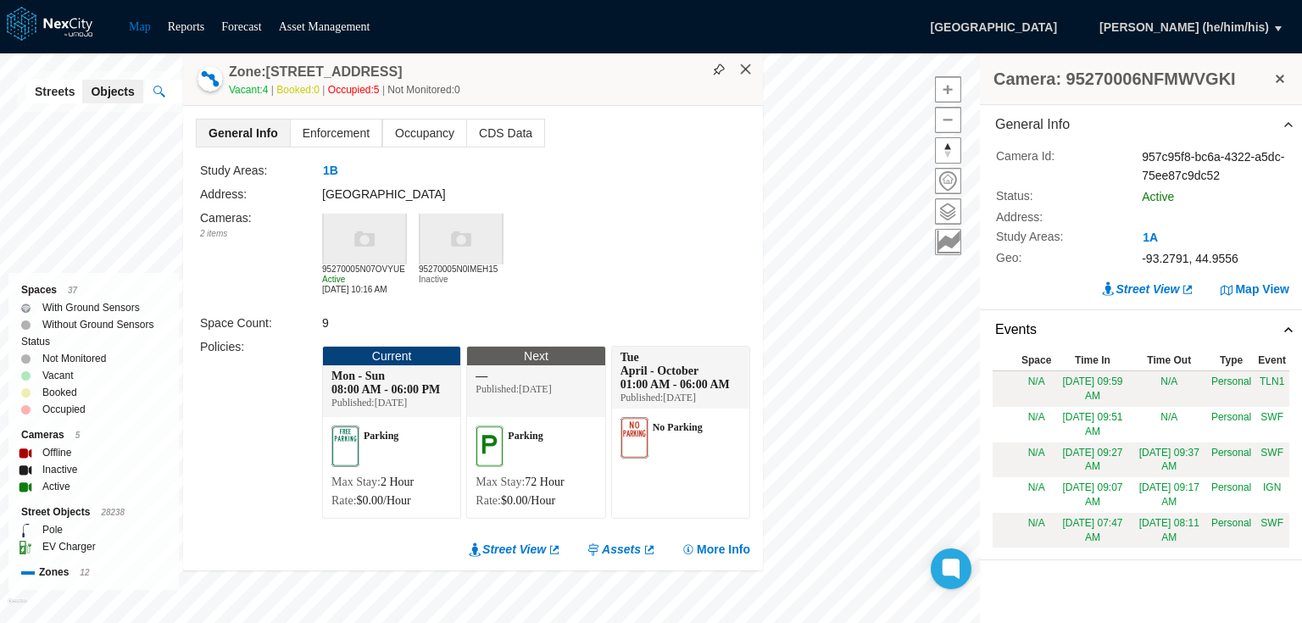
click at [742, 75] on button "×" at bounding box center [745, 69] width 15 height 15
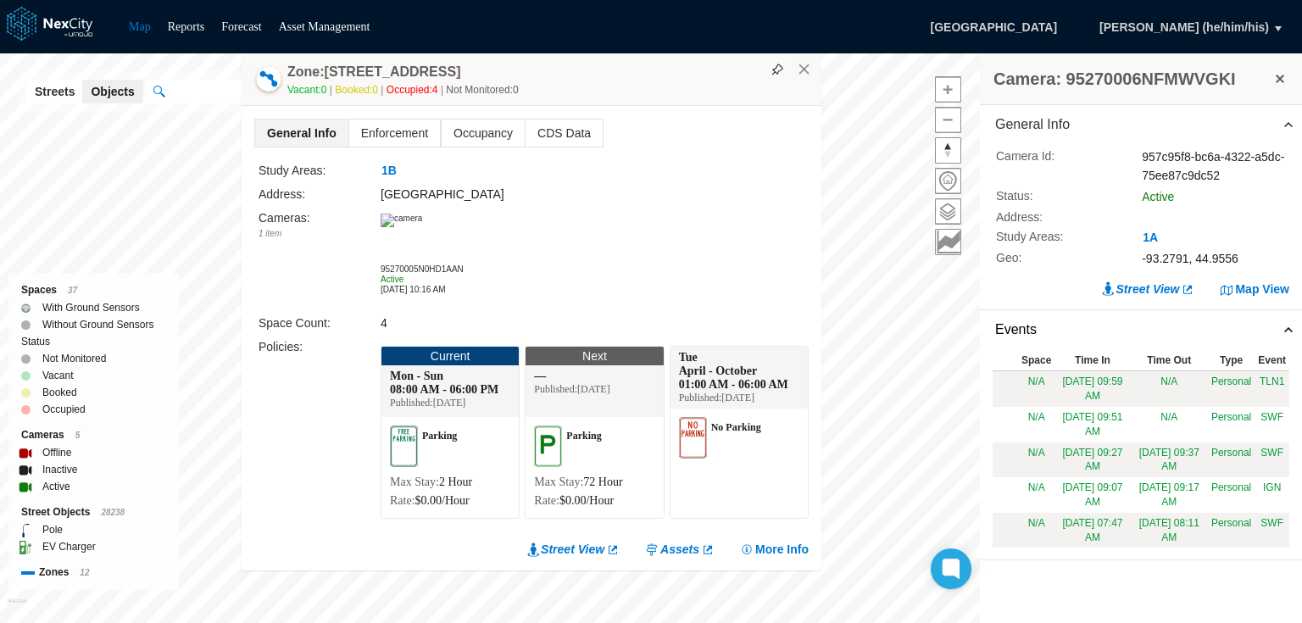
click at [422, 227] on img at bounding box center [401, 221] width 42 height 14
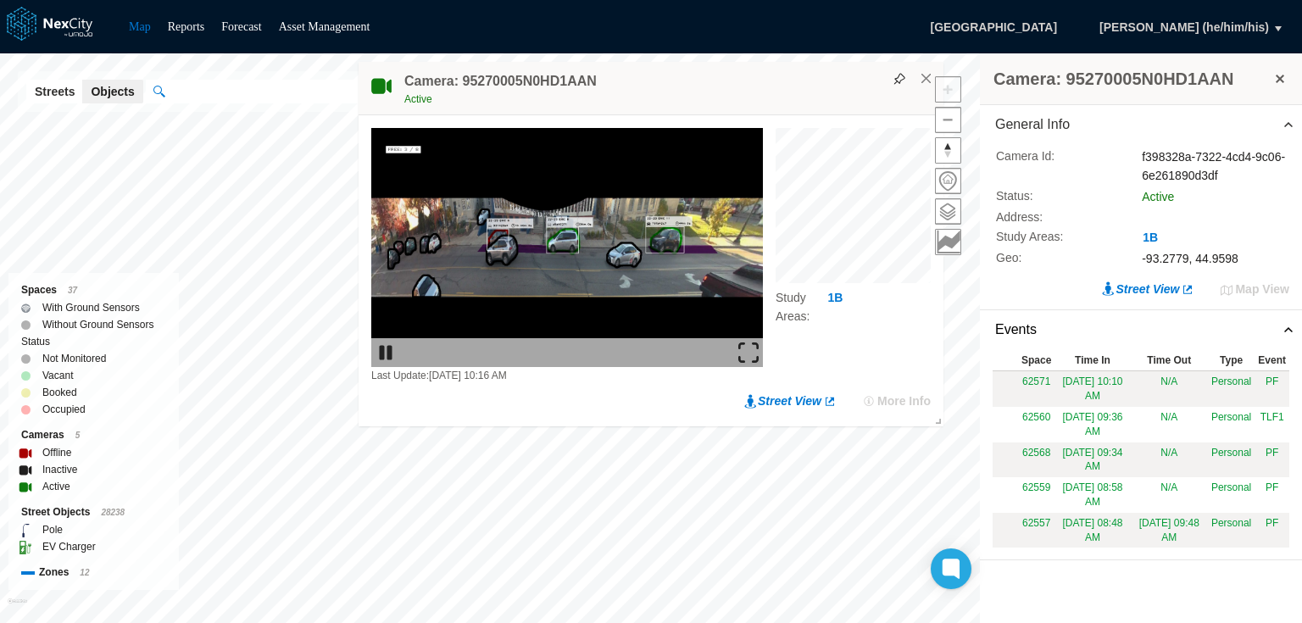
click at [741, 346] on img at bounding box center [748, 352] width 20 height 20
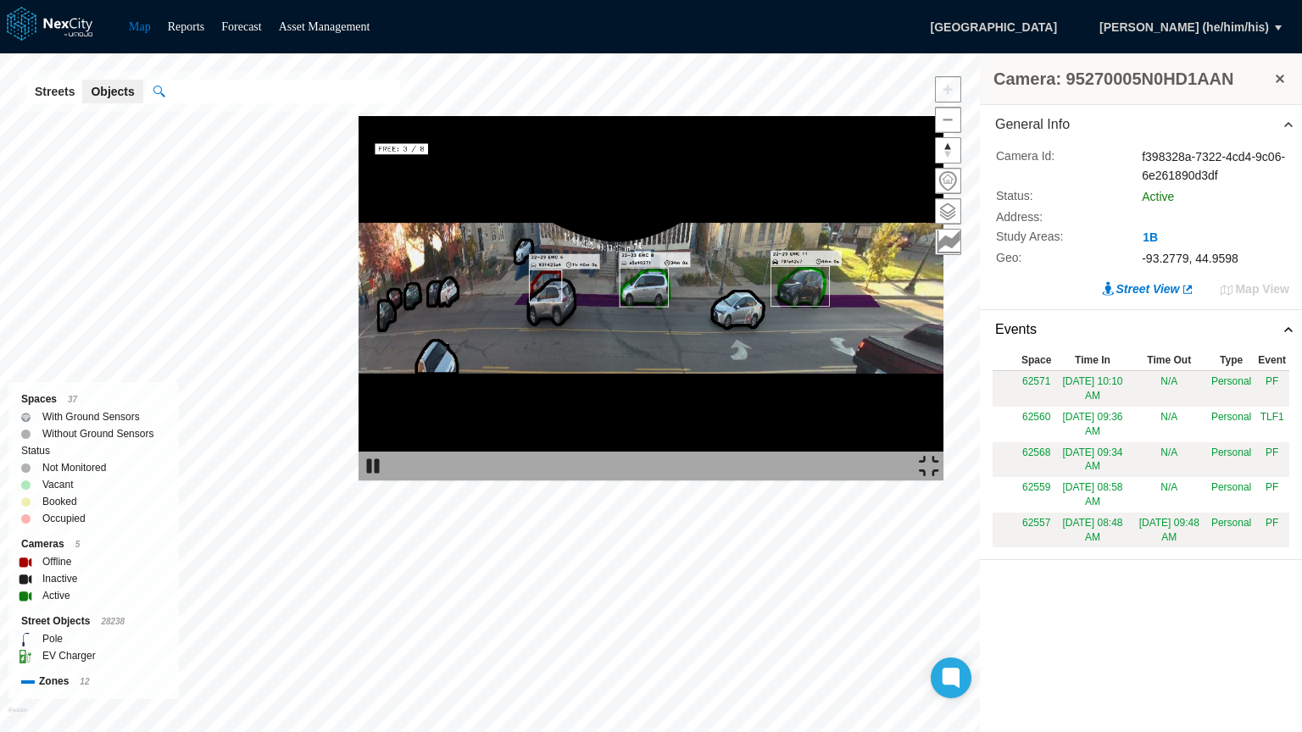
click at [939, 476] on img at bounding box center [929, 466] width 20 height 20
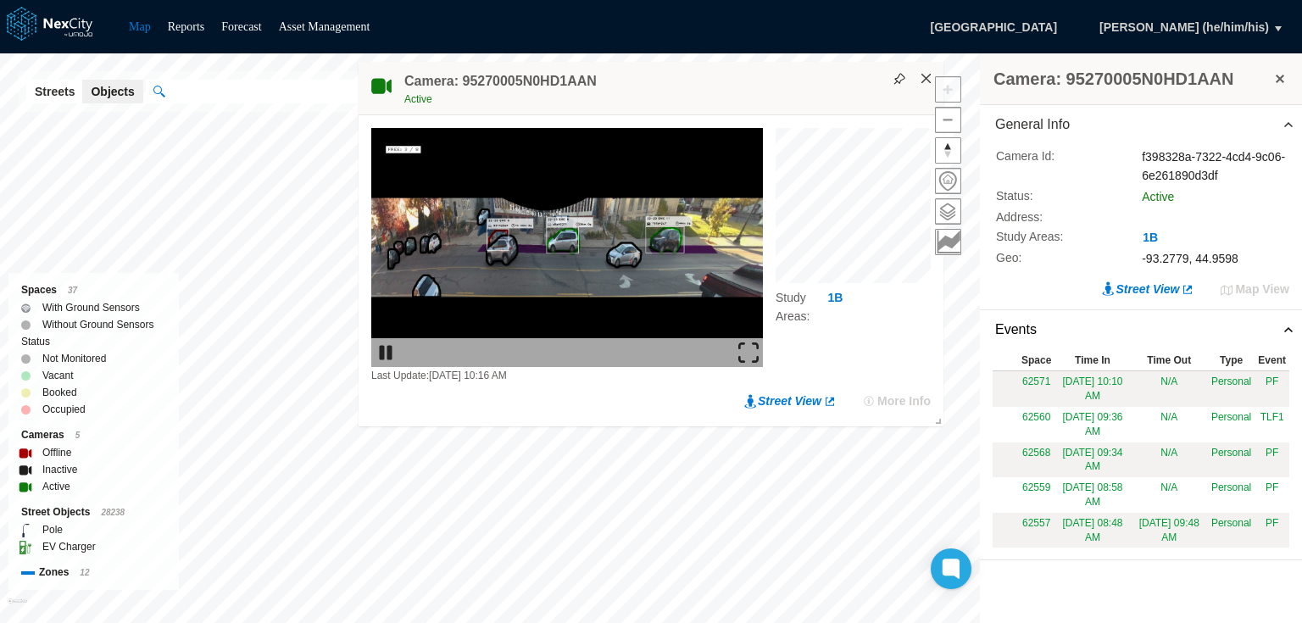
click at [921, 75] on button "×" at bounding box center [926, 78] width 15 height 15
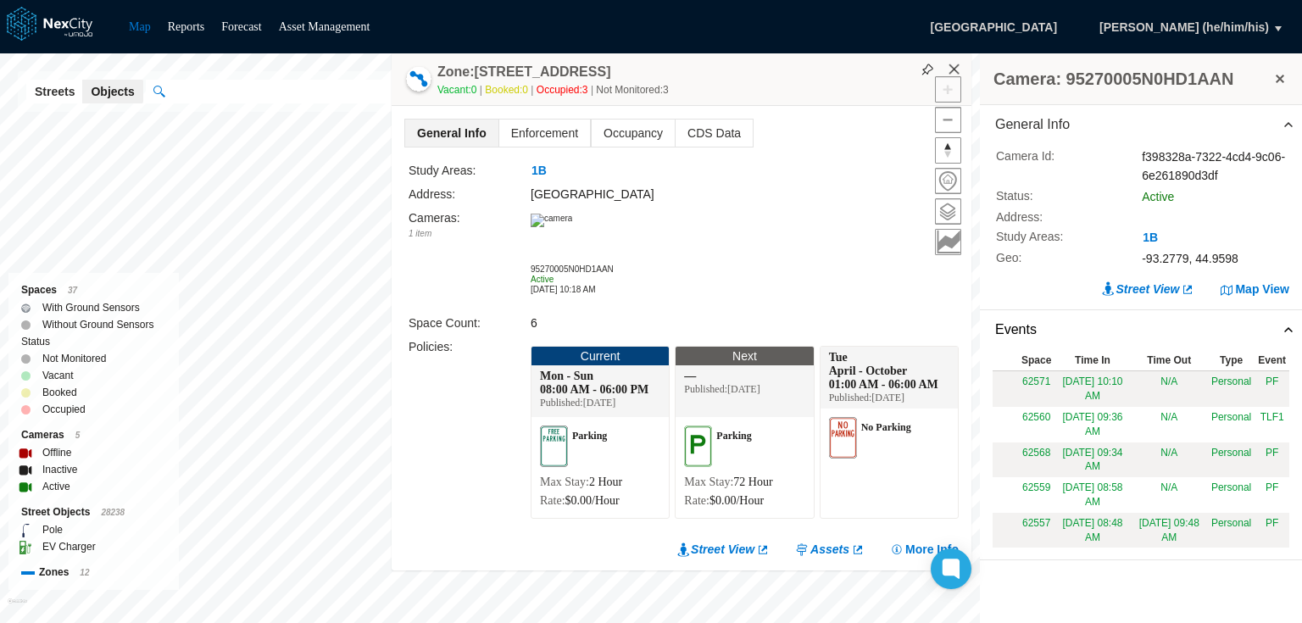
click at [956, 68] on button "×" at bounding box center [954, 69] width 15 height 15
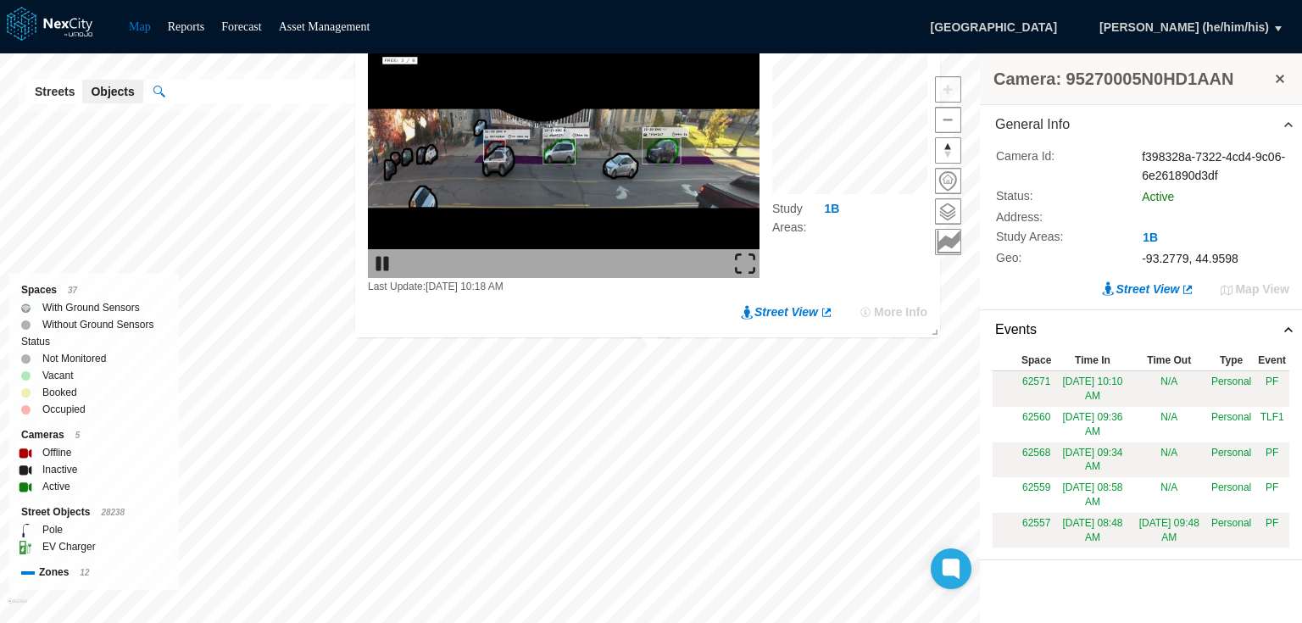
click at [585, 104] on img at bounding box center [564, 158] width 392 height 239
click at [739, 261] on img at bounding box center [745, 264] width 20 height 20
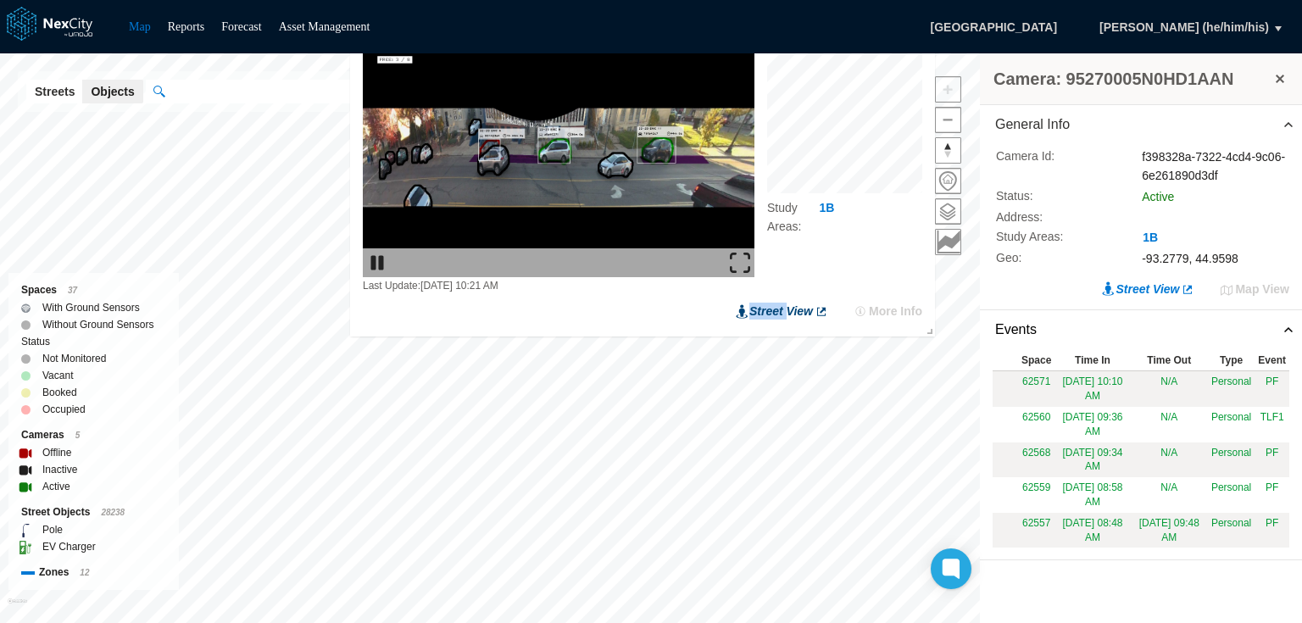
drag, startPoint x: 825, startPoint y: 260, endPoint x: 780, endPoint y: 306, distance: 64.1
click at [790, 303] on div "Last Update: 08/29/2025 10:21 AM Study Areas : 1B Street View More Info" at bounding box center [642, 178] width 585 height 307
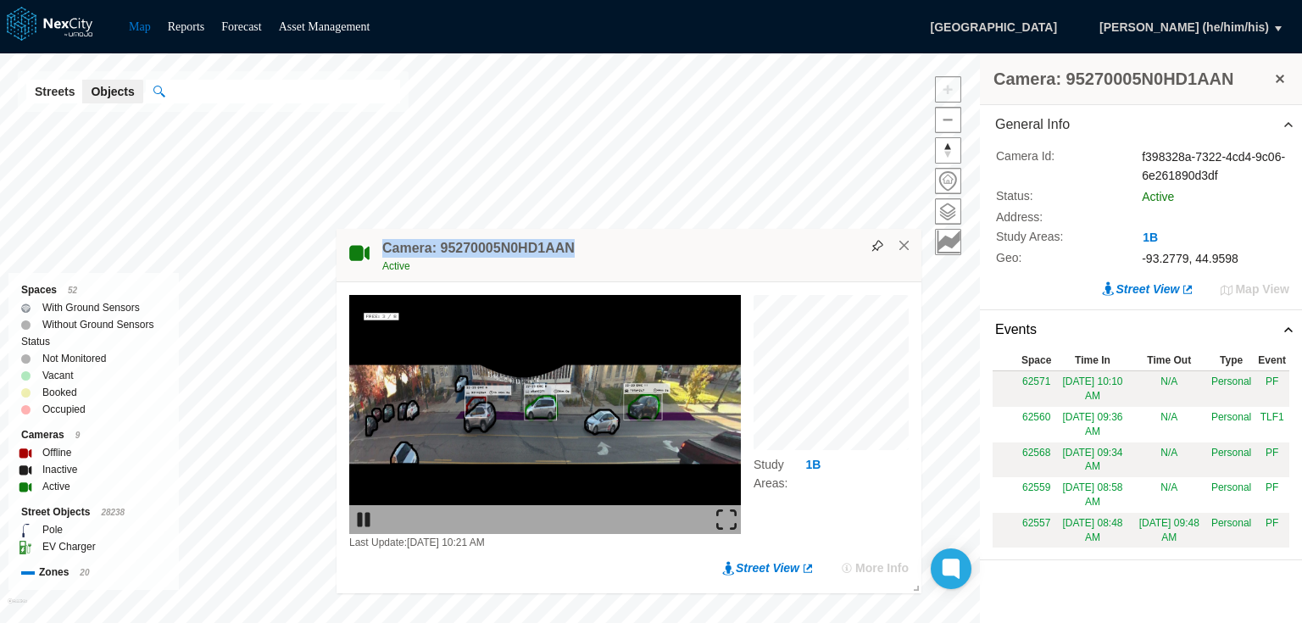
drag, startPoint x: 384, startPoint y: 245, endPoint x: 569, endPoint y: 242, distance: 185.6
click at [569, 242] on div "Camera: 95270005N0HD1AAN Active" at bounding box center [628, 255] width 585 height 53
copy h4 "Camera: 95270005N0HD1AAN"
click at [904, 247] on button "×" at bounding box center [904, 245] width 15 height 15
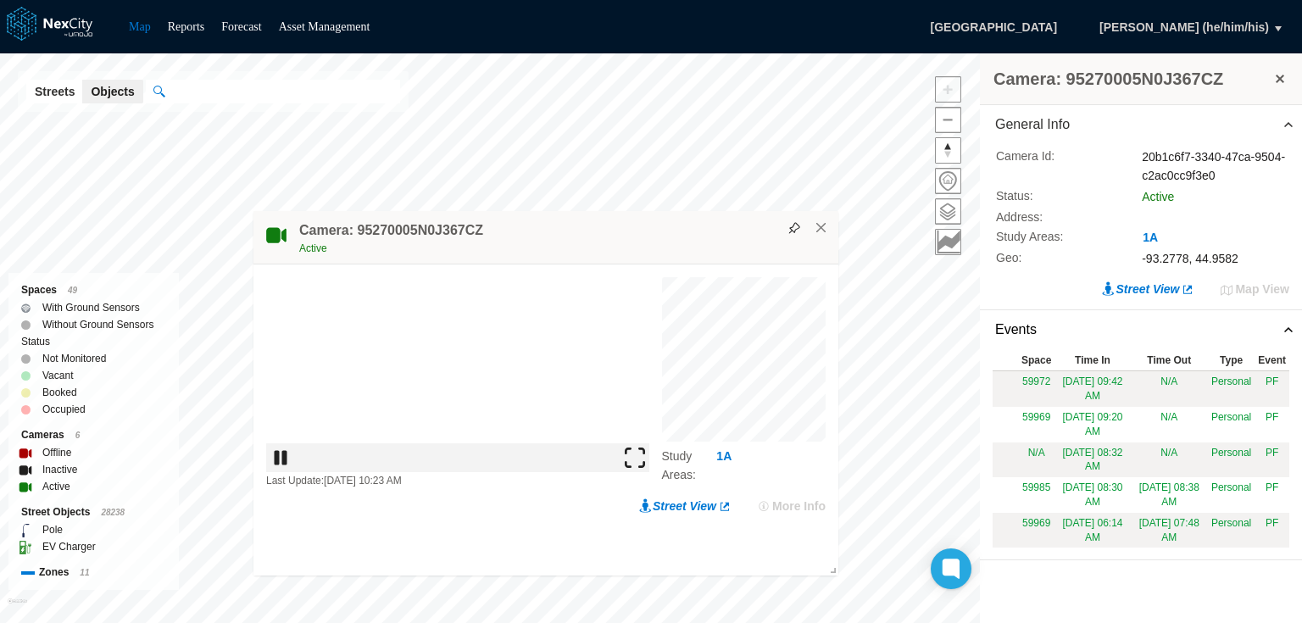
click at [642, 468] on img at bounding box center [635, 457] width 20 height 20
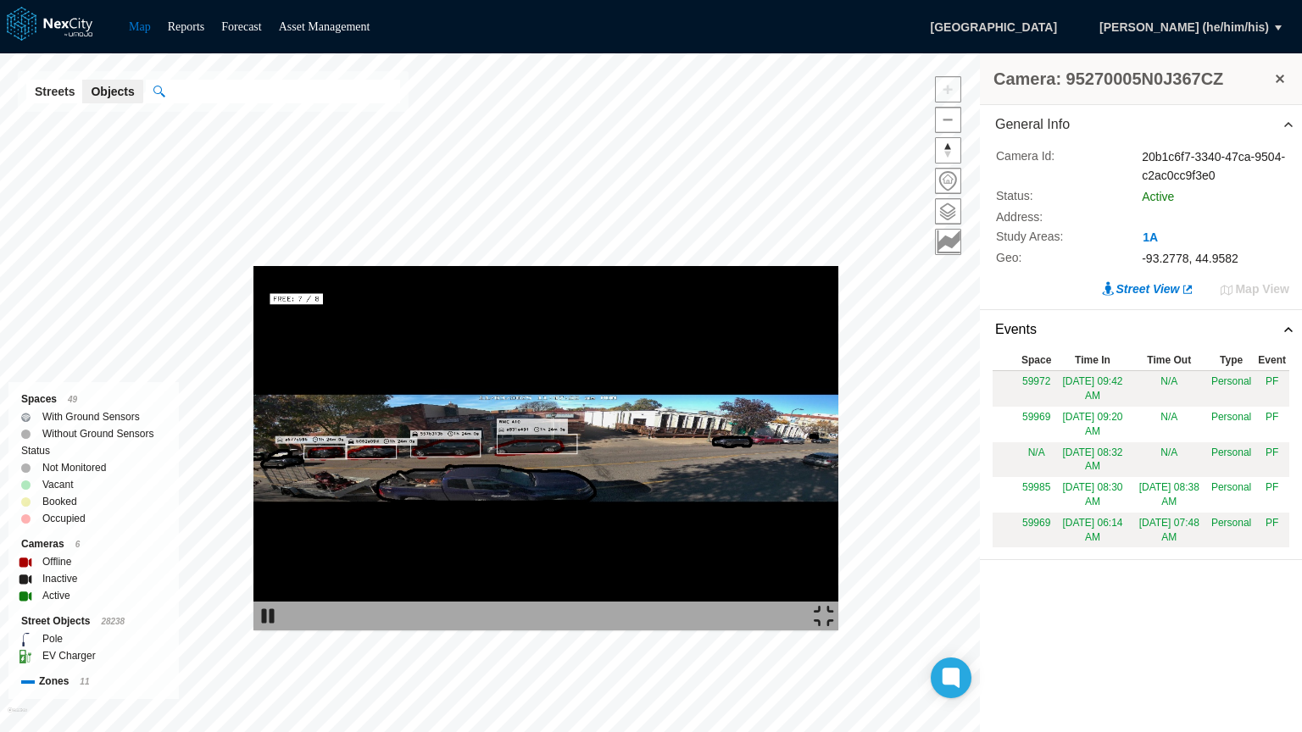
click at [838, 266] on img at bounding box center [545, 448] width 585 height 364
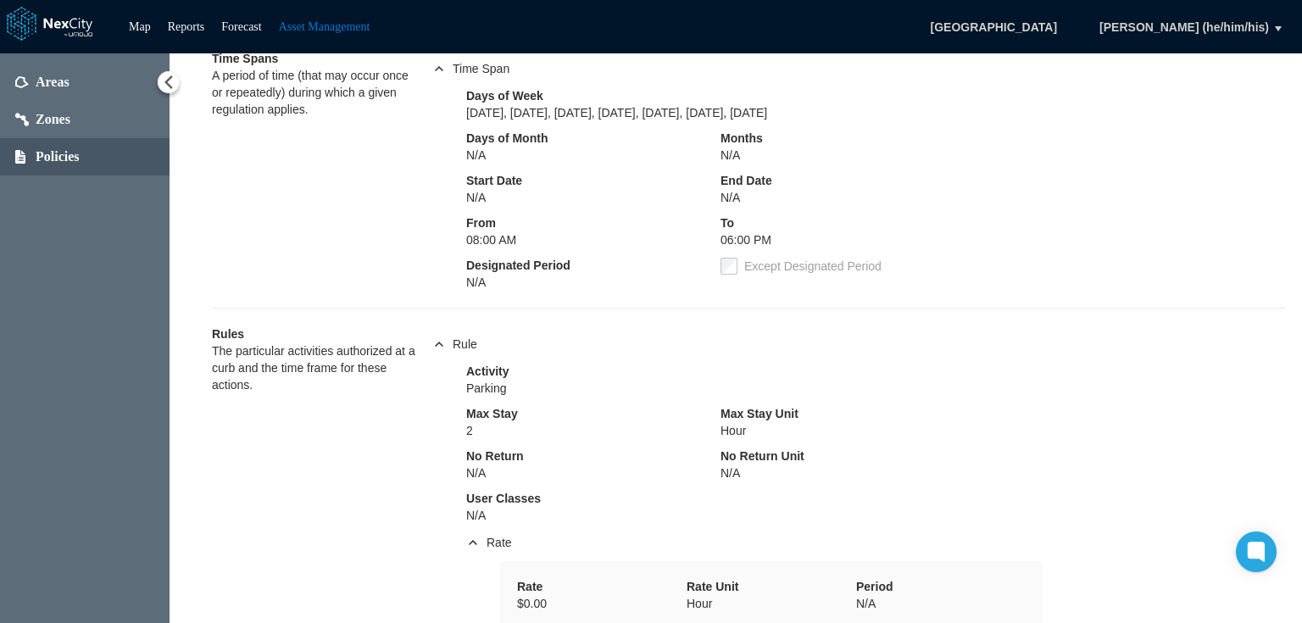
scroll to position [136, 0]
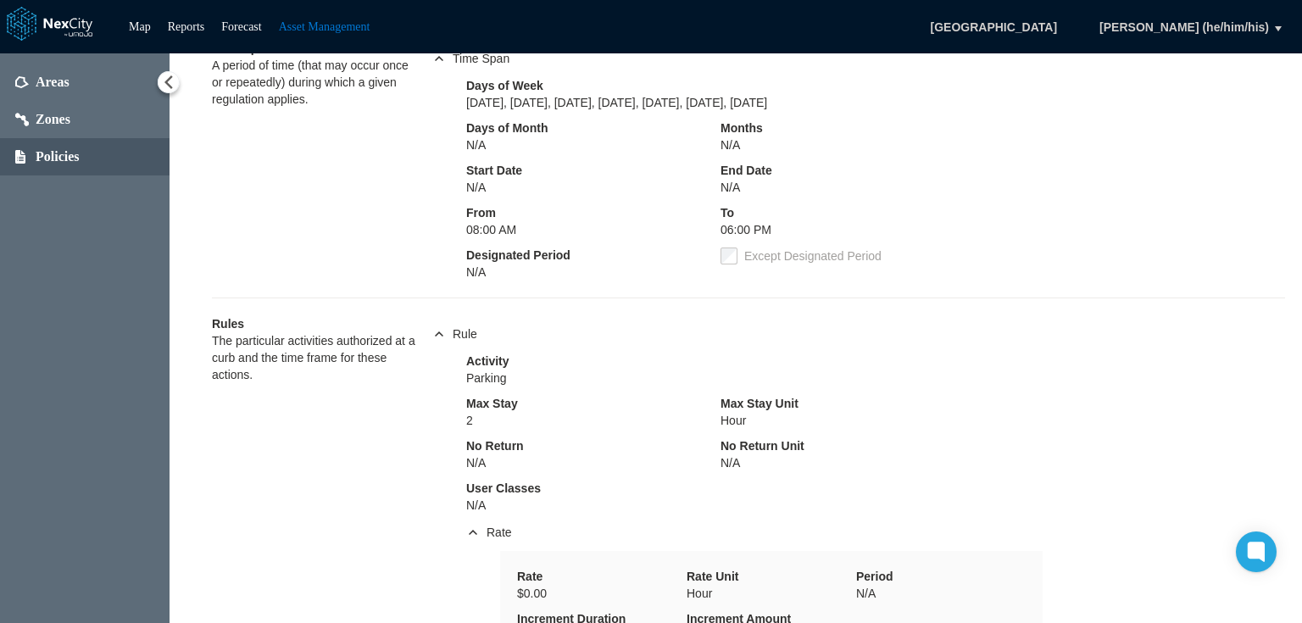
click at [176, 81] on button at bounding box center [168, 81] width 23 height 23
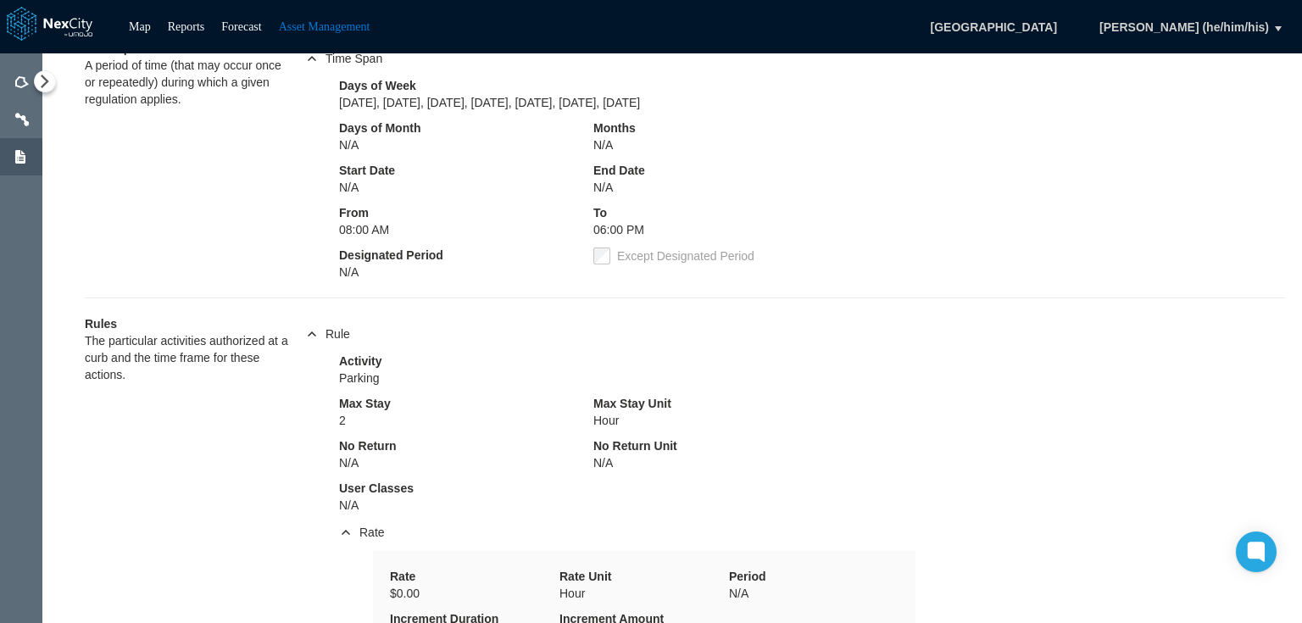
click at [254, 245] on div "Time Spans A period of time (that may occur once or repeatedly) during which a …" at bounding box center [186, 160] width 203 height 241
click at [28, 233] on div "Areas Zones Policies" at bounding box center [21, 338] width 42 height 570
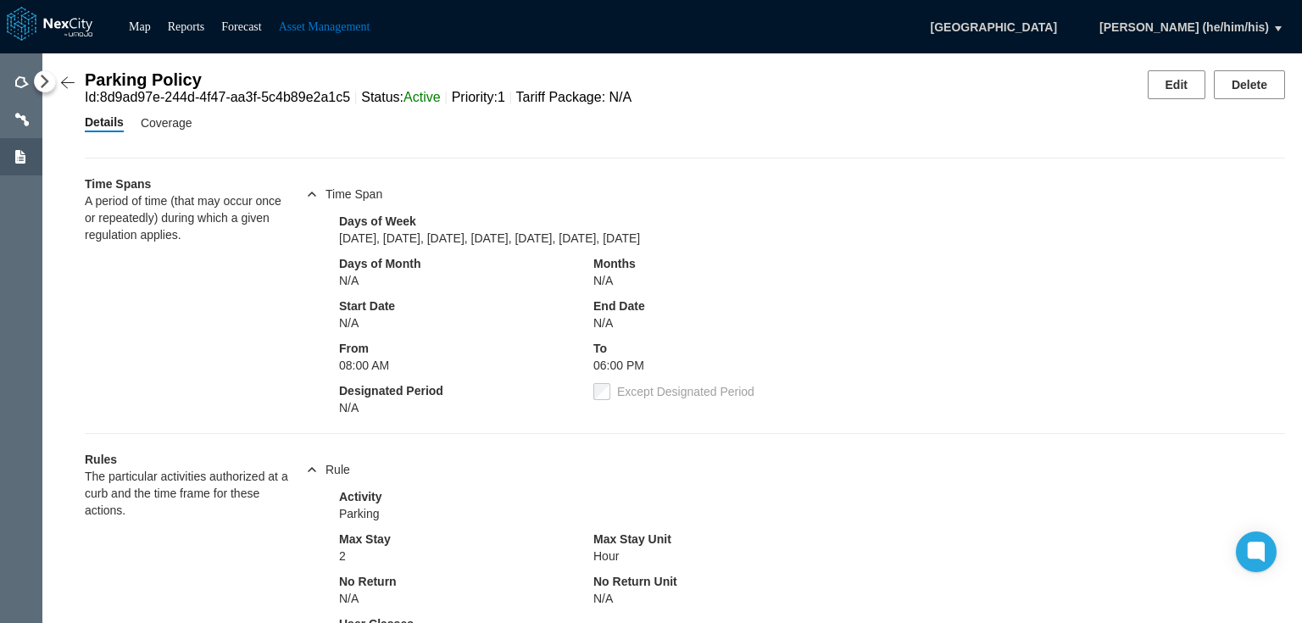
scroll to position [0, 0]
